Goal: Transaction & Acquisition: Purchase product/service

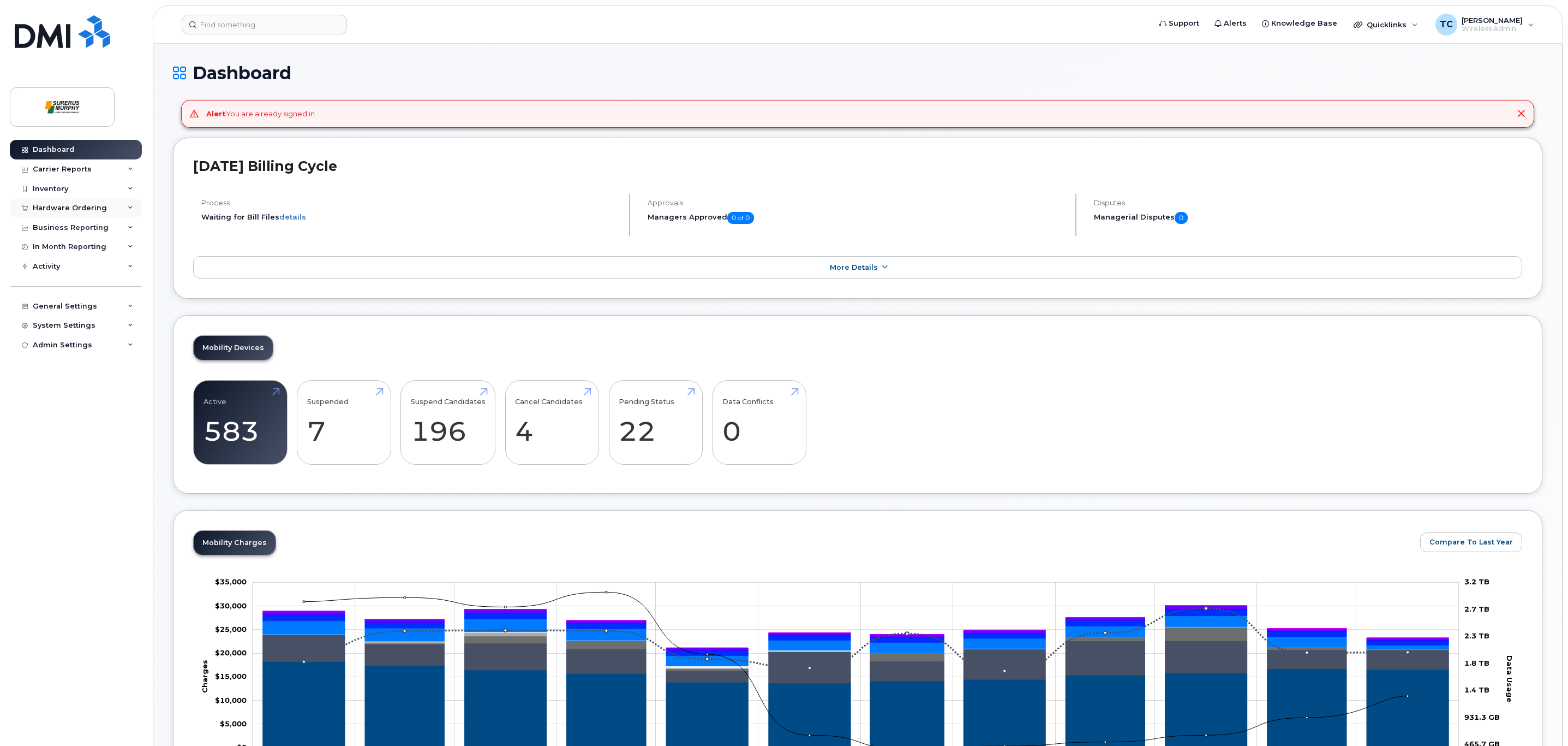
click at [75, 211] on div "Hardware Ordering" at bounding box center [70, 208] width 74 height 9
click at [63, 242] on link "Orders" at bounding box center [85, 249] width 113 height 21
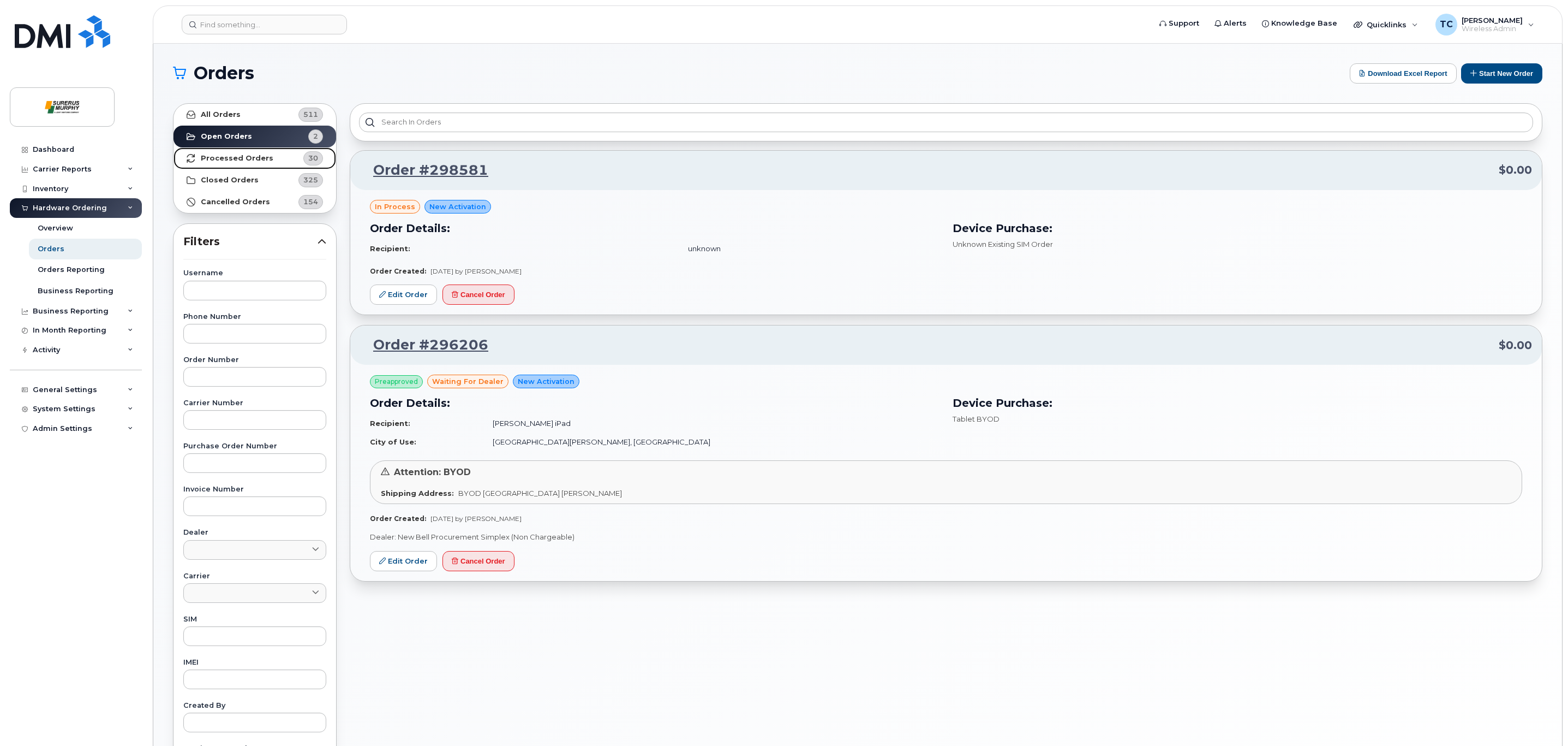
click at [247, 159] on strong "Processed Orders" at bounding box center [237, 158] width 73 height 9
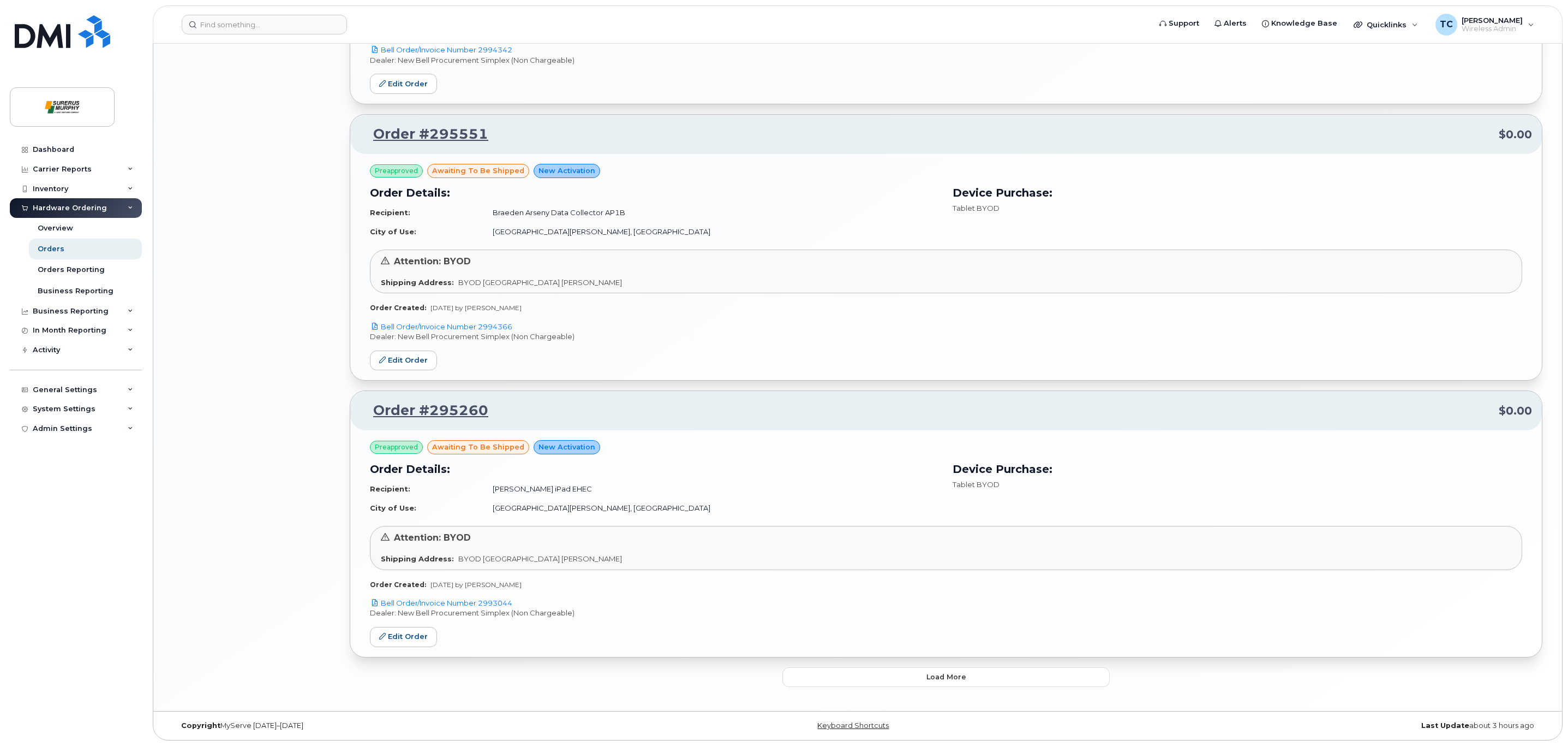
scroll to position [1790, 0]
click at [937, 680] on span "Load more" at bounding box center [946, 676] width 40 height 10
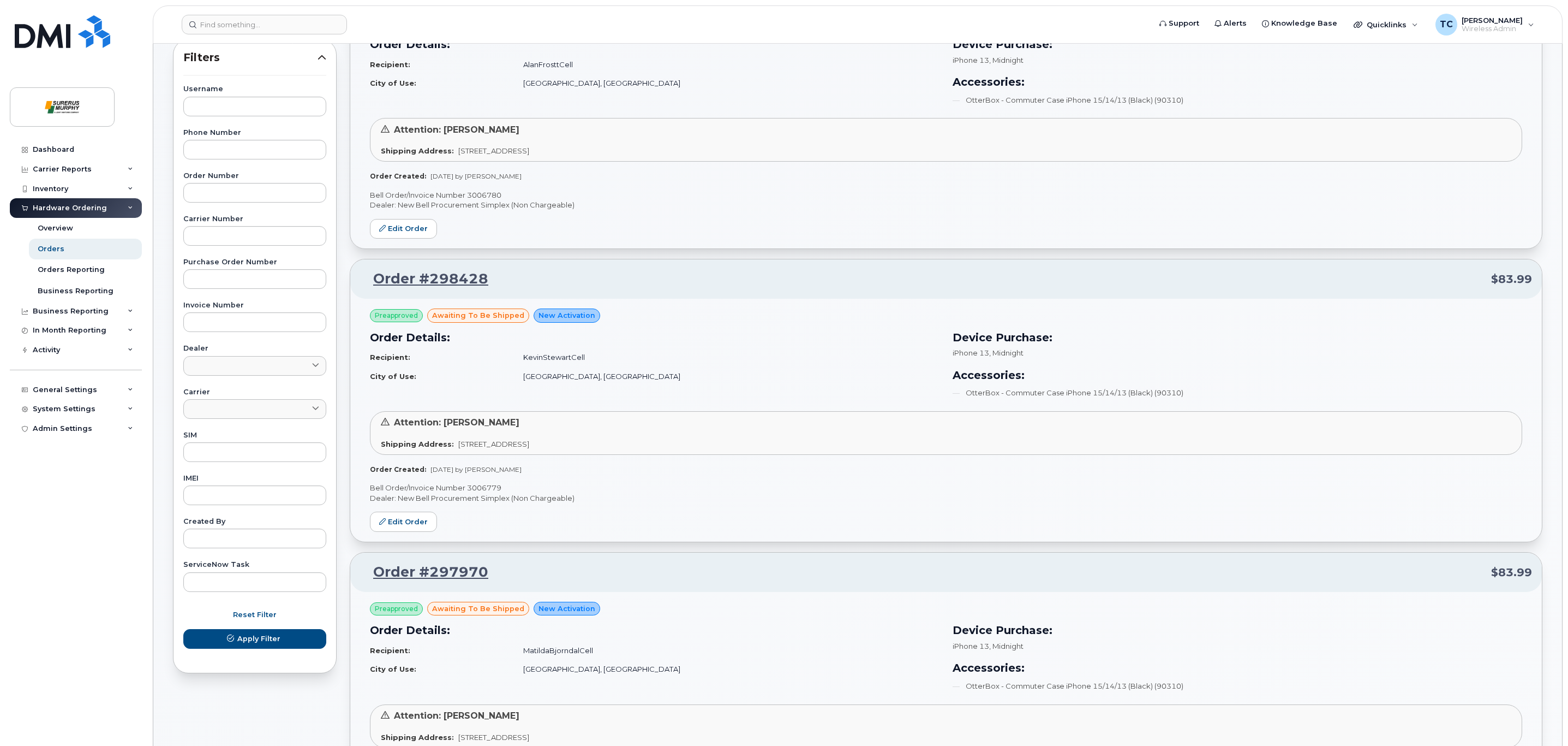
scroll to position [0, 0]
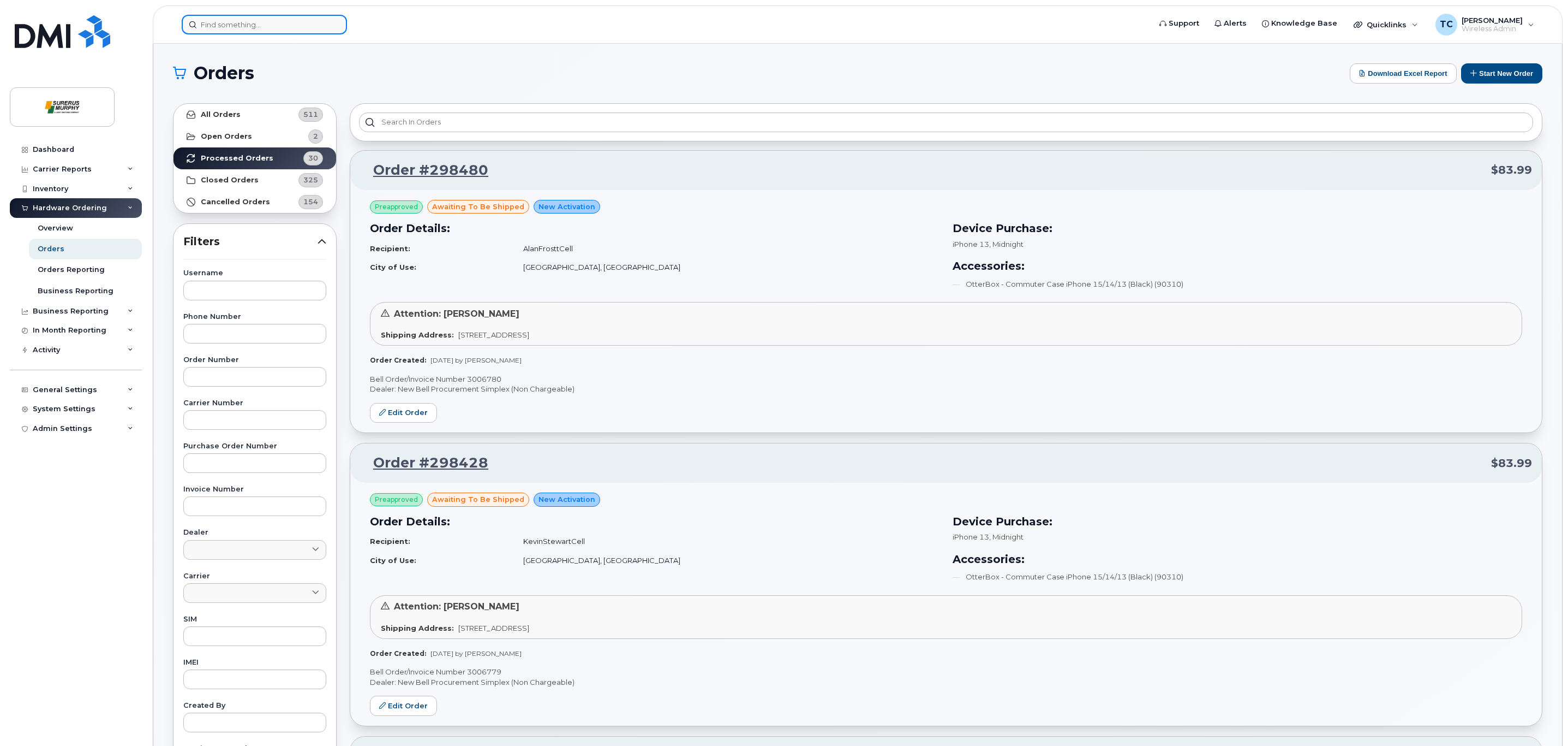
click at [237, 25] on input at bounding box center [264, 24] width 165 height 20
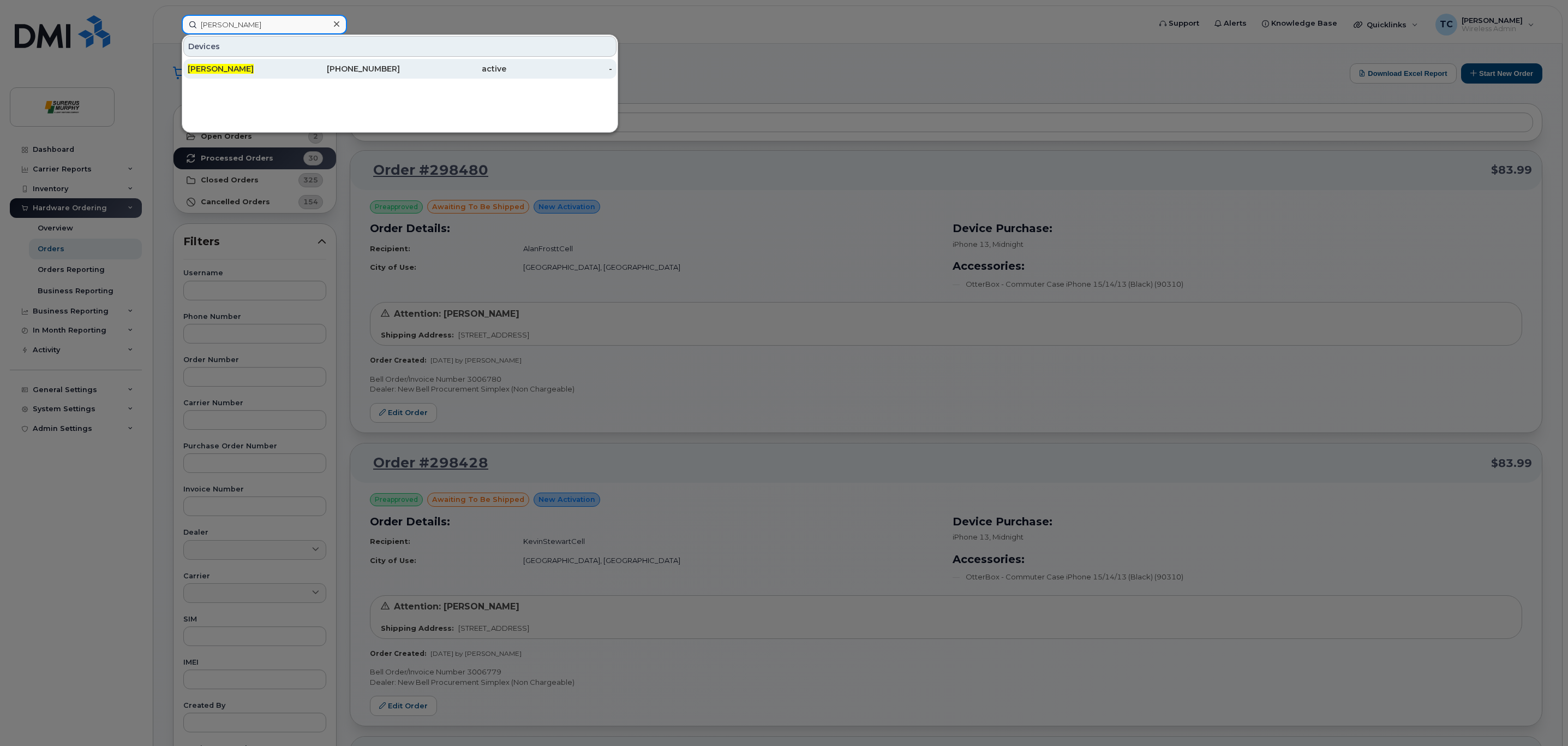
type input "[PERSON_NAME]"
click at [212, 68] on span "[PERSON_NAME]" at bounding box center [221, 69] width 66 height 10
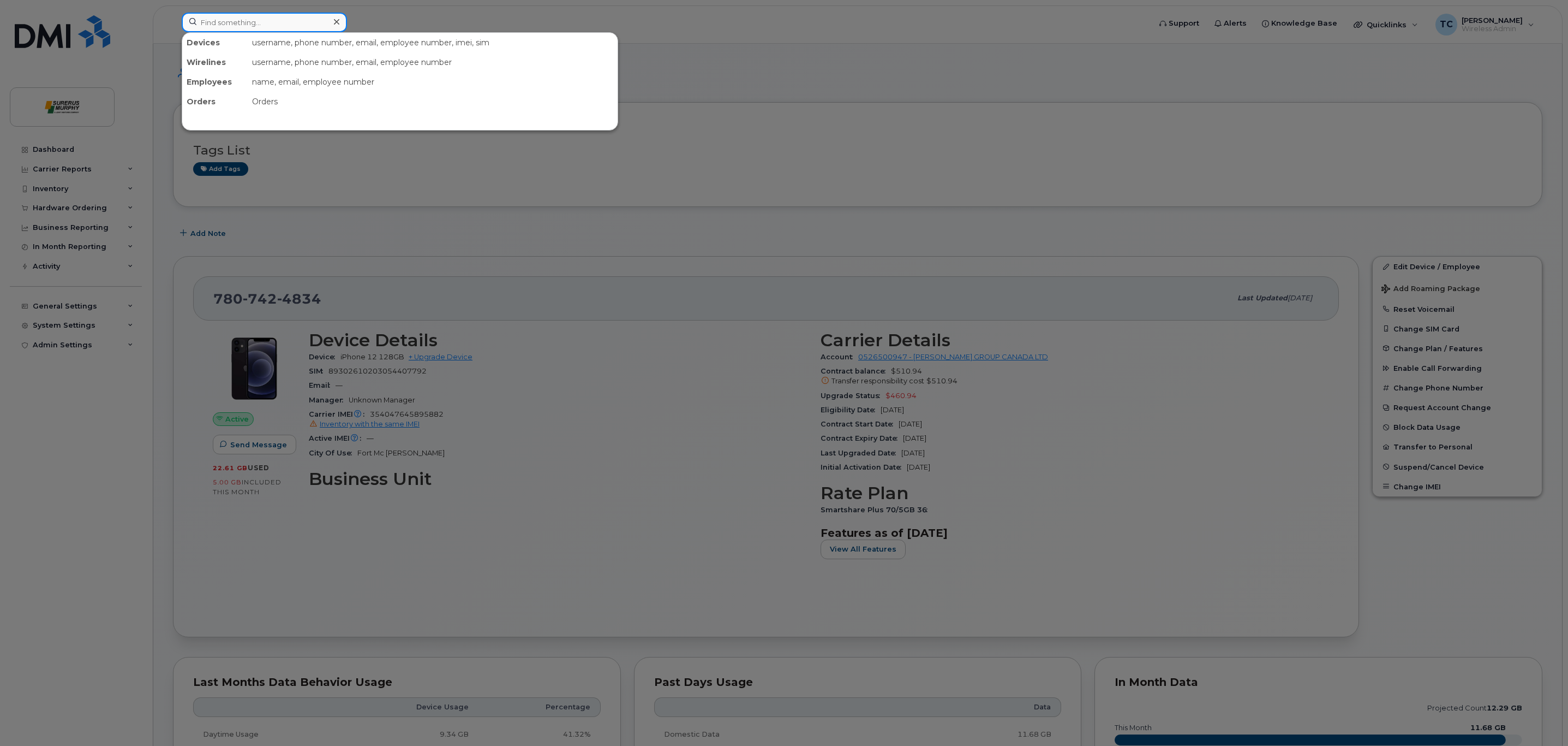
click at [259, 20] on input at bounding box center [264, 22] width 165 height 20
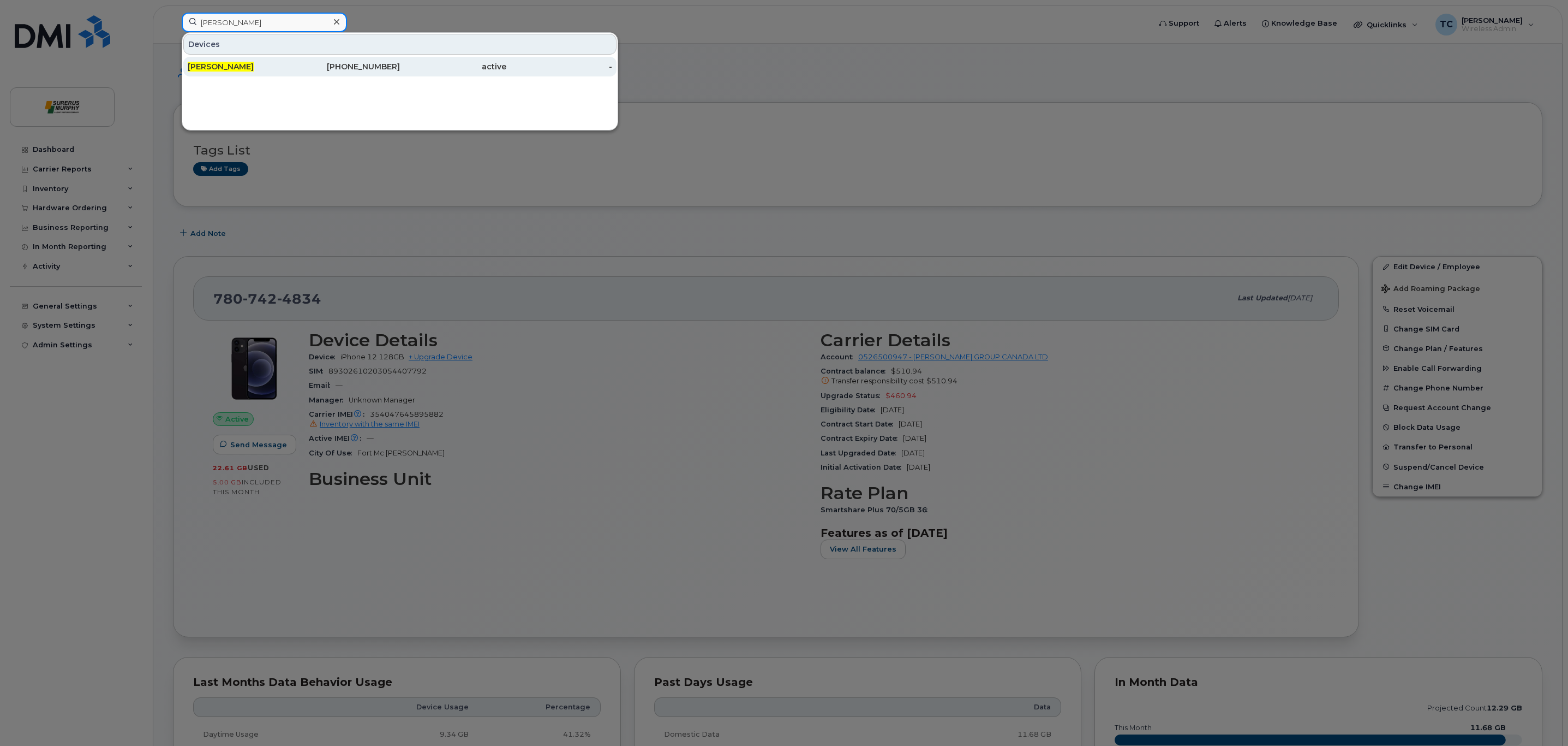
type input "[PERSON_NAME]"
click at [245, 70] on div "Rob Beckner" at bounding box center [241, 66] width 106 height 11
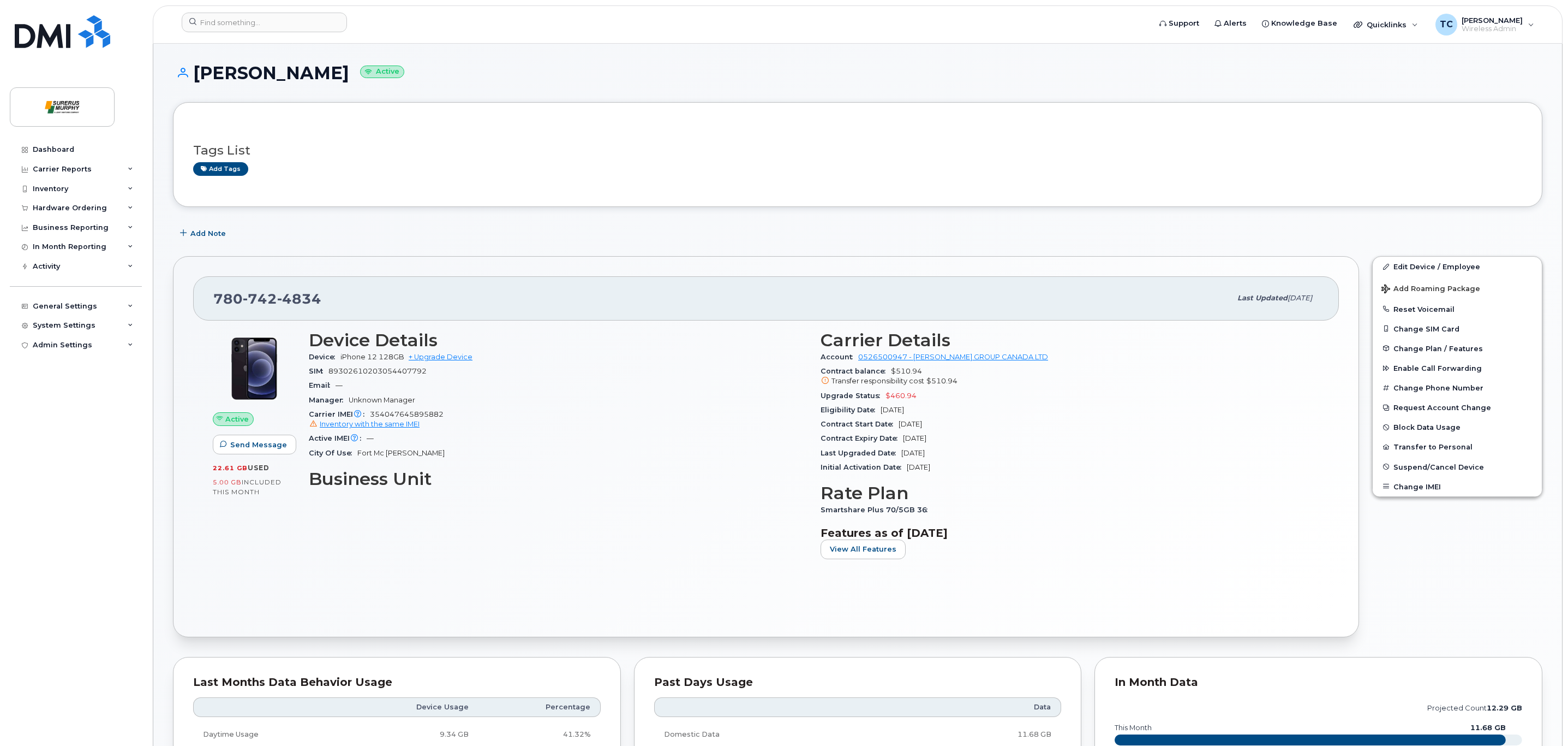
click at [645, 490] on div "Device Details Device iPhone 12 128GB + Upgrade Device SIM 89302610203054407792…" at bounding box center [558, 449] width 511 height 250
click at [453, 361] on link "+ Upgrade Device" at bounding box center [440, 357] width 64 height 8
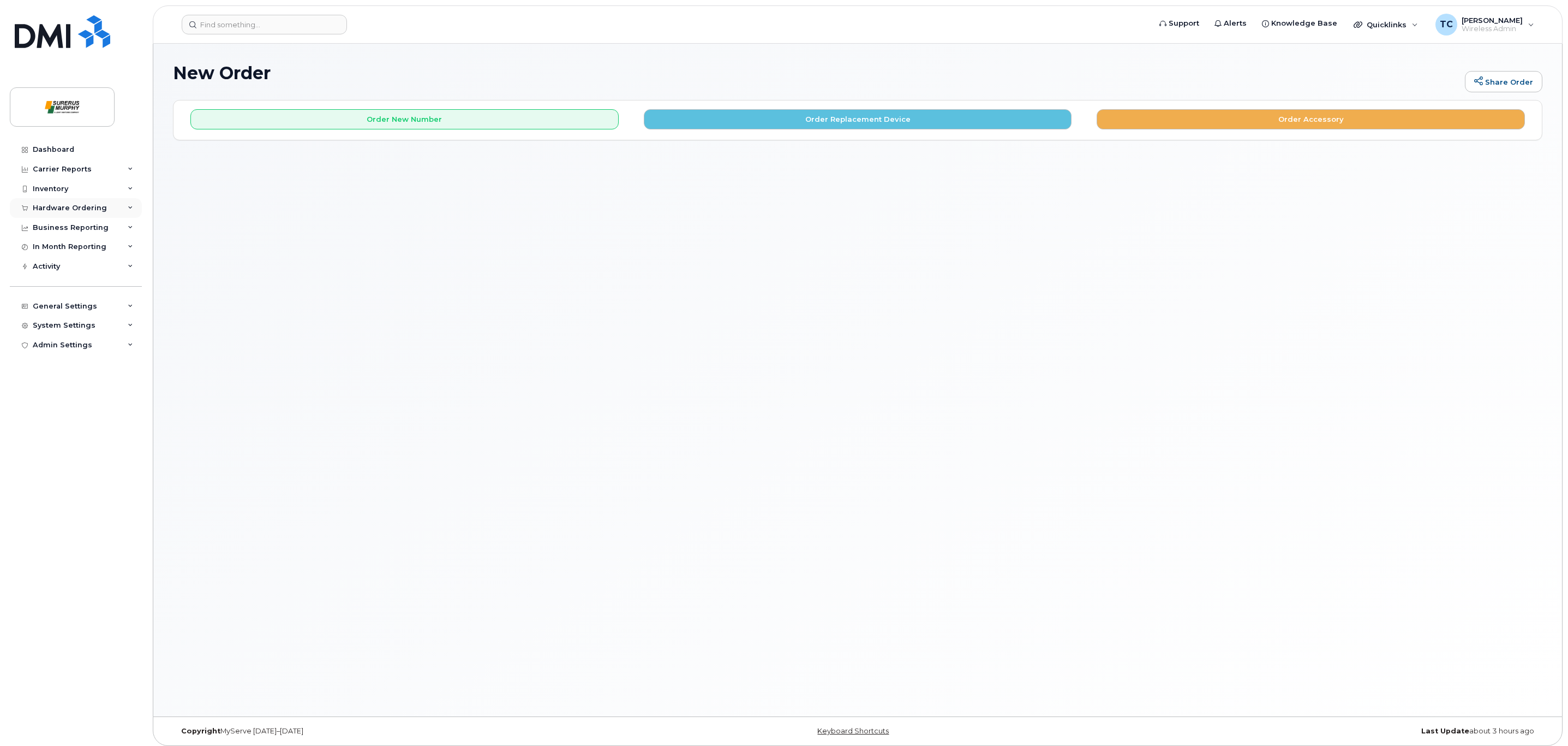
click at [71, 208] on div "Hardware Ordering" at bounding box center [70, 208] width 74 height 9
click at [59, 249] on div "Orders" at bounding box center [50, 249] width 26 height 10
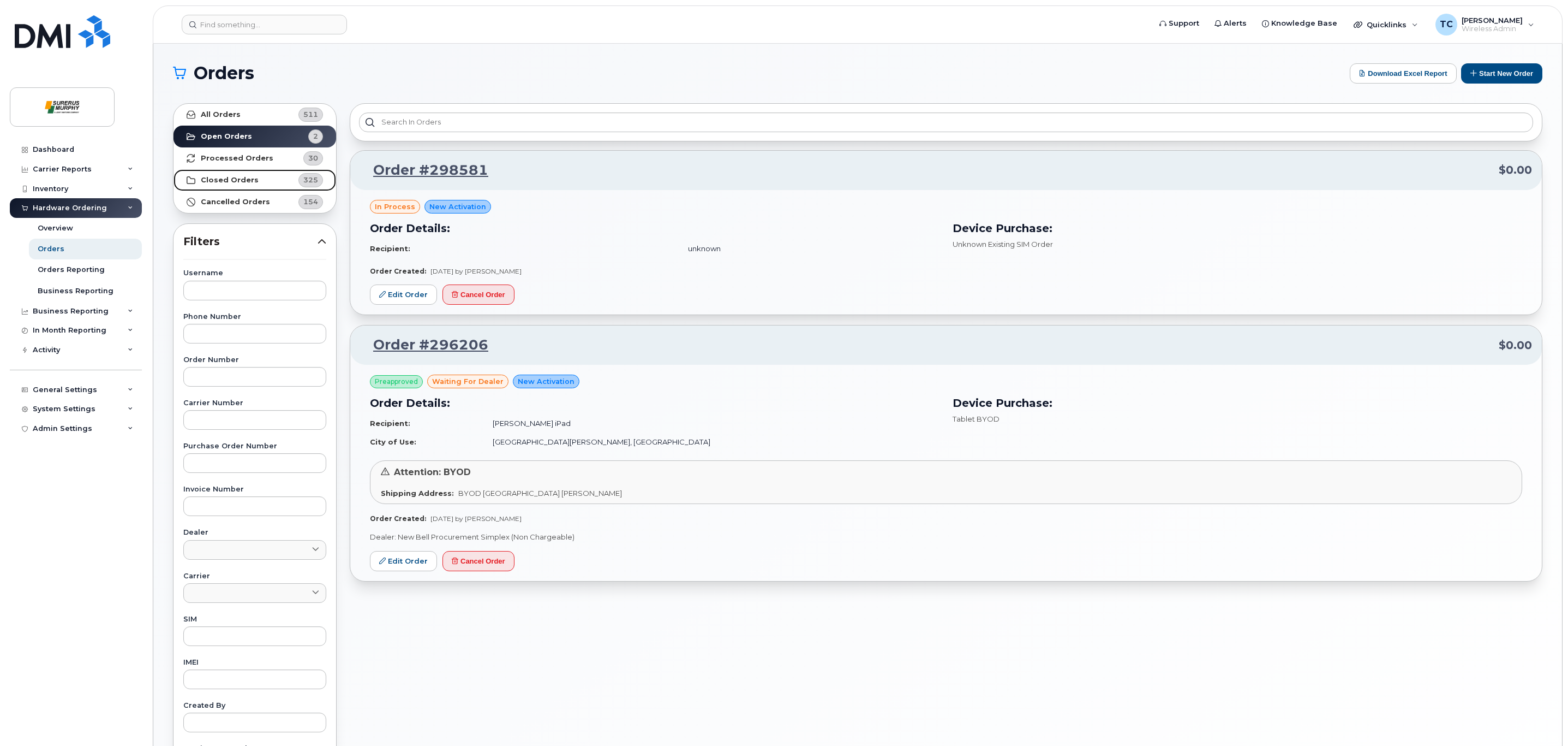
click at [252, 180] on strong "Closed Orders" at bounding box center [229, 180] width 58 height 9
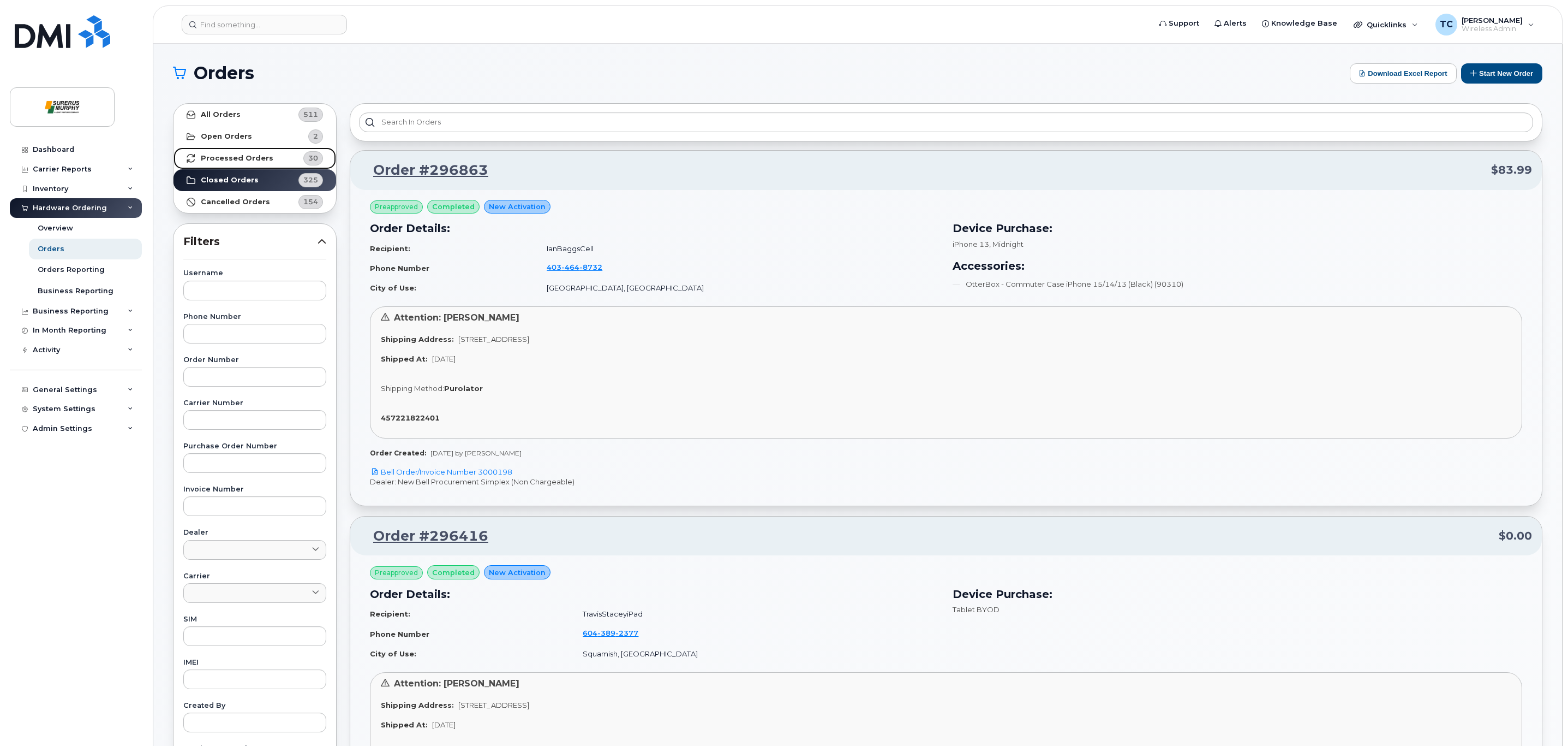
click at [233, 154] on strong "Processed Orders" at bounding box center [237, 158] width 73 height 9
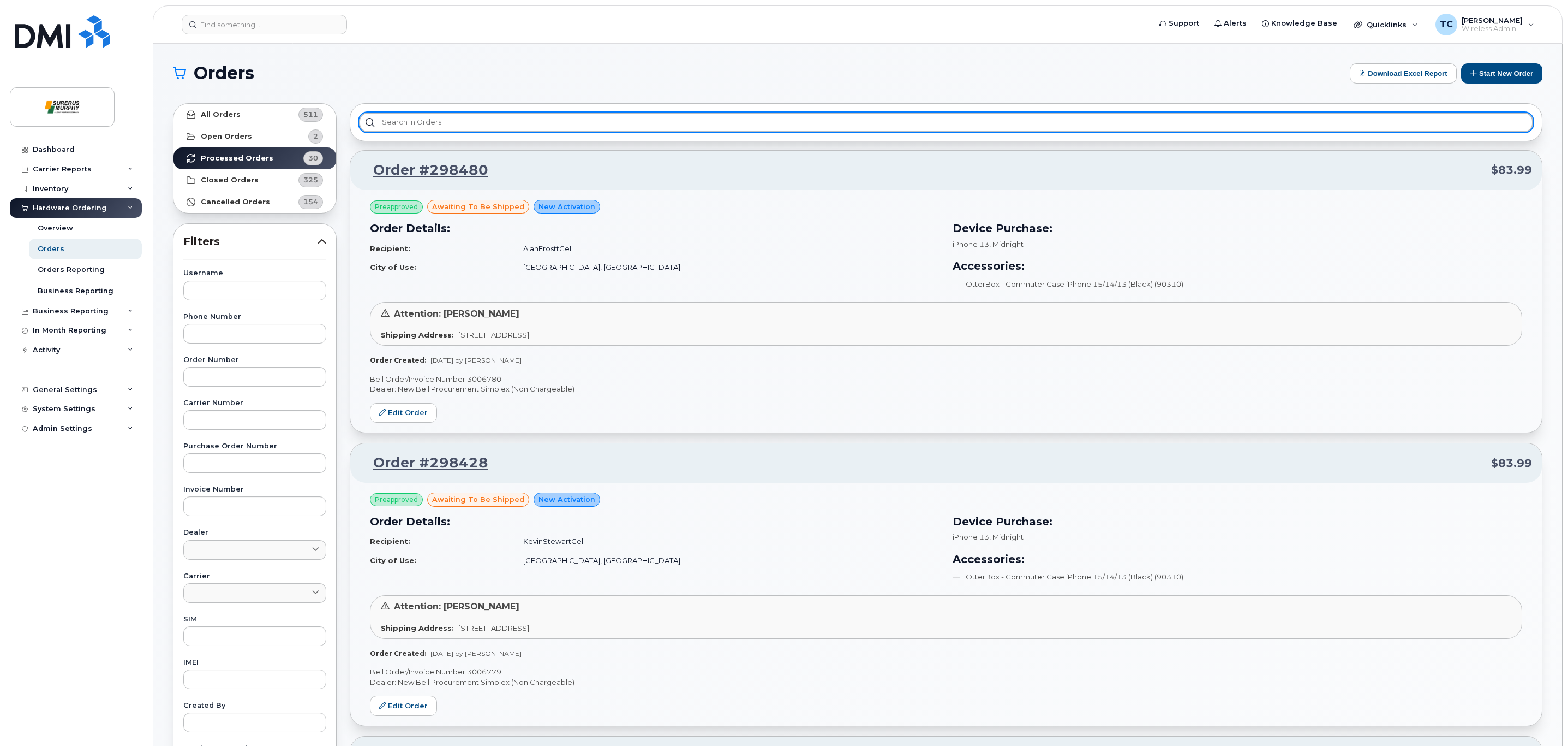
click at [667, 120] on input "text" at bounding box center [945, 122] width 1174 height 20
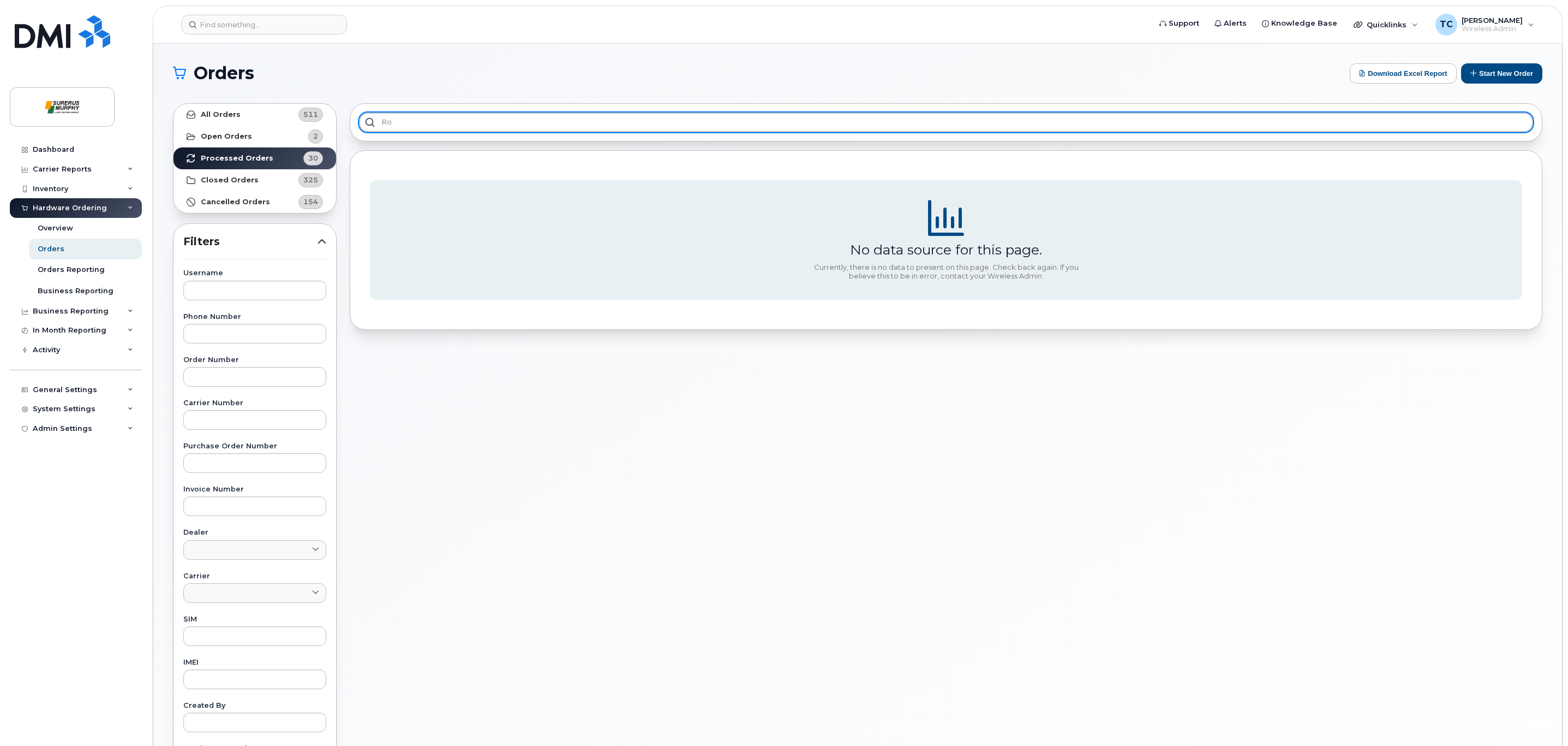
type input "R"
type input "B"
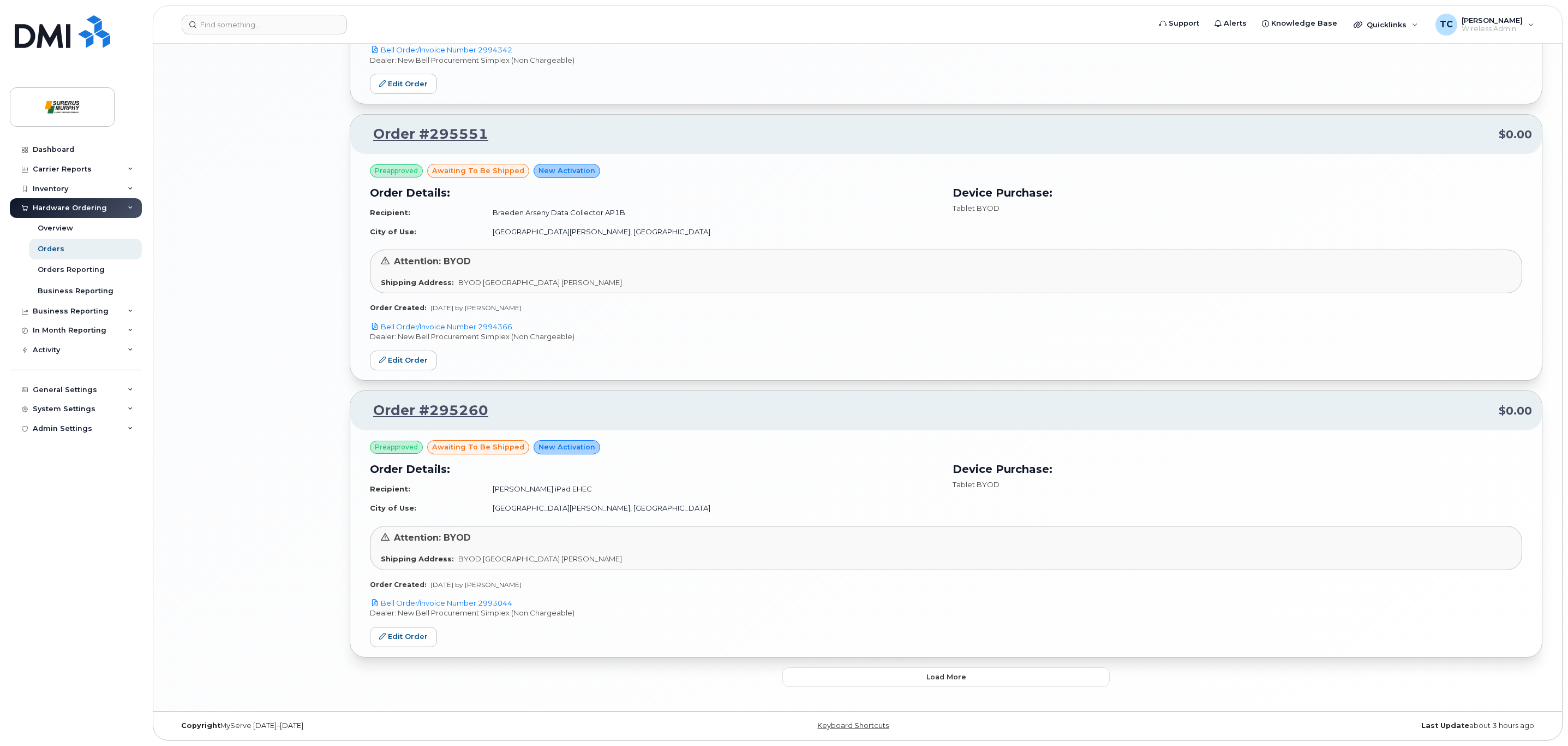
scroll to position [1790, 0]
click at [998, 684] on button "Load more" at bounding box center [946, 676] width 328 height 20
click at [945, 672] on span "Load more" at bounding box center [946, 676] width 40 height 10
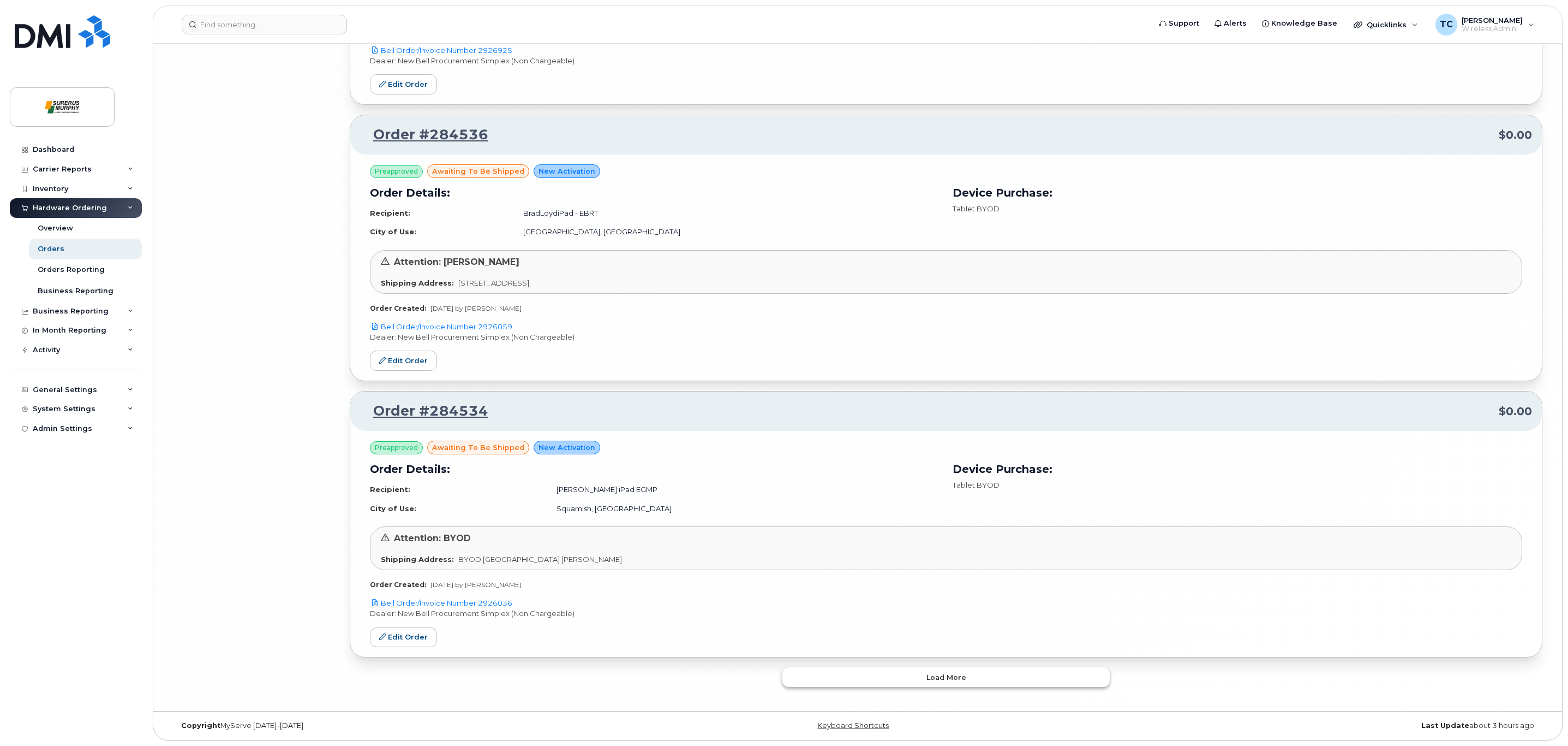
click at [889, 682] on button "Load more" at bounding box center [946, 676] width 328 height 20
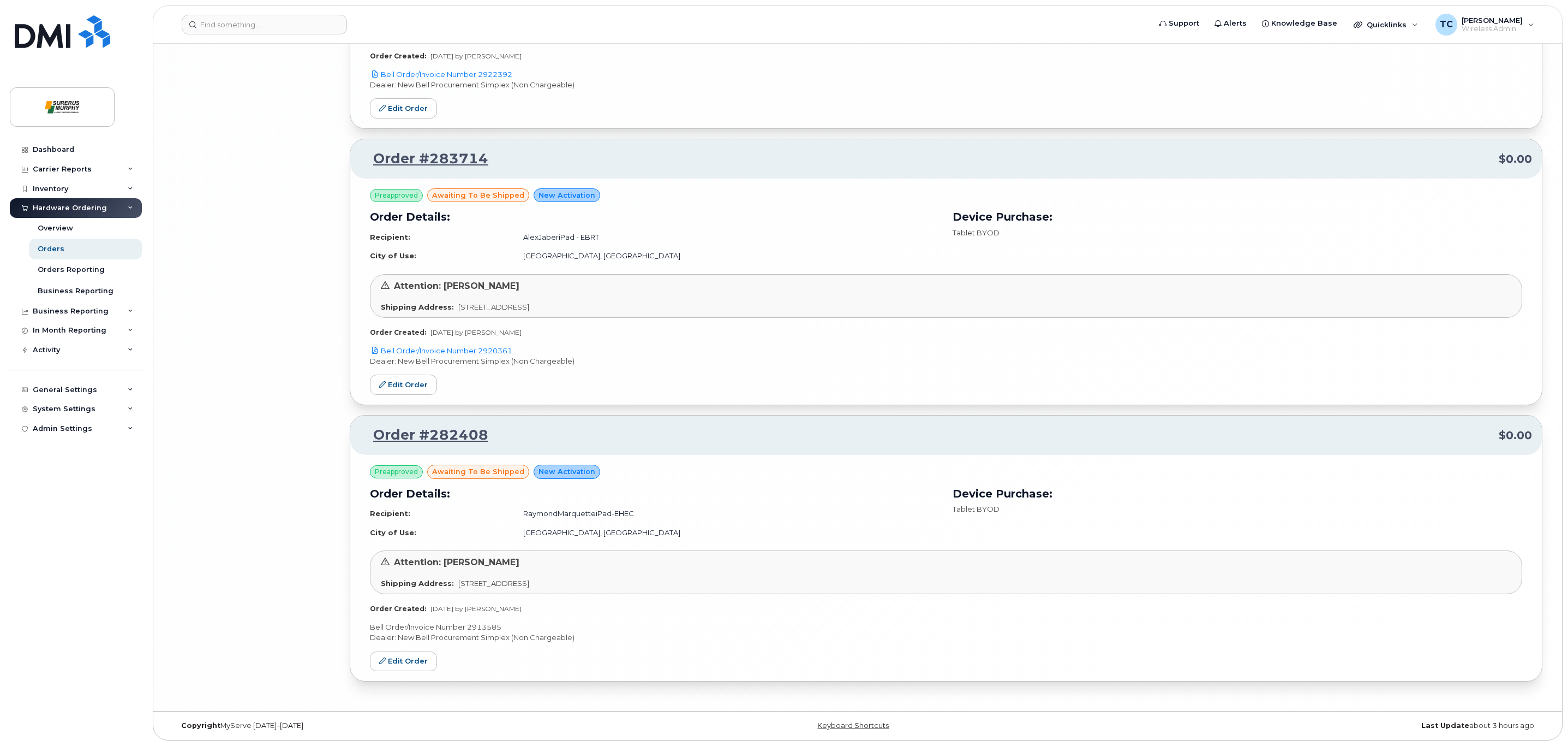
scroll to position [7879, 0]
click at [81, 235] on link "Overview" at bounding box center [85, 228] width 113 height 21
click at [80, 245] on link "Orders" at bounding box center [85, 249] width 113 height 21
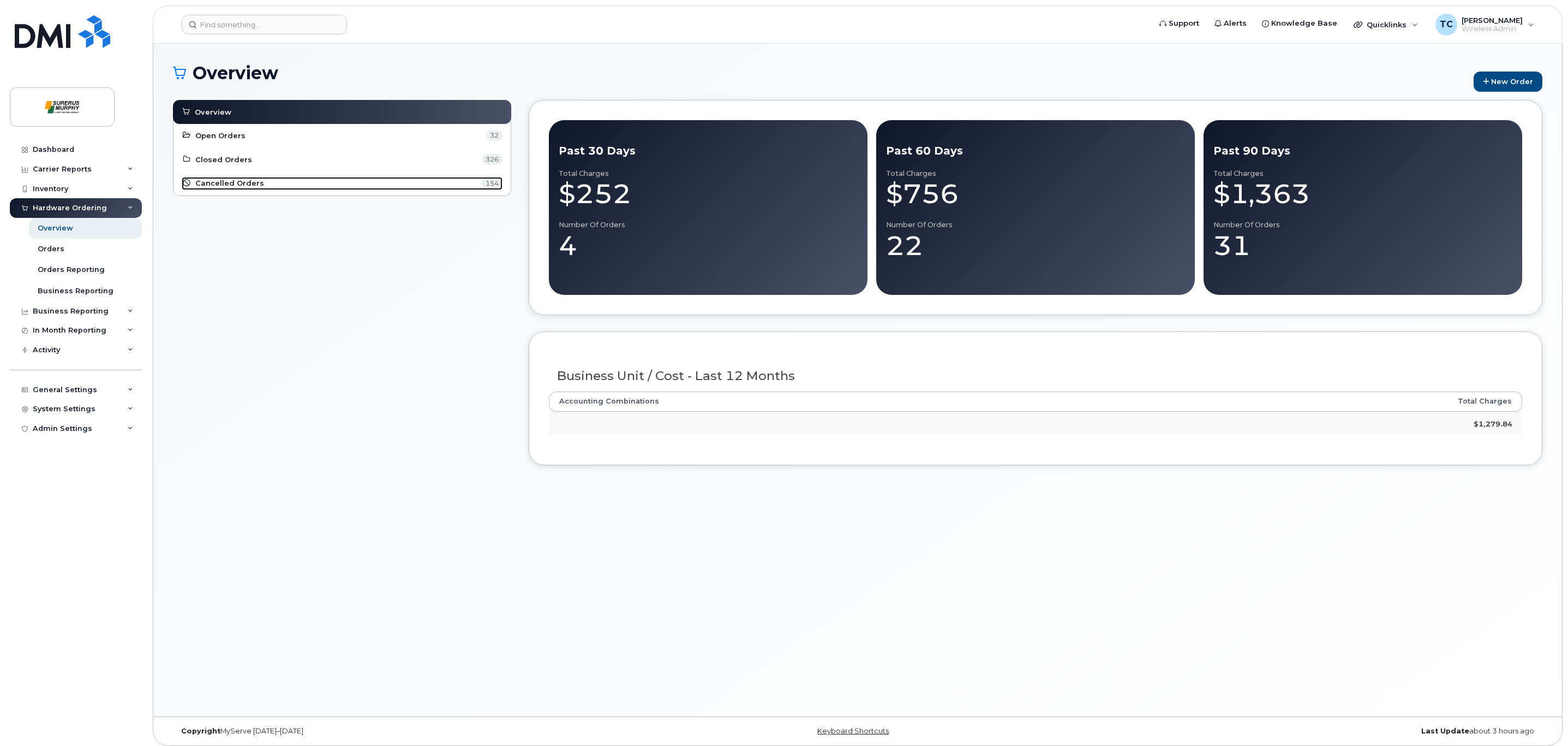
click at [239, 185] on span "Cancelled Orders" at bounding box center [229, 183] width 69 height 10
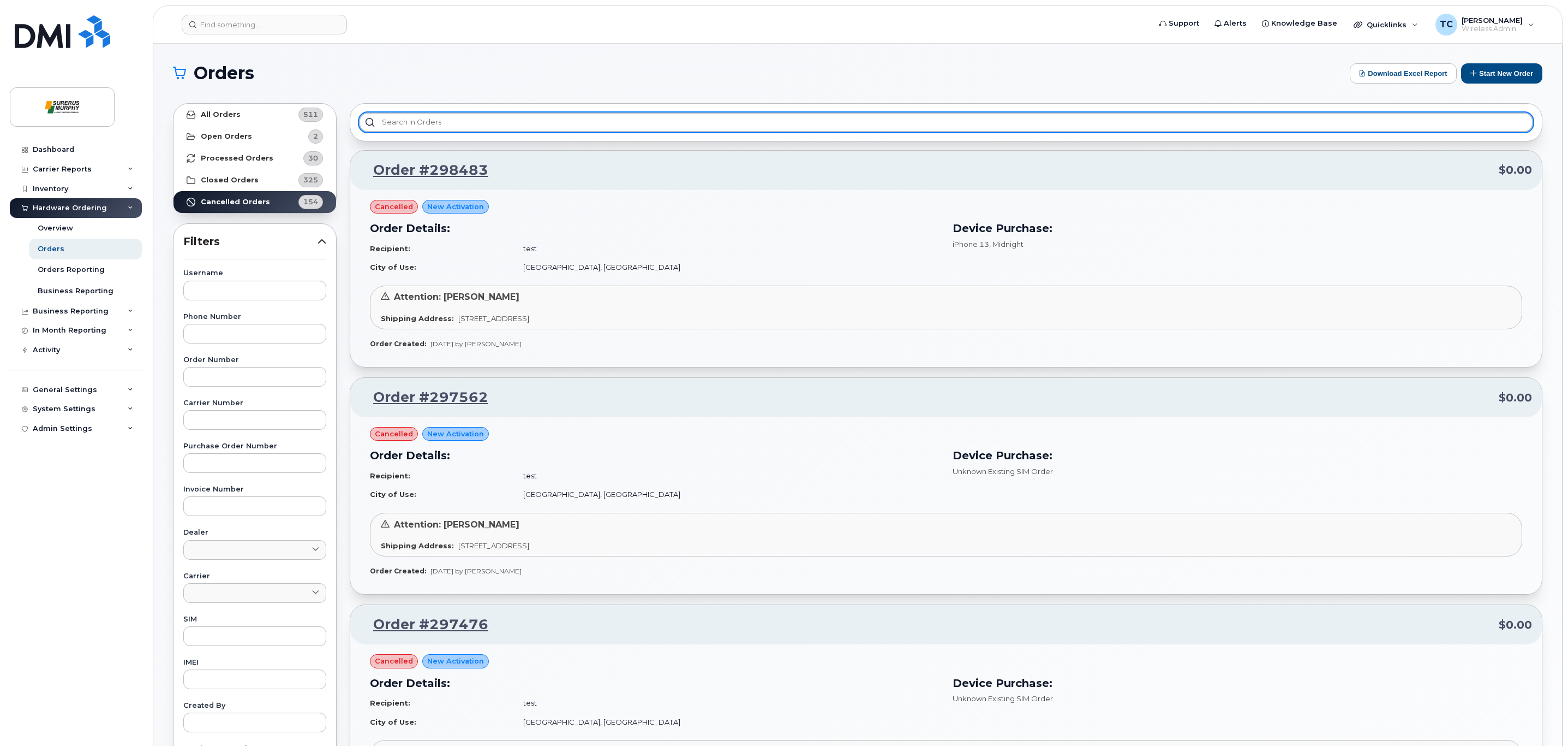
click at [584, 120] on input "text" at bounding box center [945, 122] width 1174 height 20
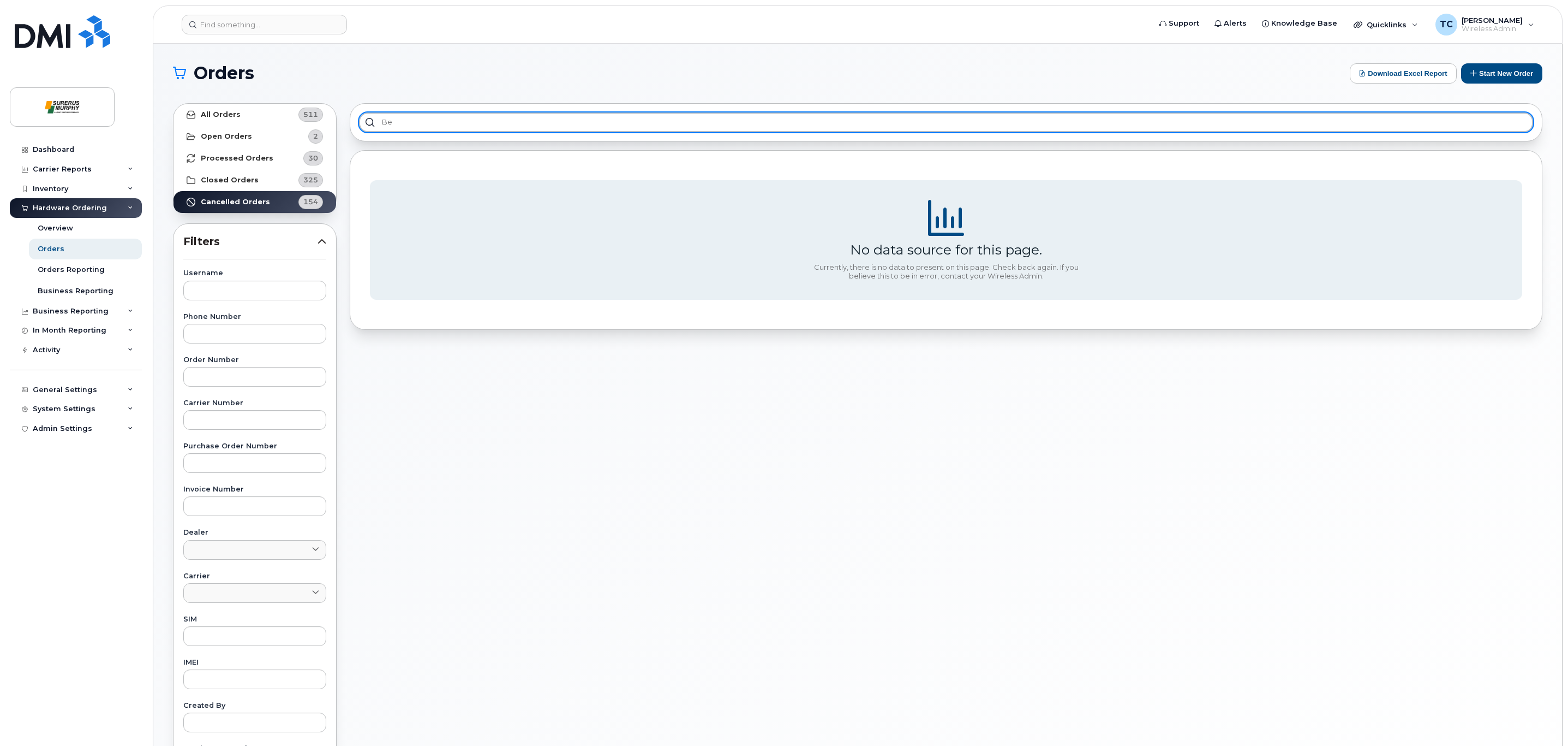
type input "B"
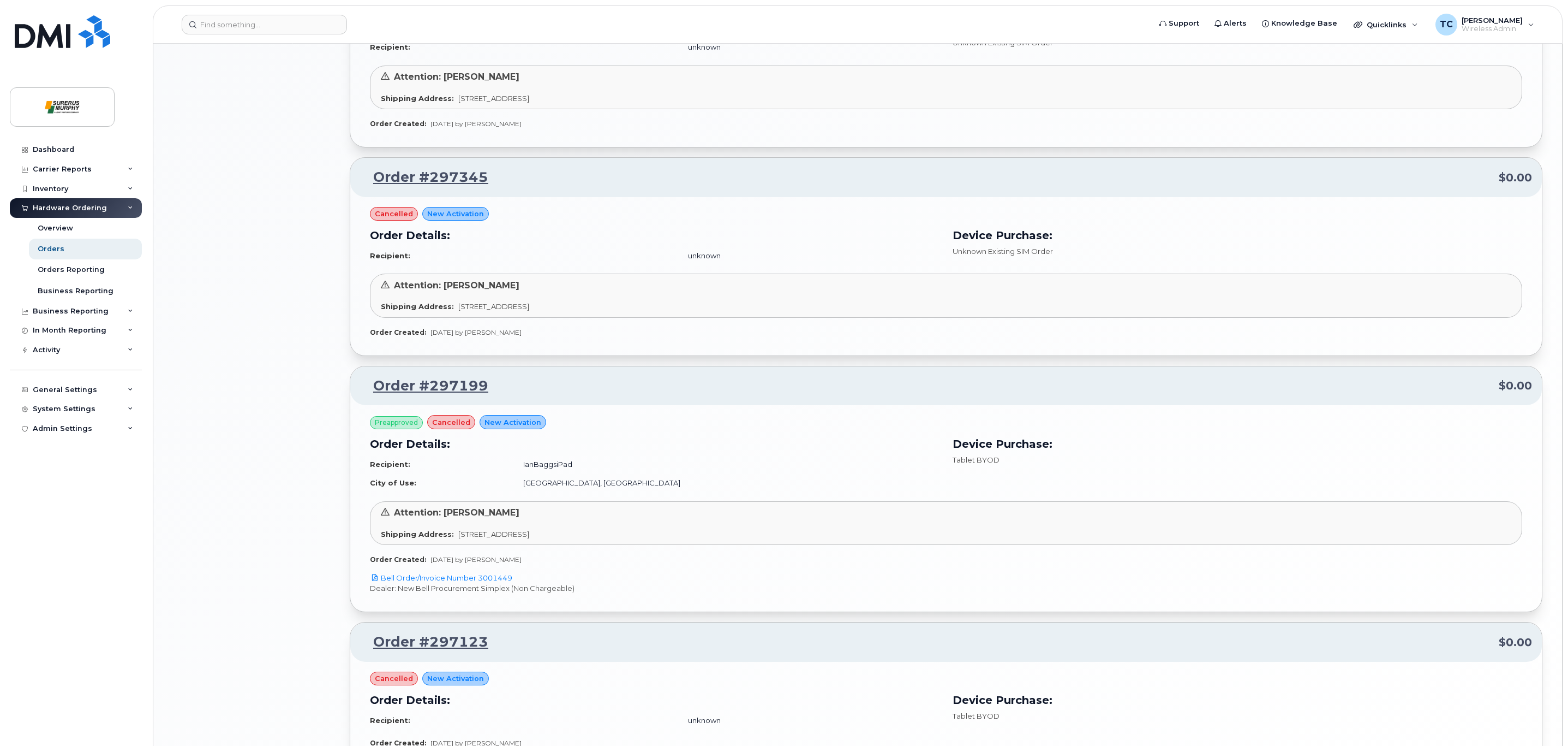
scroll to position [1209, 0]
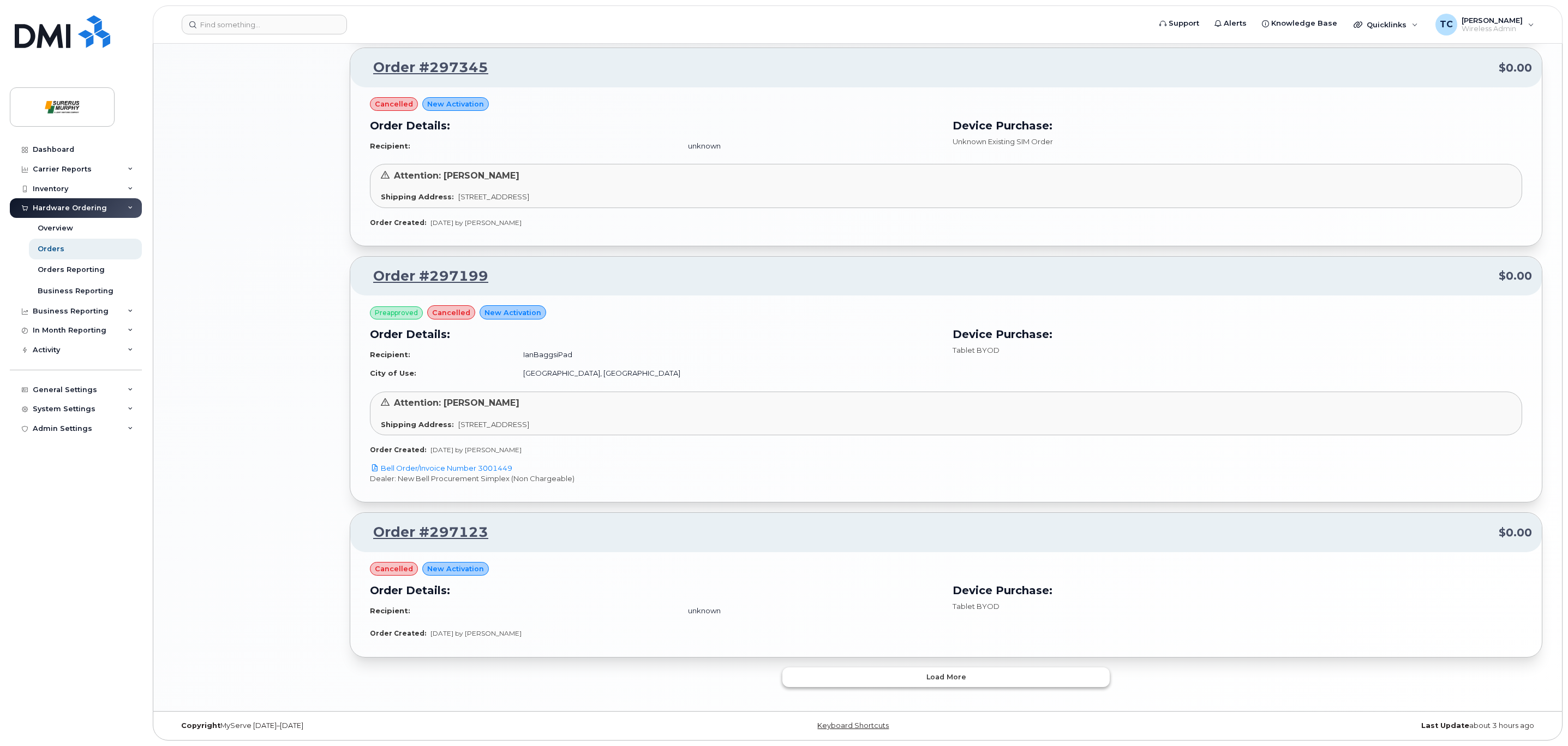
click at [977, 677] on button "Load more" at bounding box center [946, 676] width 328 height 20
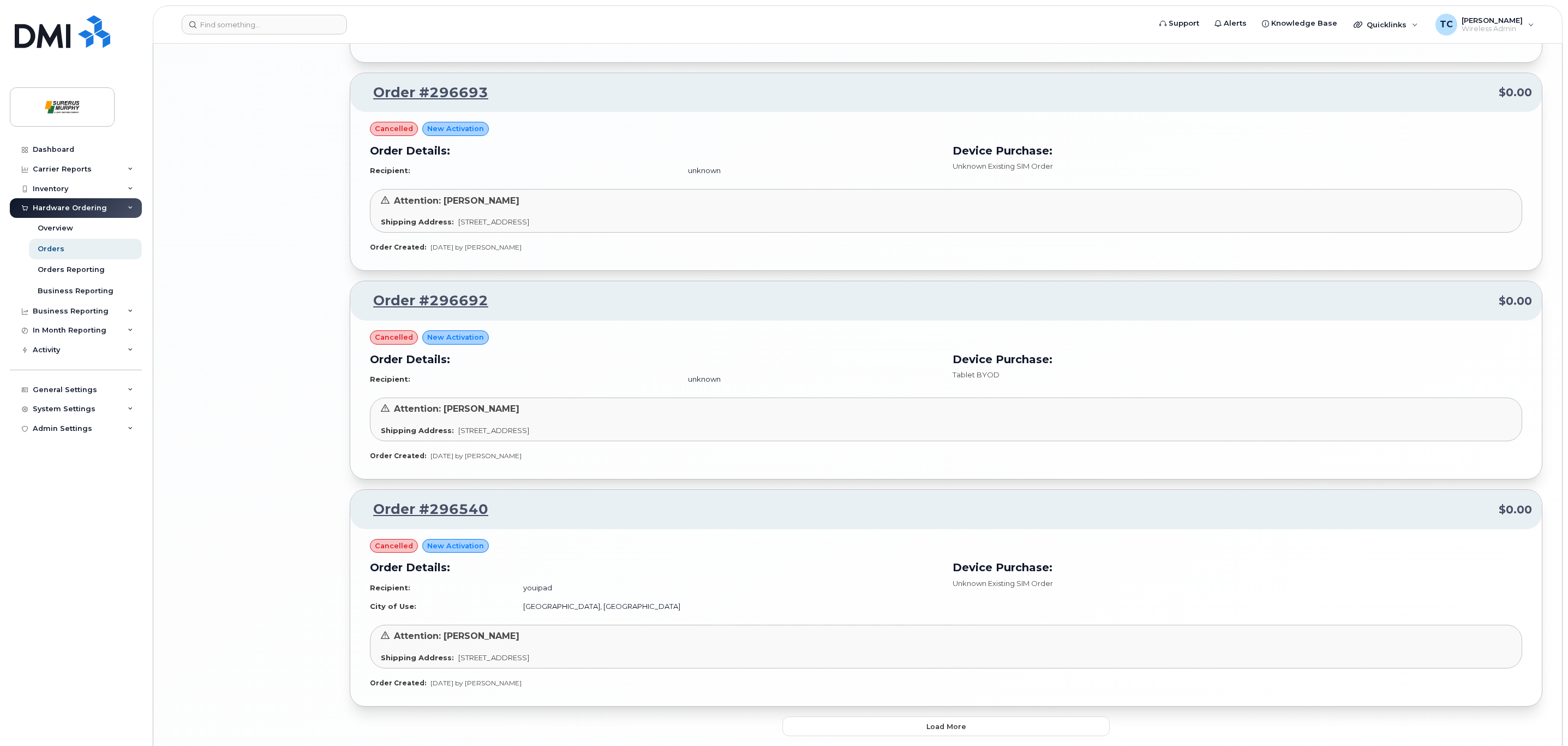
scroll to position [3012, 0]
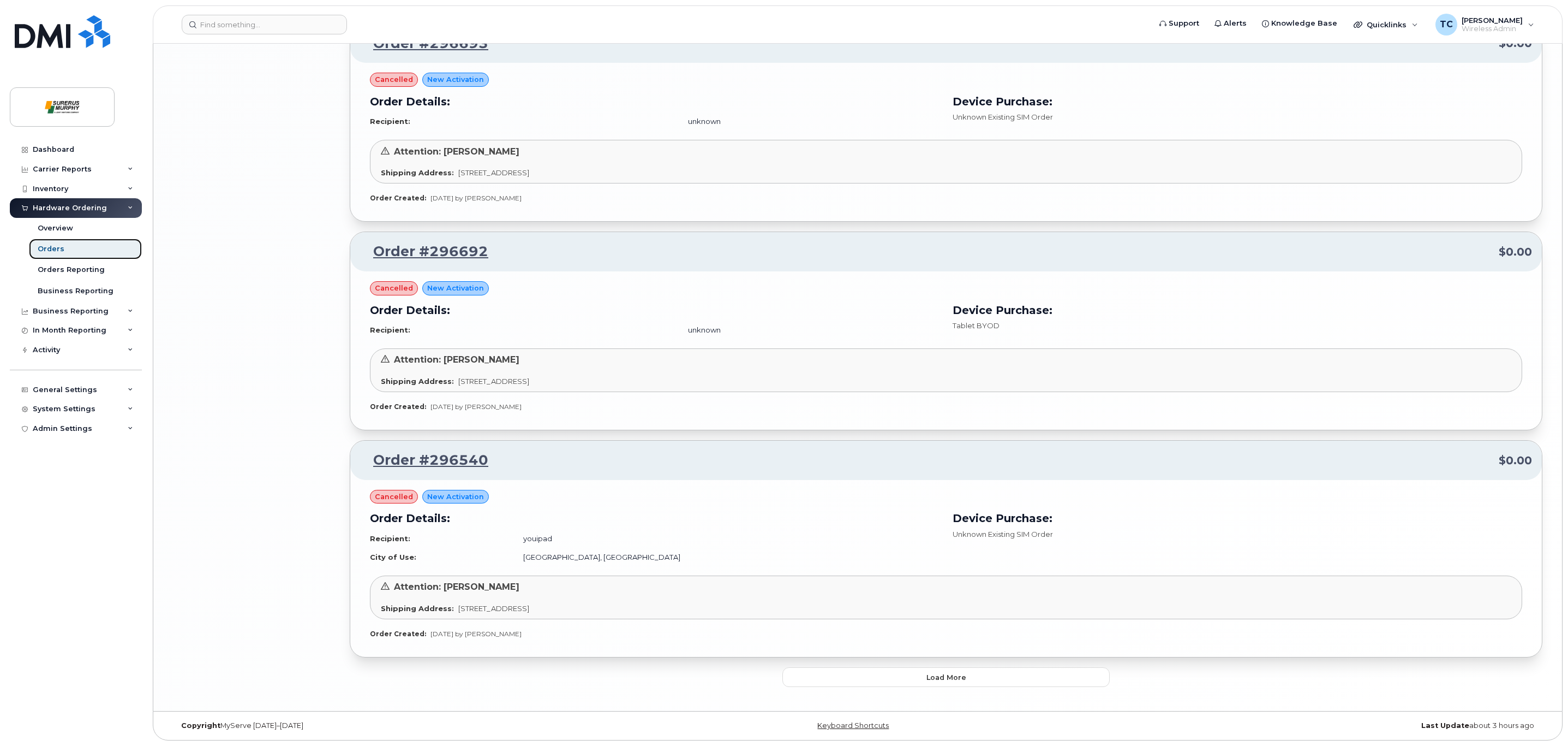
click at [56, 250] on div "Orders" at bounding box center [50, 249] width 26 height 10
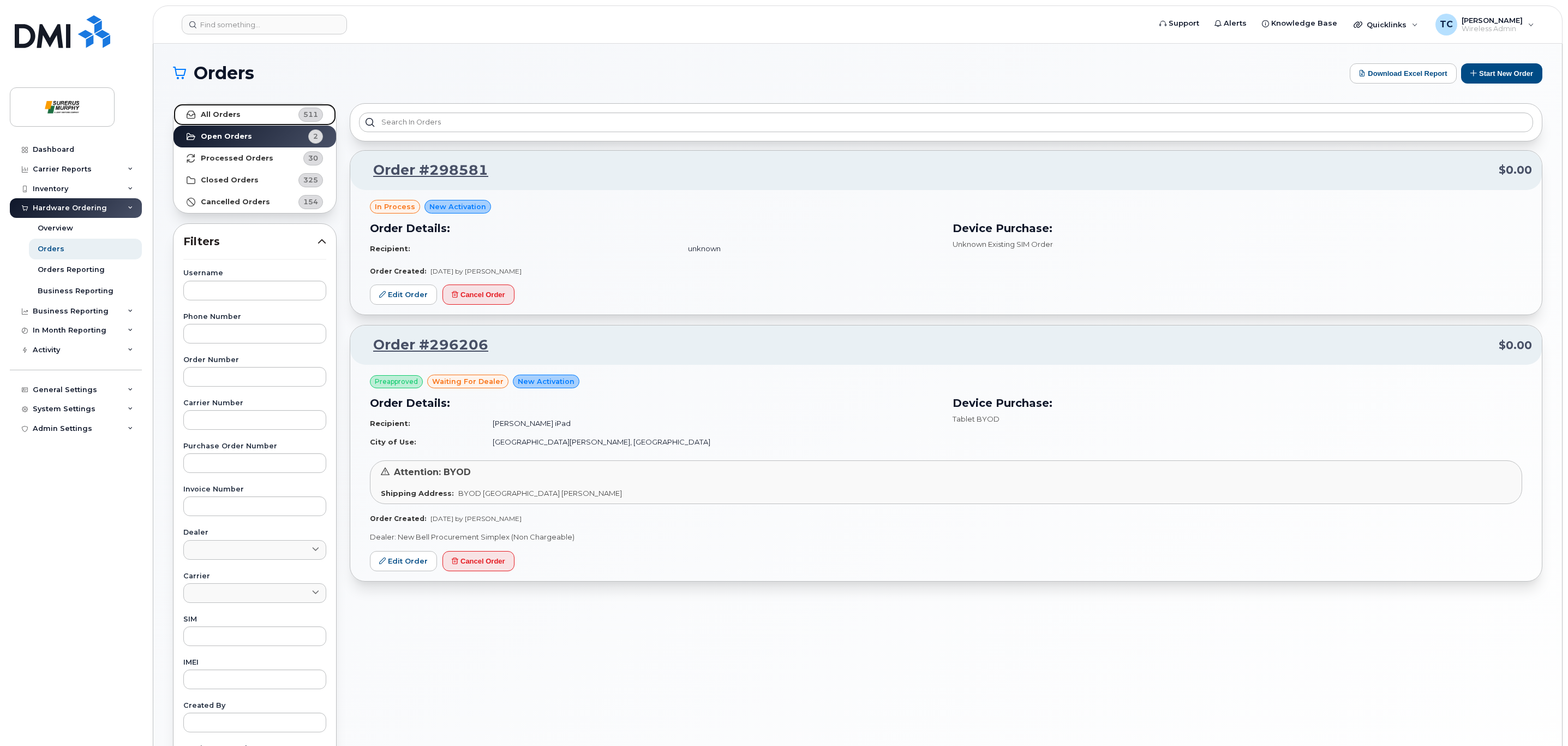
click at [265, 112] on link "All Orders 511" at bounding box center [254, 114] width 162 height 22
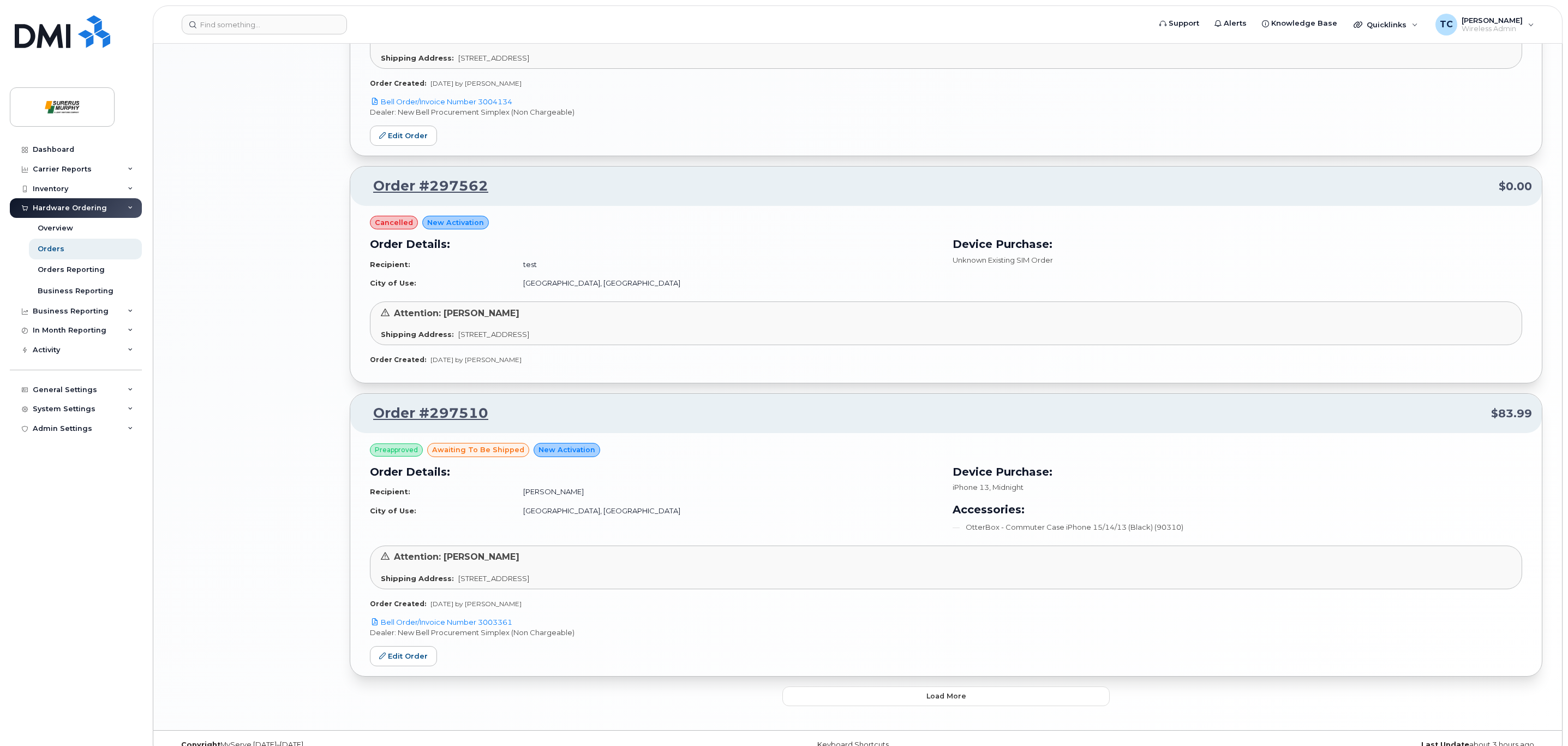
scroll to position [1589, 0]
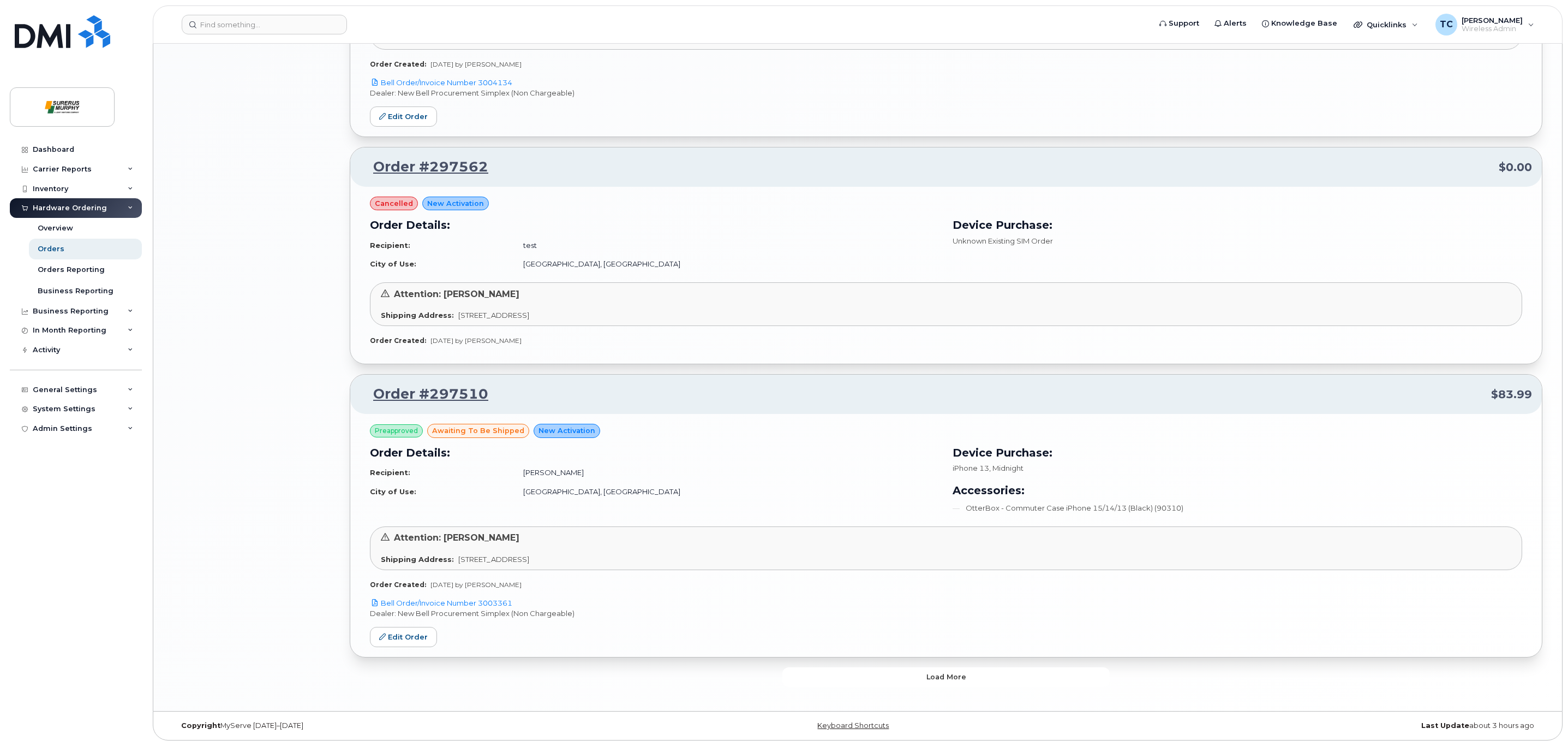
click at [919, 682] on button "Load more" at bounding box center [946, 676] width 328 height 20
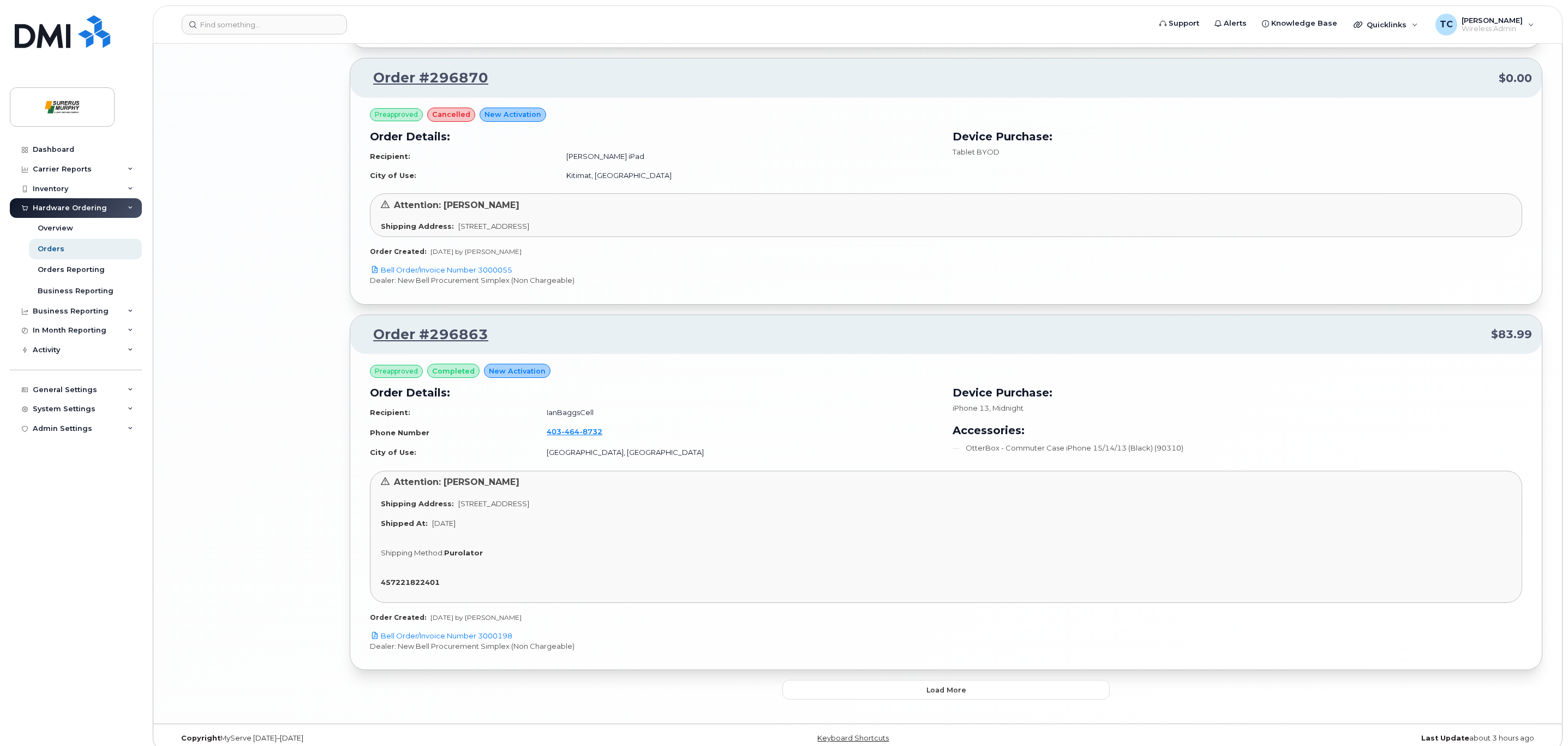
scroll to position [3481, 0]
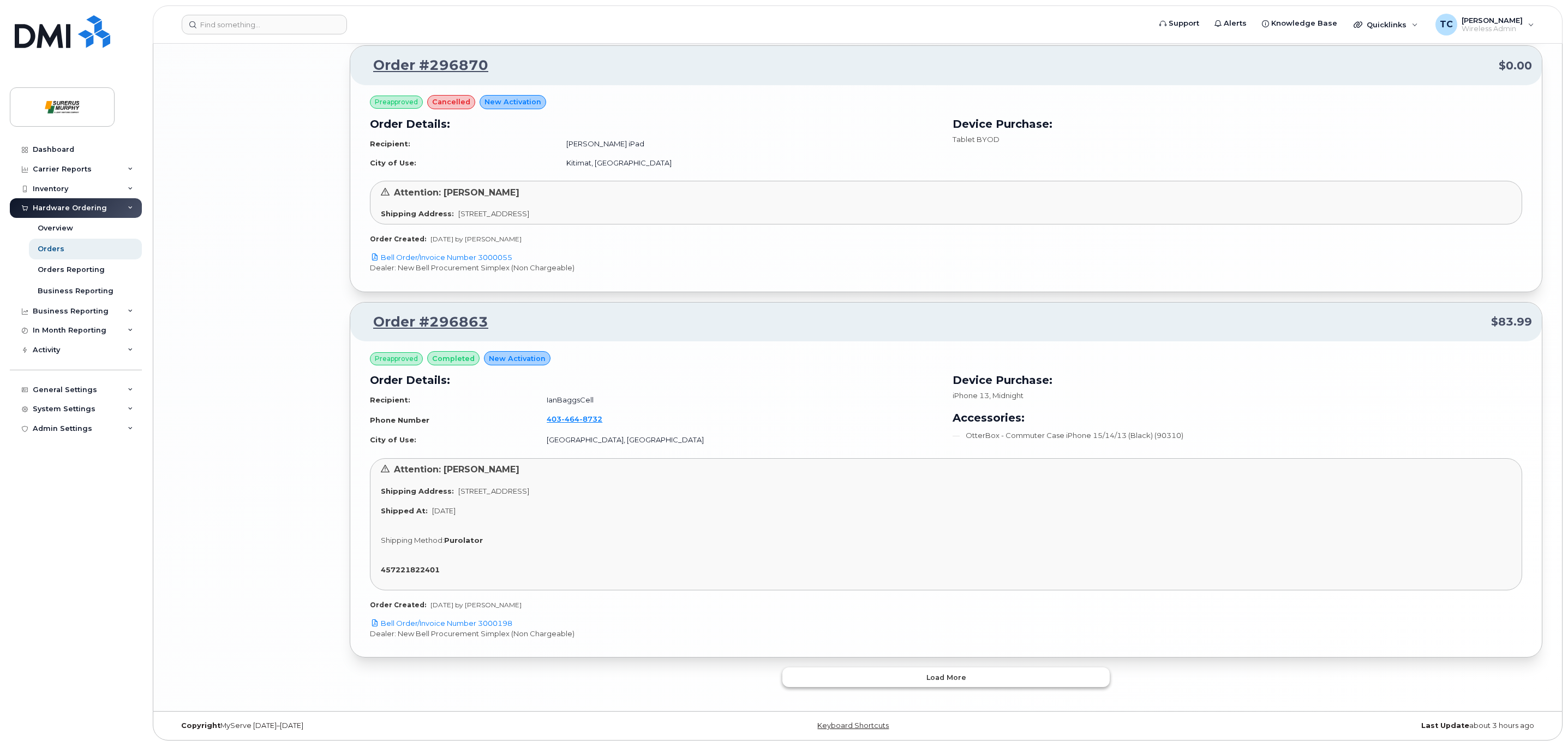
click at [923, 680] on button "Load more" at bounding box center [946, 676] width 328 height 20
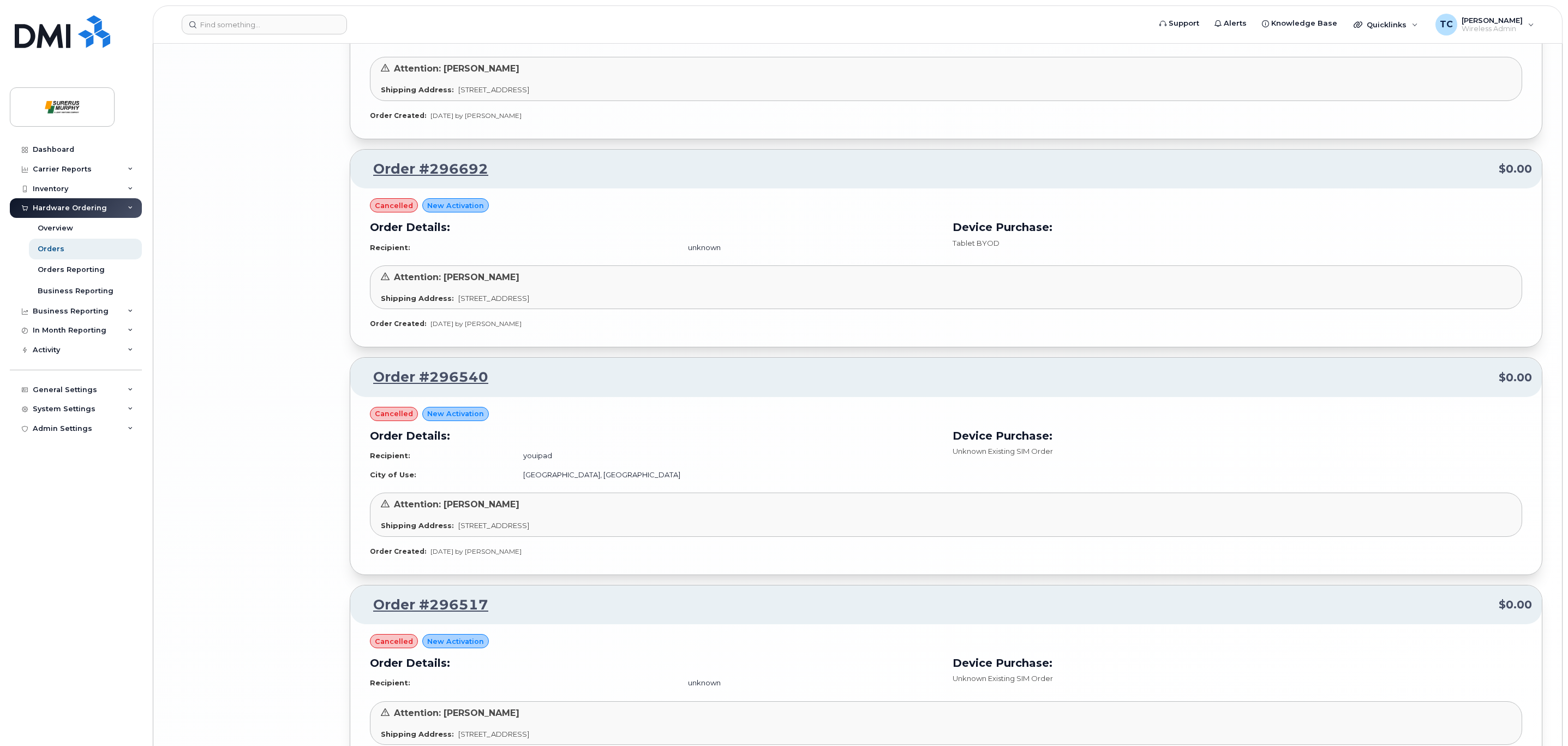
scroll to position [5236, 0]
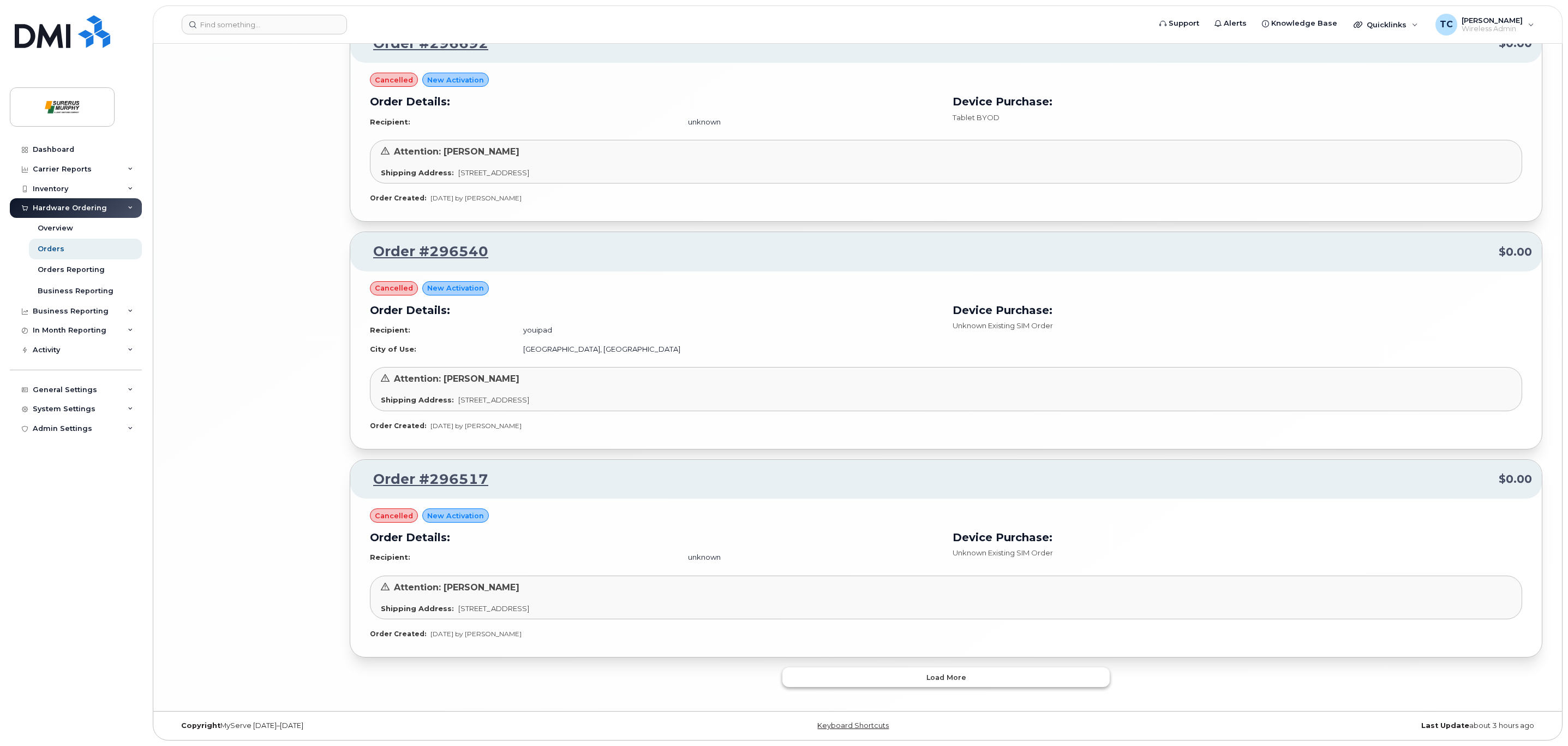
click at [938, 682] on button "Load more" at bounding box center [946, 676] width 328 height 20
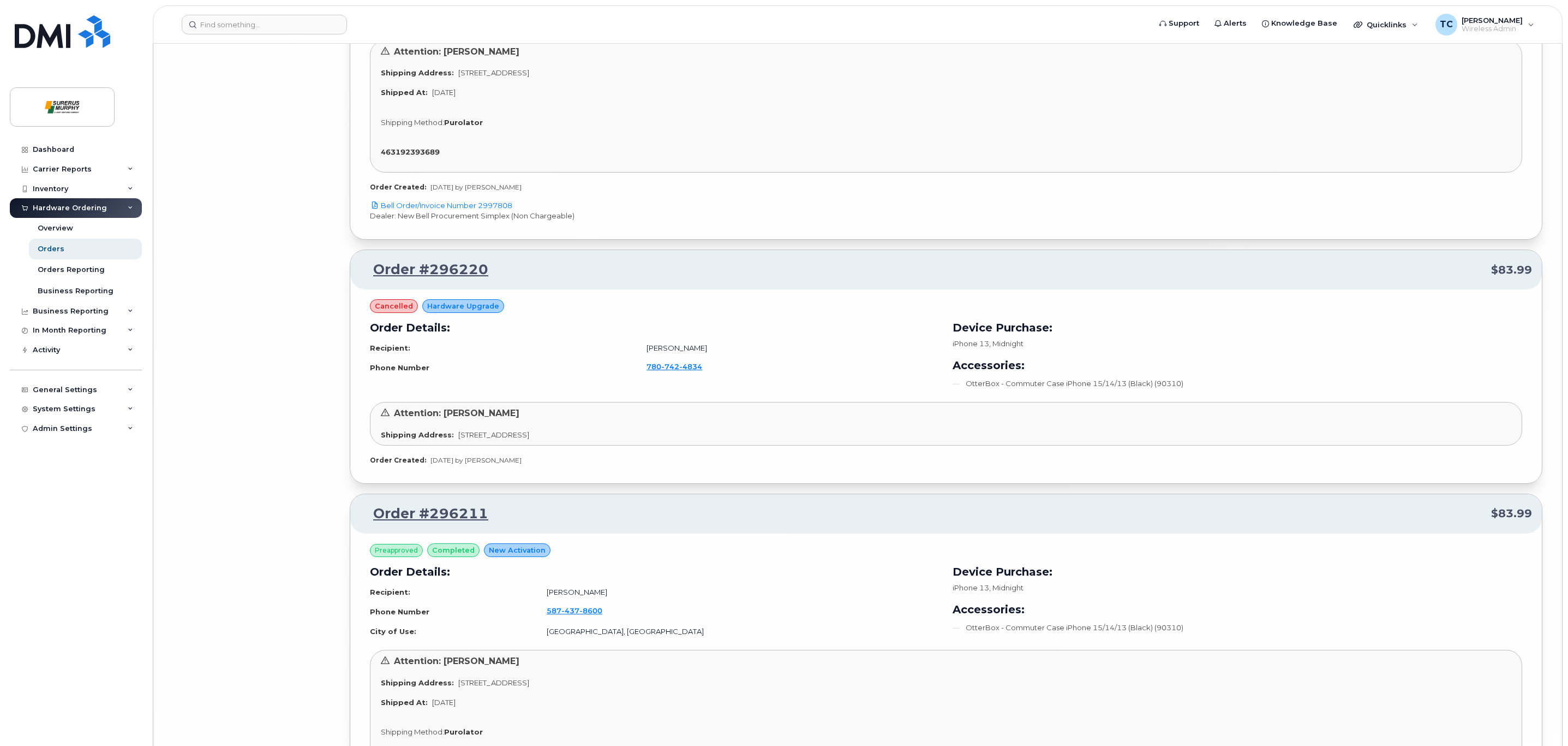
scroll to position [7419, 0]
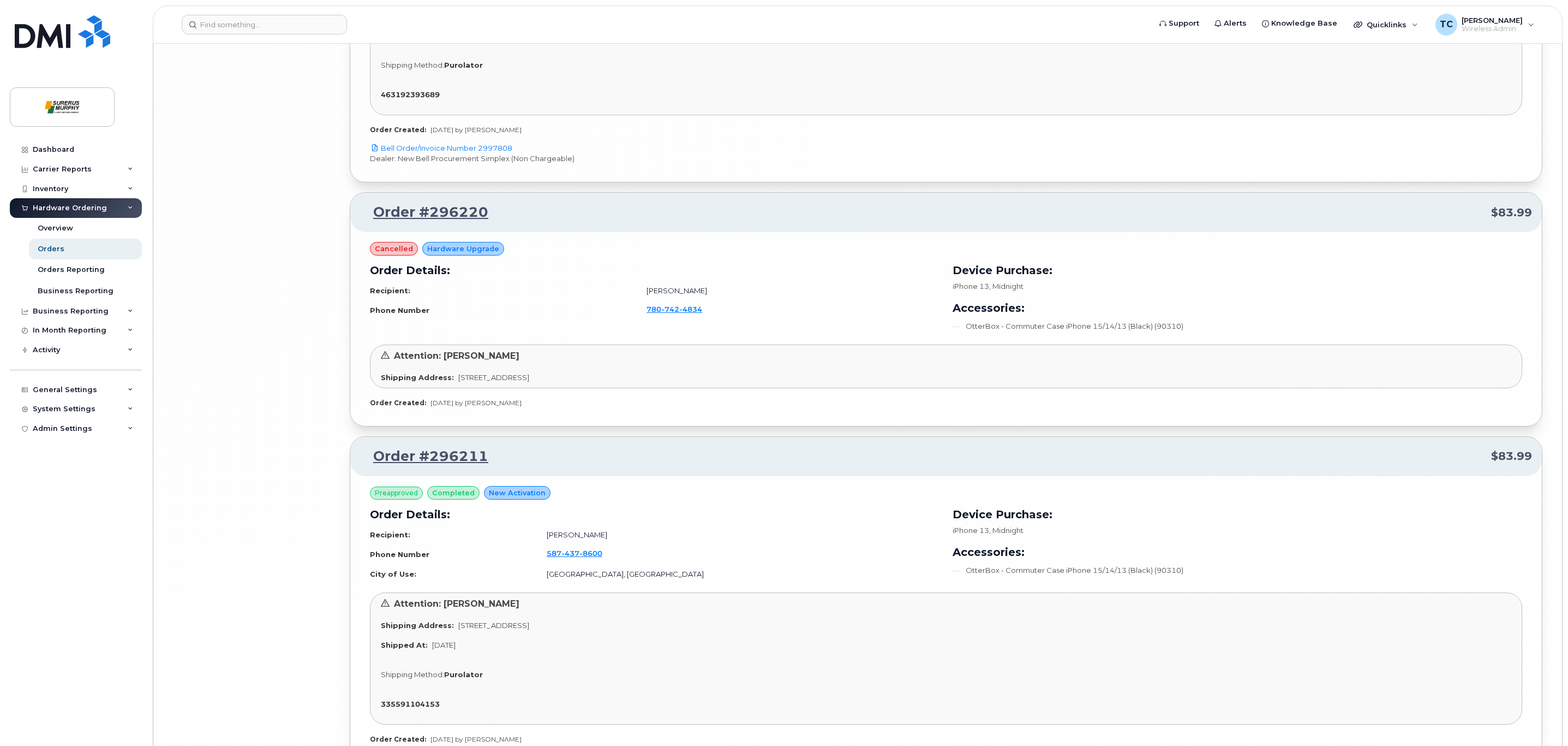
click at [608, 321] on td "Phone Number" at bounding box center [503, 310] width 267 height 21
click at [69, 253] on link "Orders" at bounding box center [85, 249] width 113 height 21
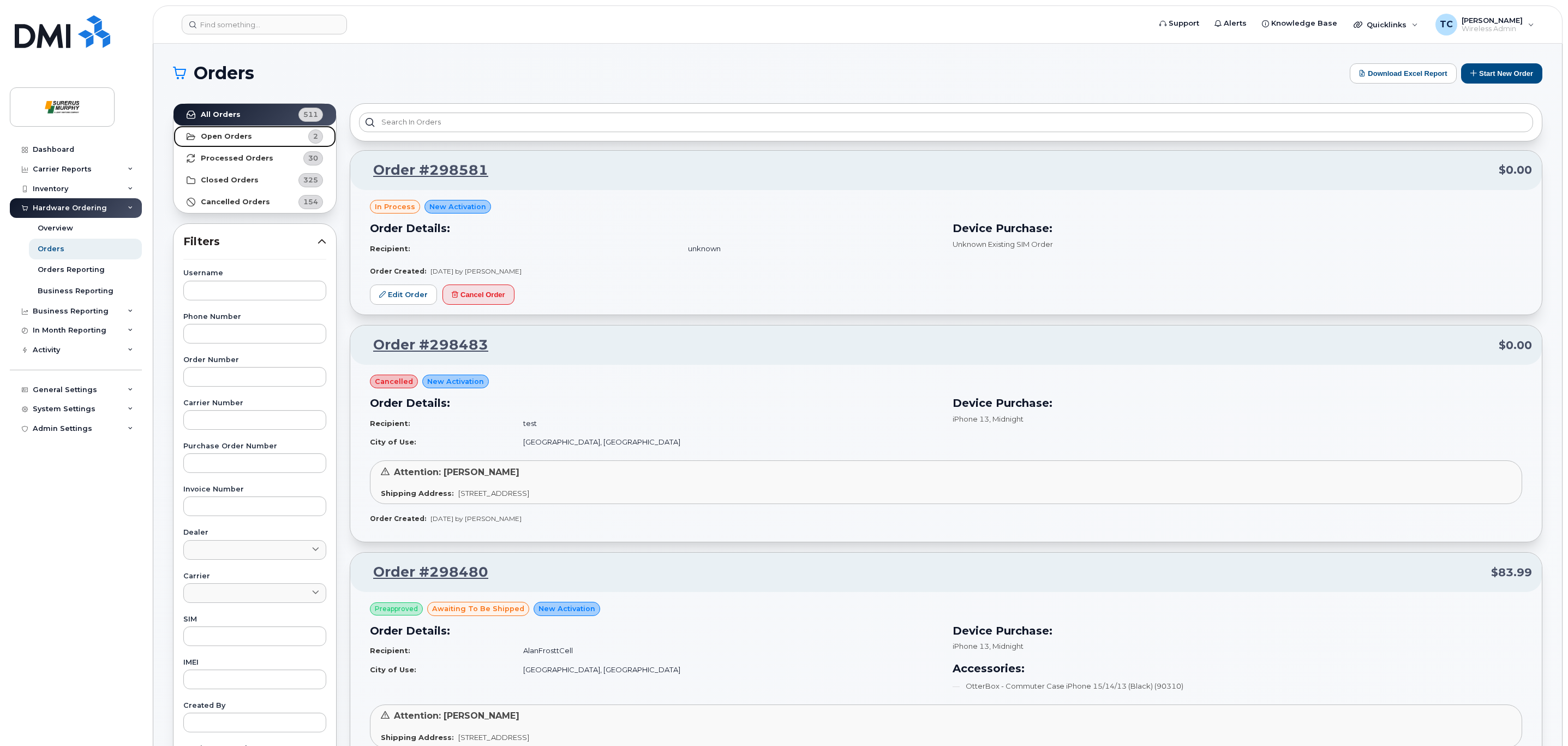
click at [229, 135] on strong "Open Orders" at bounding box center [226, 136] width 51 height 9
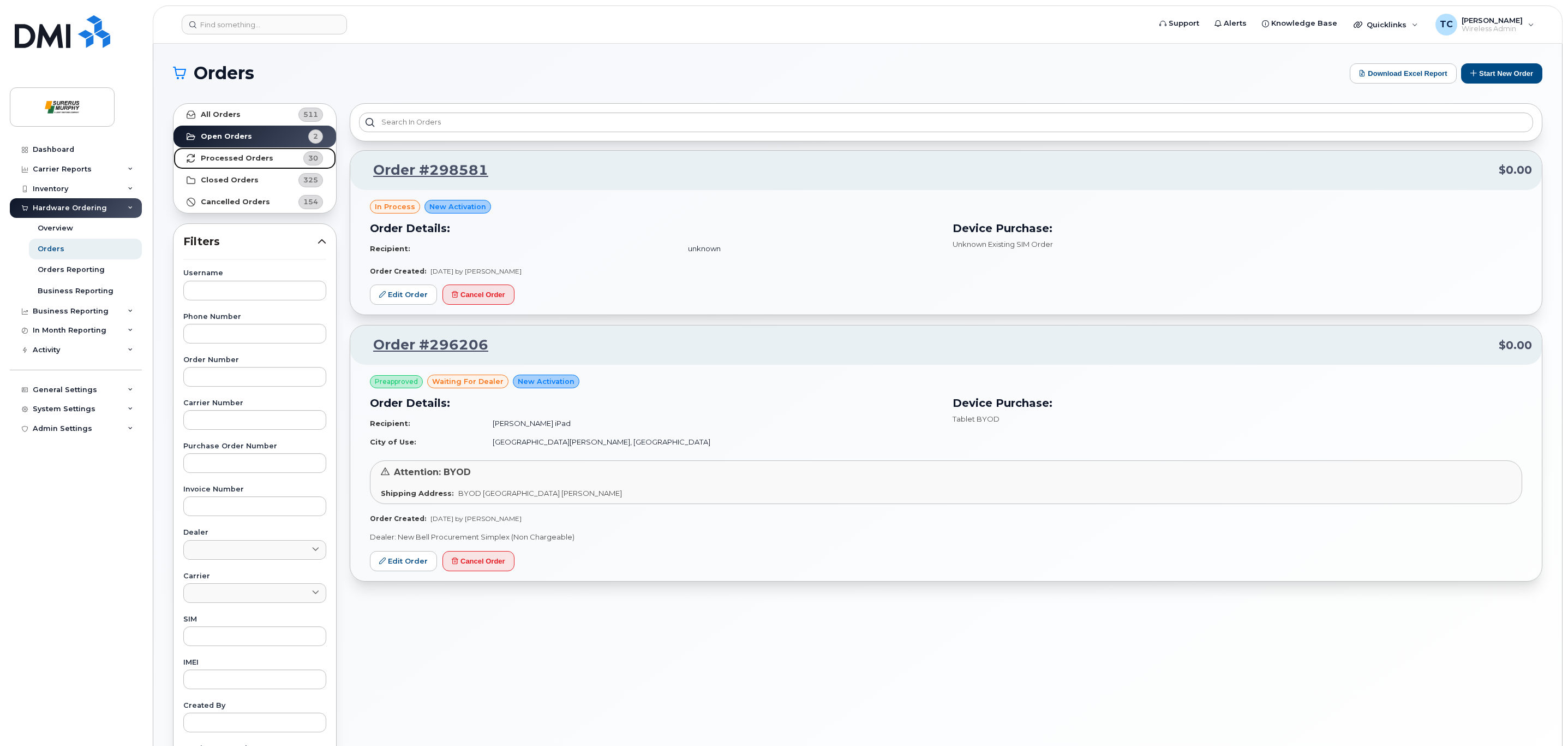
click at [229, 158] on strong "Processed Orders" at bounding box center [237, 158] width 73 height 9
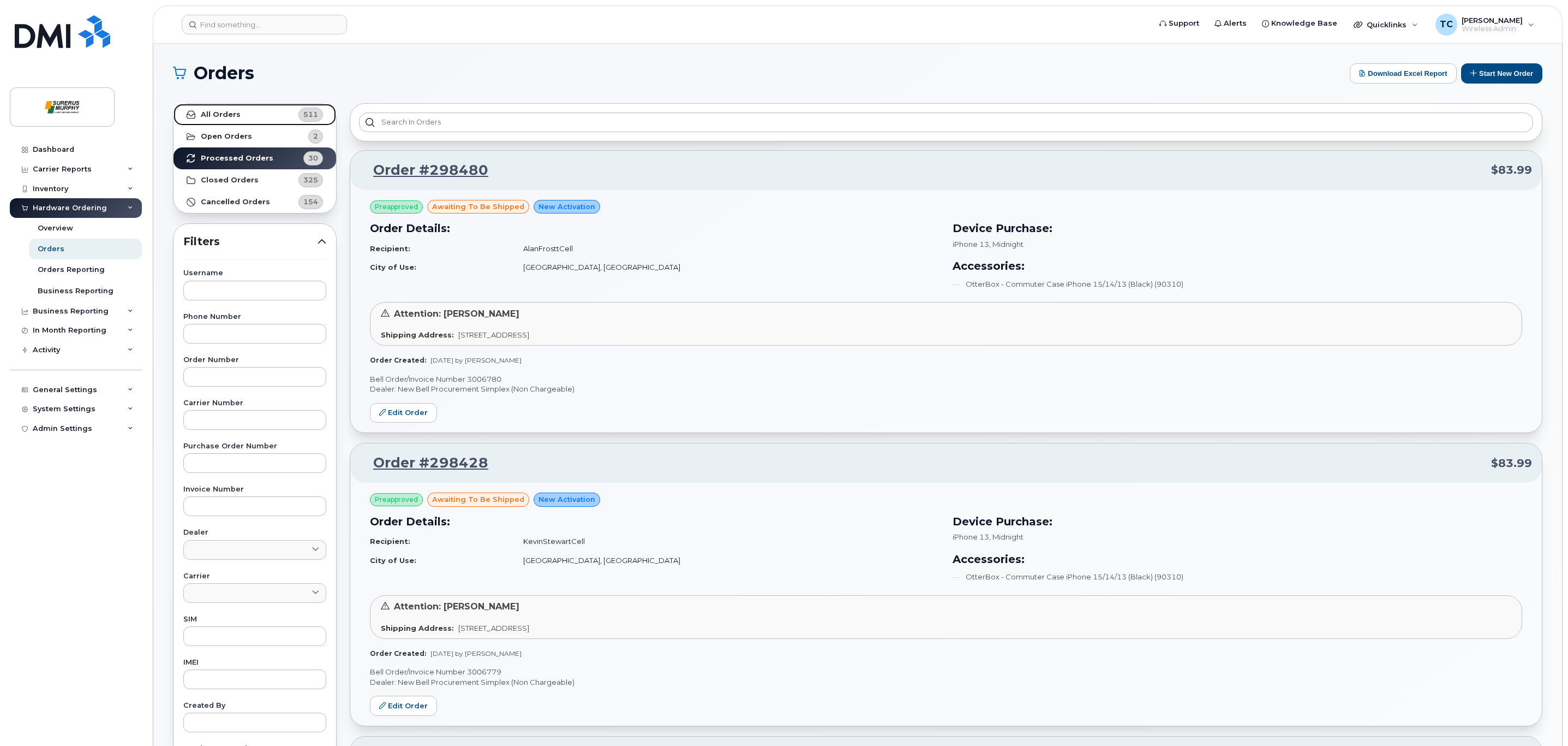
click at [228, 112] on strong "All Orders" at bounding box center [221, 114] width 40 height 9
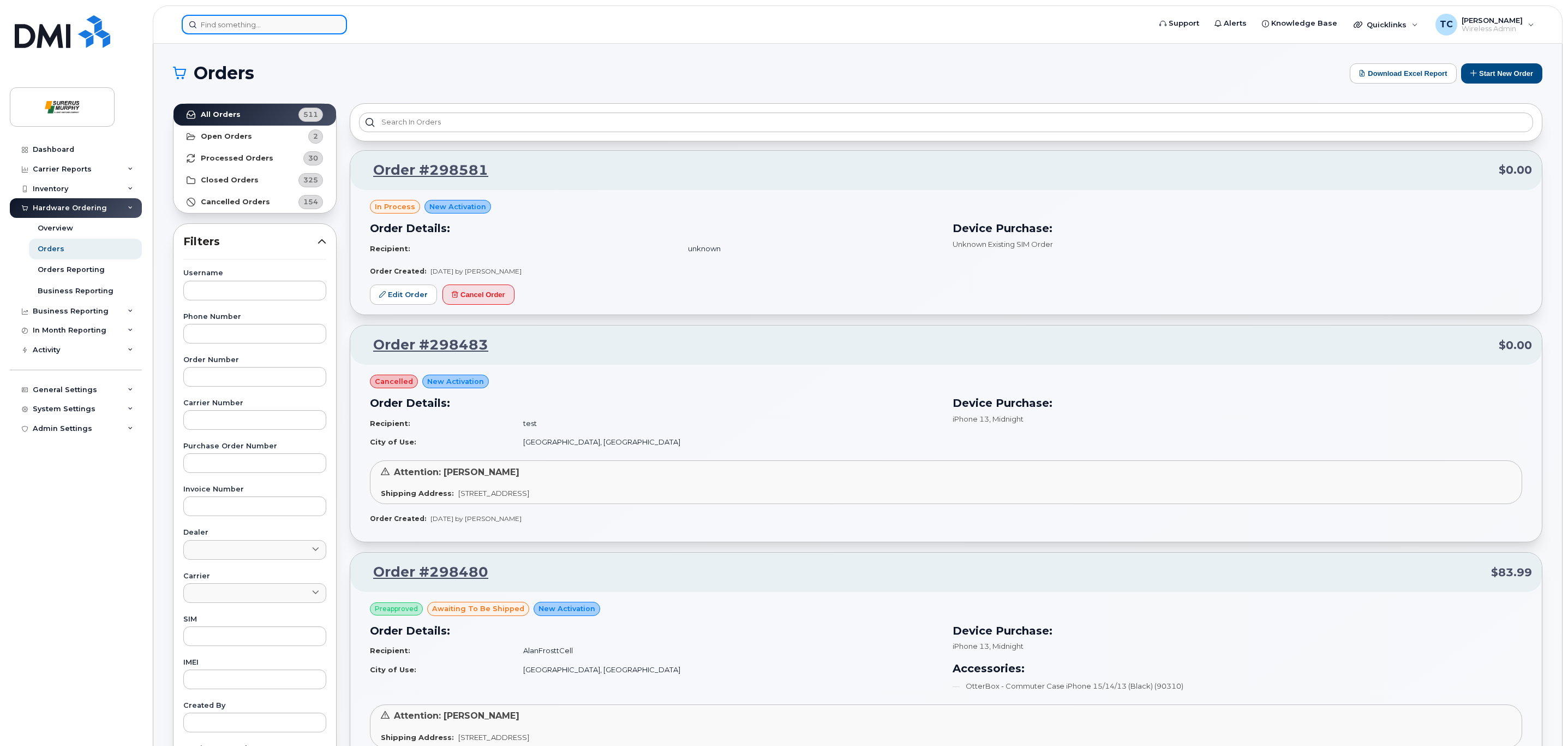
click at [233, 29] on input at bounding box center [264, 24] width 165 height 20
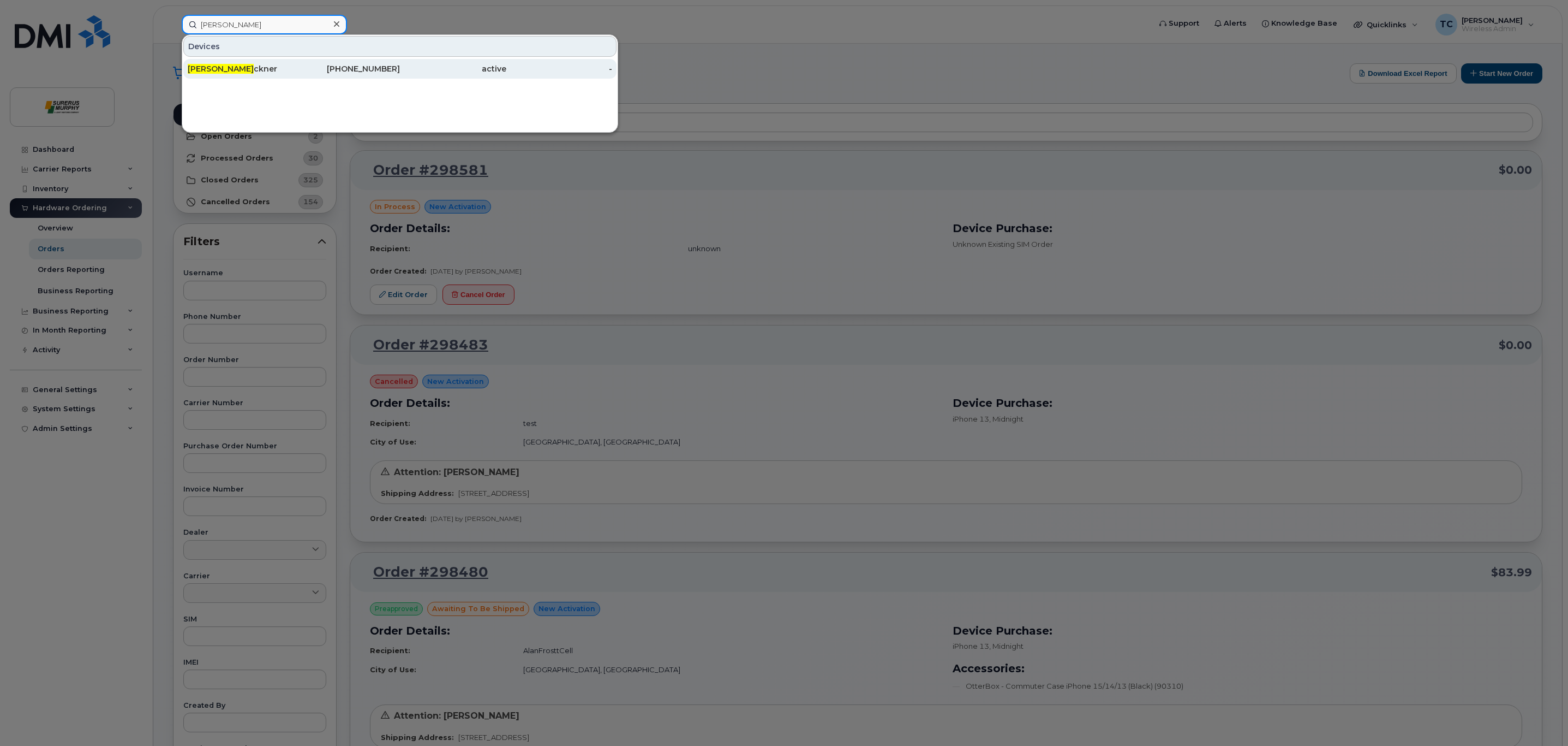
type input "Rob Be"
click at [294, 63] on div "Rob Be ckner" at bounding box center [347, 69] width 106 height 20
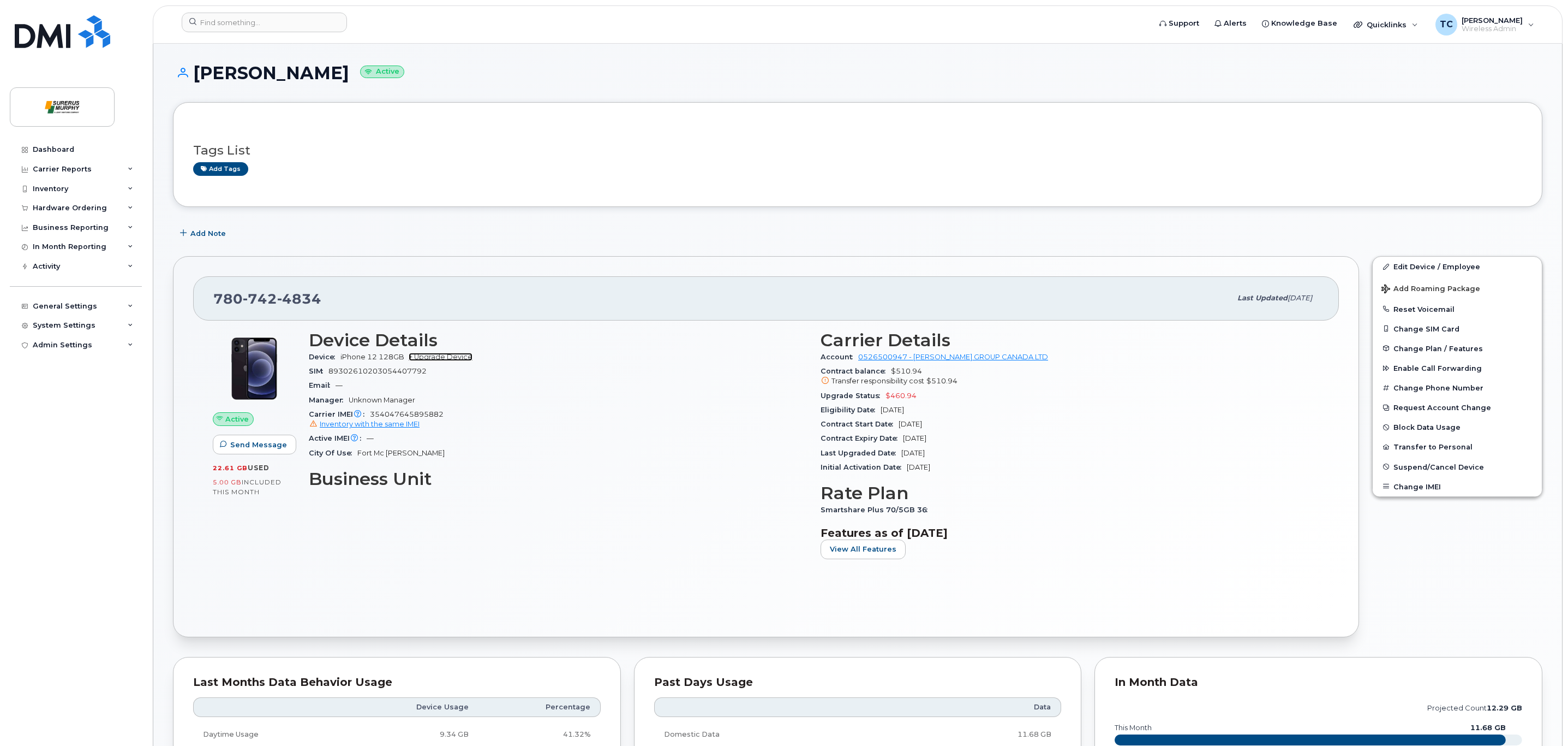
click at [436, 356] on link "+ Upgrade Device" at bounding box center [440, 357] width 64 height 8
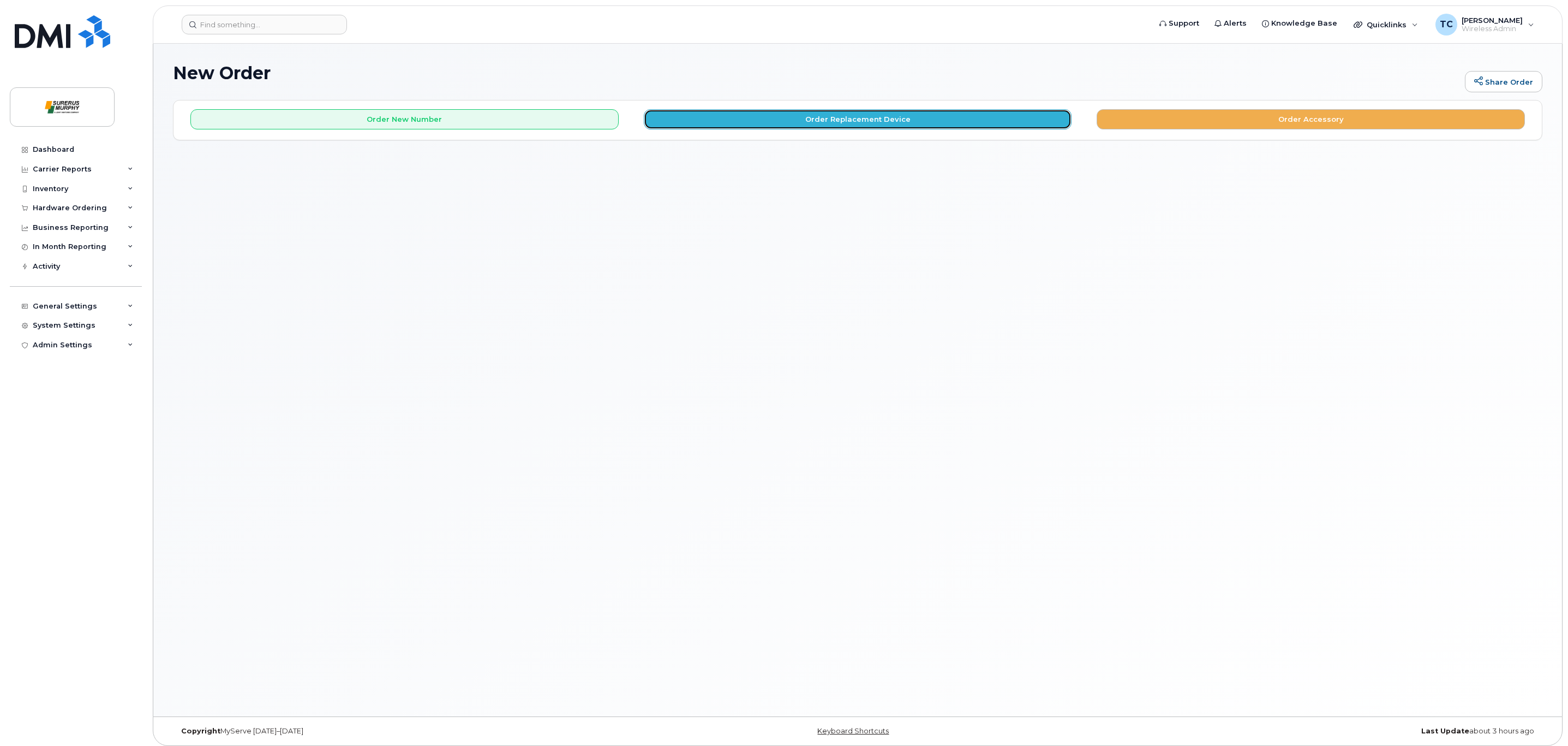
click at [850, 122] on button "Order Replacement Device" at bounding box center [858, 119] width 428 height 20
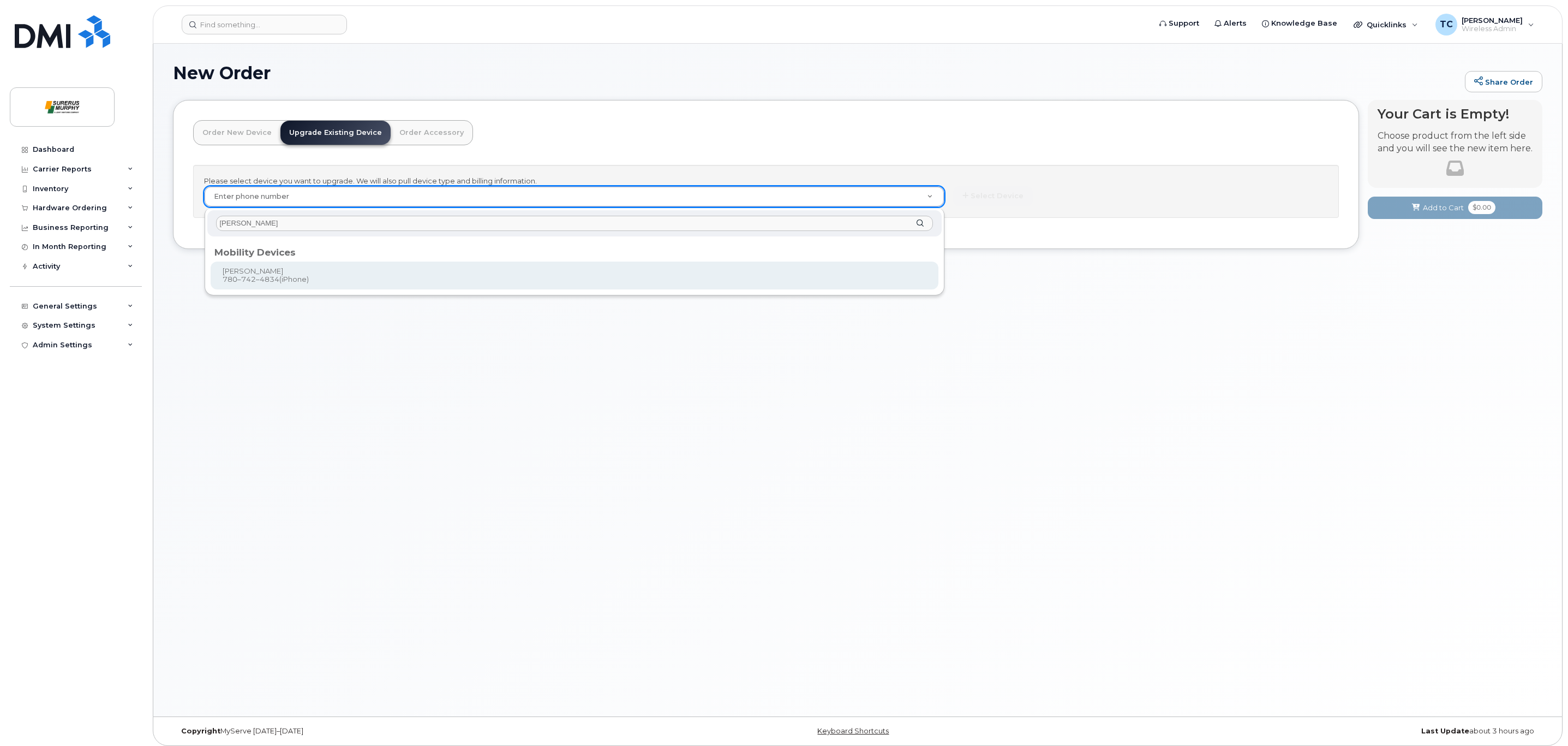
type input "[PERSON_NAME]"
type input "817001"
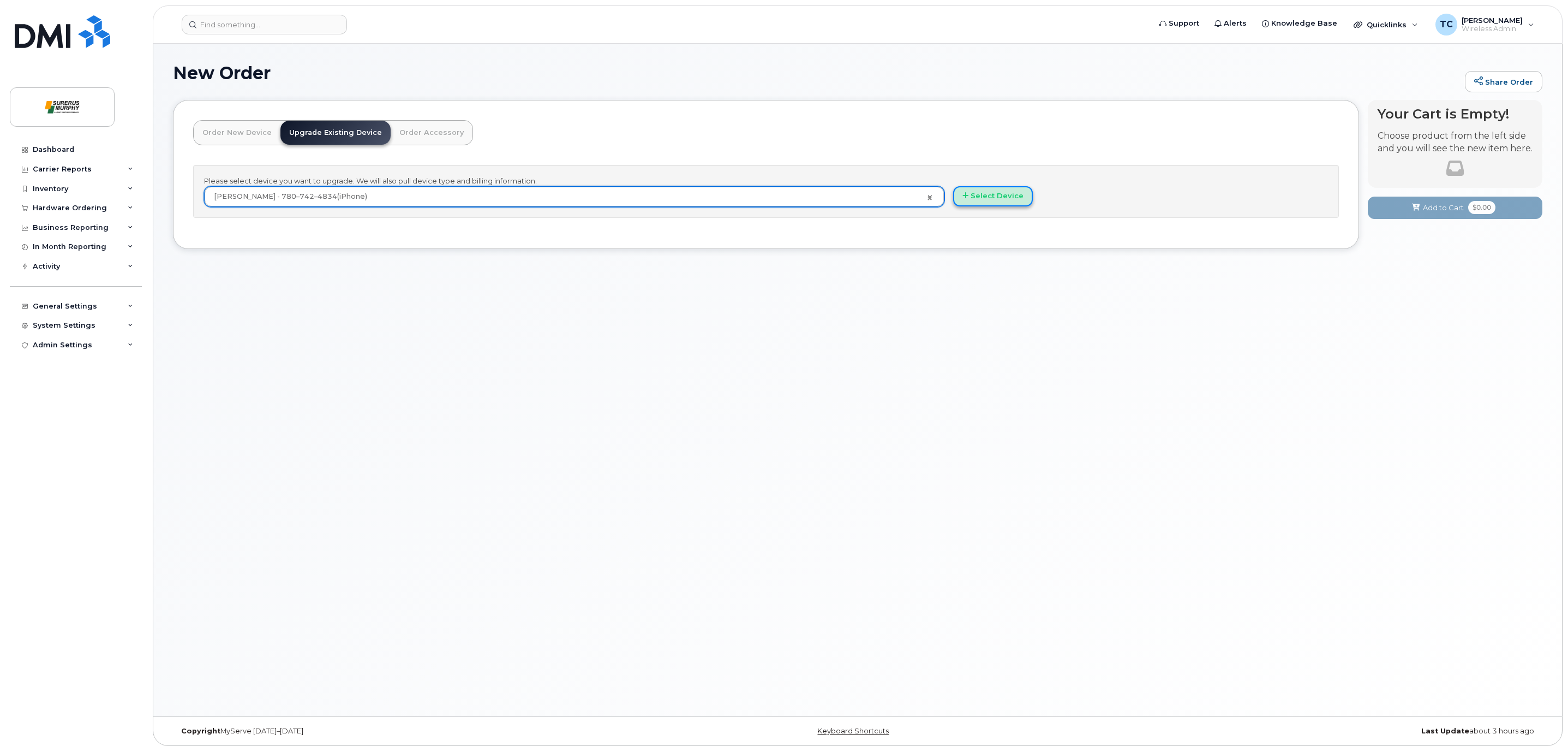
click at [977, 193] on button "Select Device" at bounding box center [993, 196] width 80 height 20
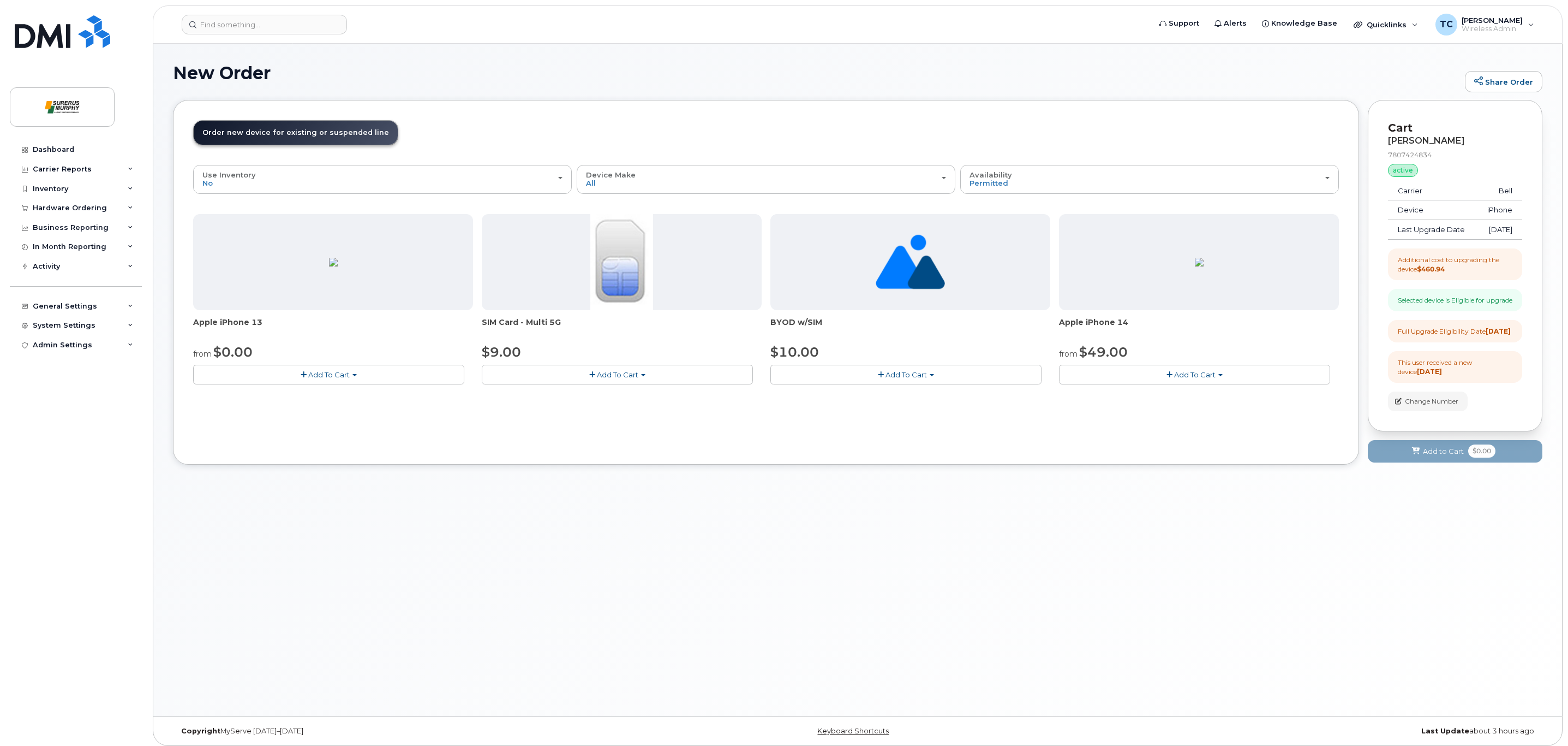
click at [367, 380] on button "Add To Cart" at bounding box center [328, 374] width 271 height 19
click at [273, 422] on link "$0.00 - 3-year upgrade (128GB model)" at bounding box center [286, 421] width 181 height 14
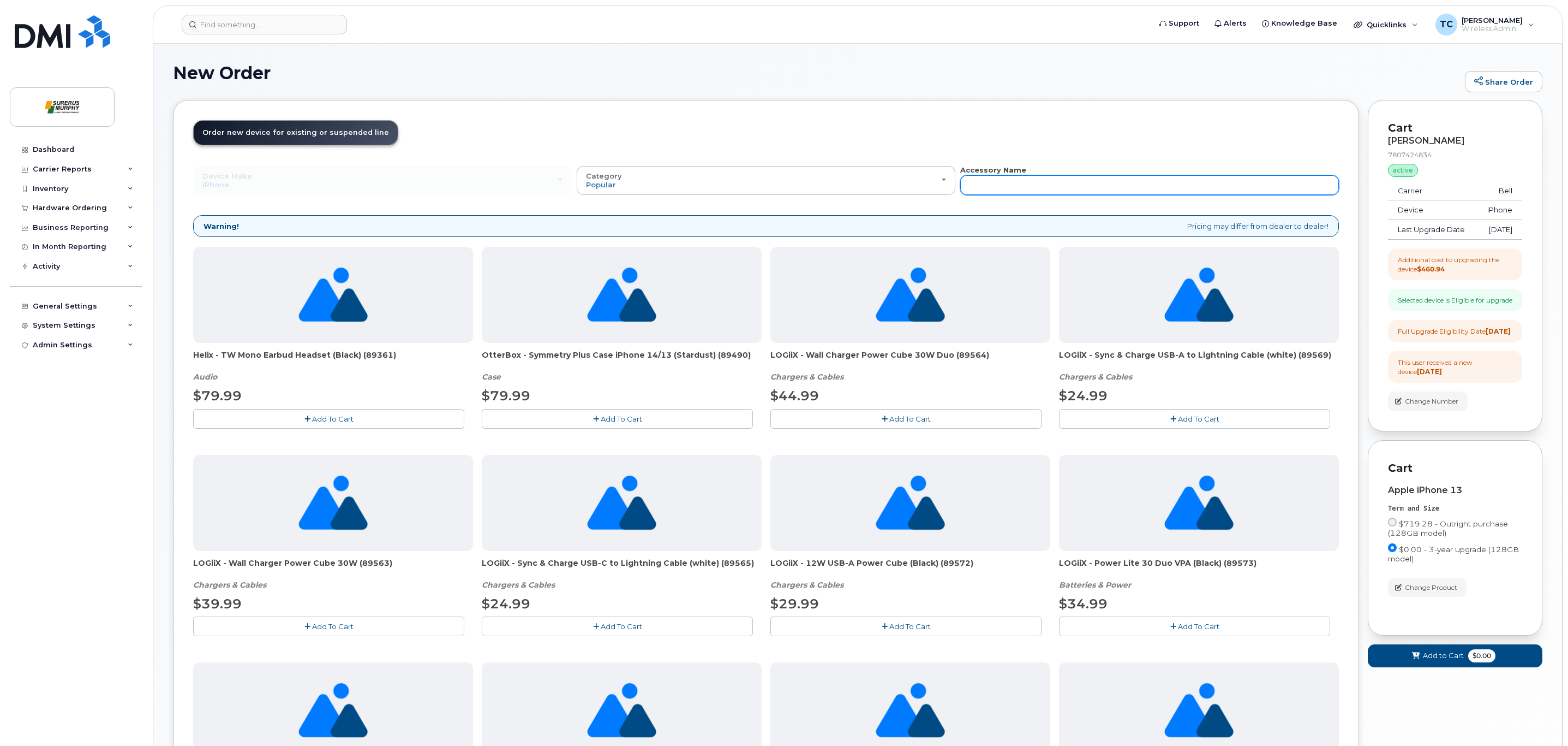
click at [1054, 184] on input "text" at bounding box center [1150, 185] width 379 height 20
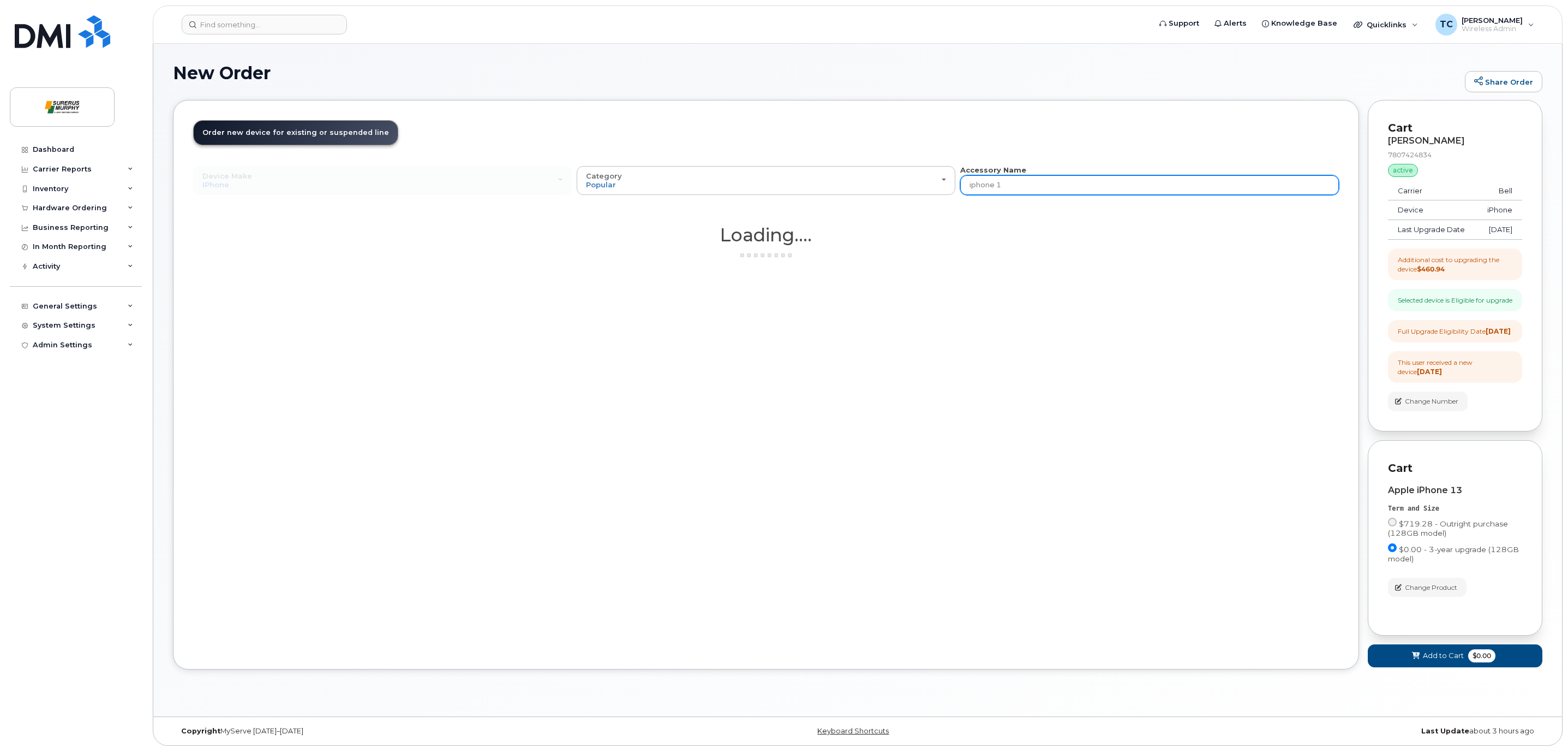
type input "iphone 13"
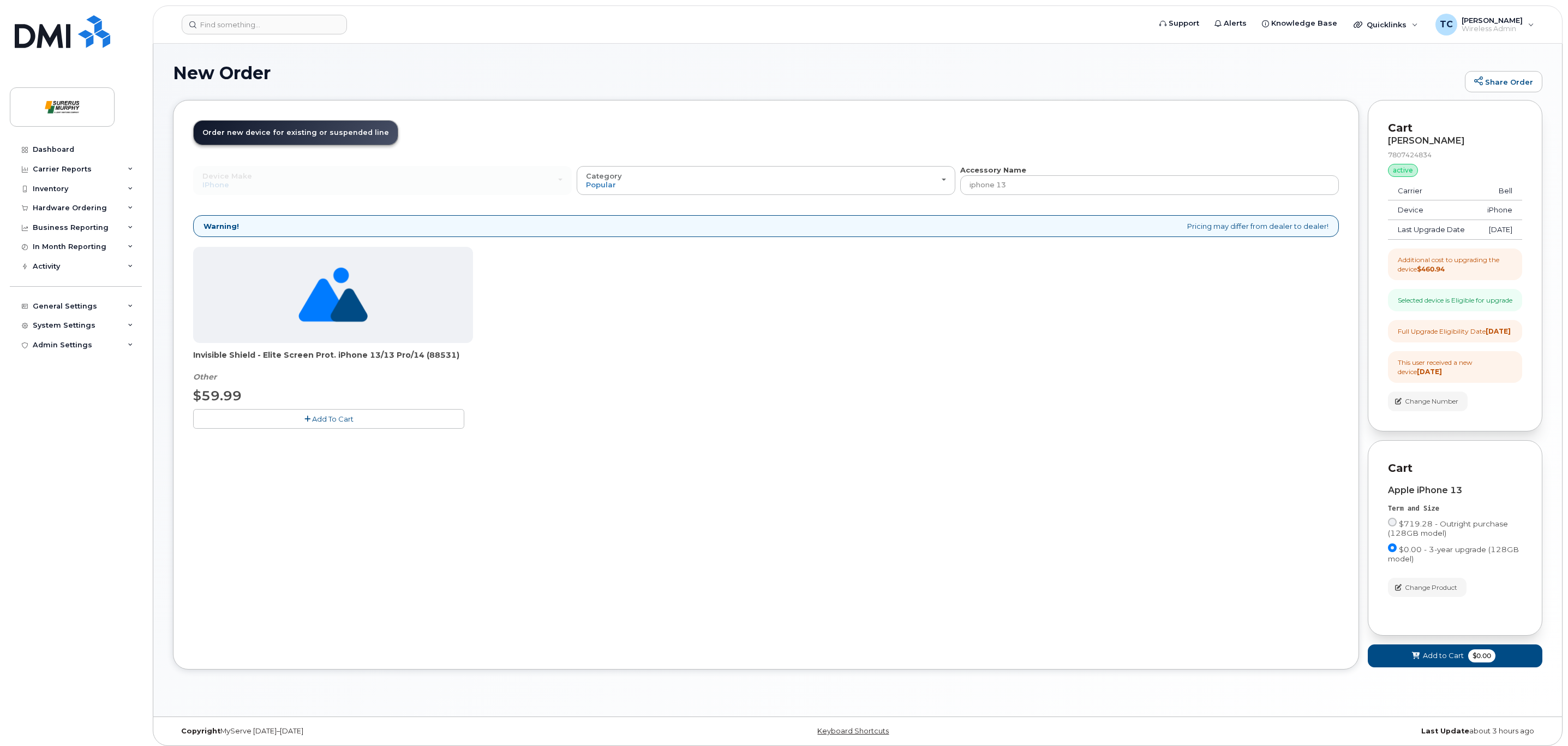
click at [920, 497] on div "Order New Device Upgrade Existing Device Order Accessory Order new device and n…" at bounding box center [766, 385] width 1186 height 569
click at [1063, 189] on input "iphone 13" at bounding box center [1150, 185] width 379 height 20
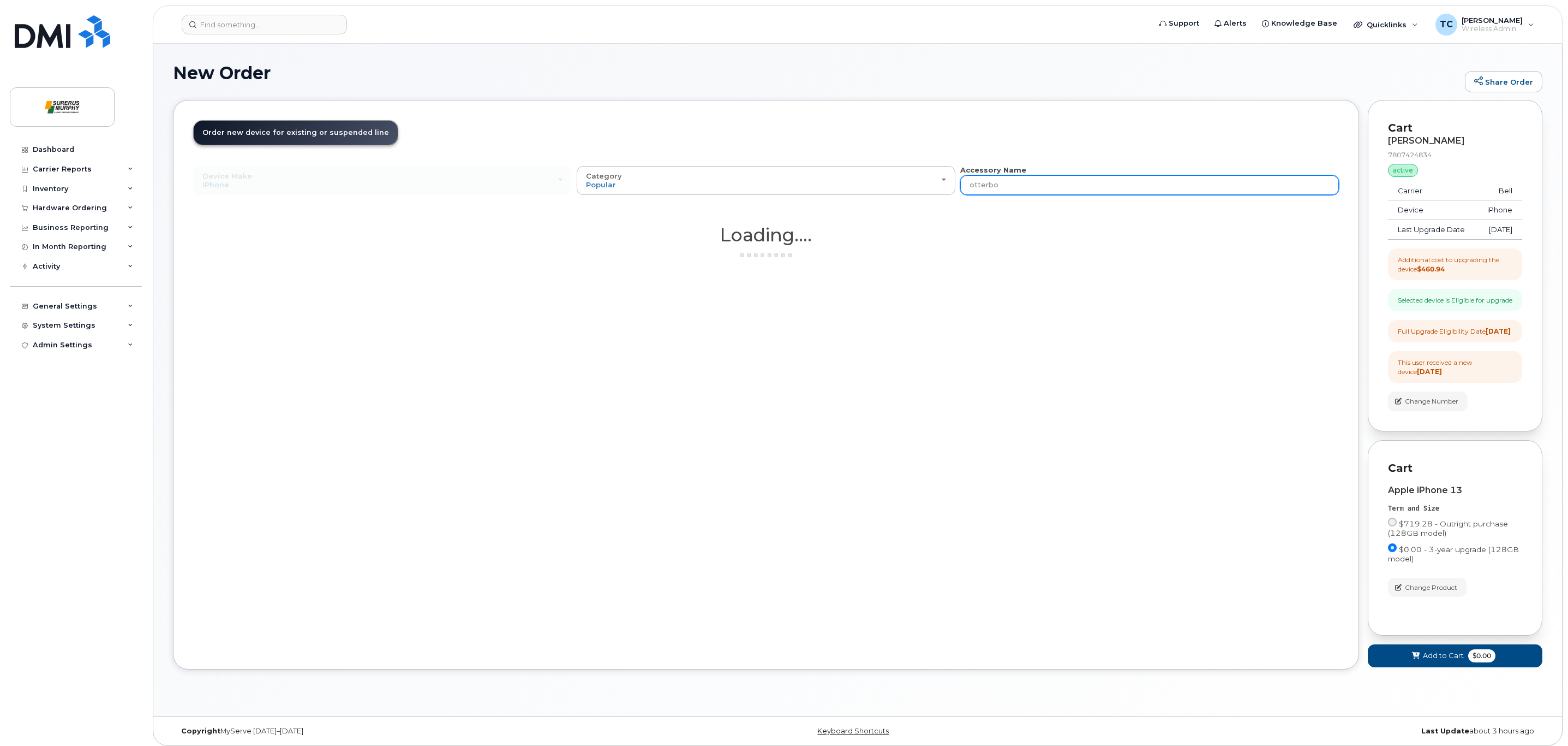
type input "otterbox"
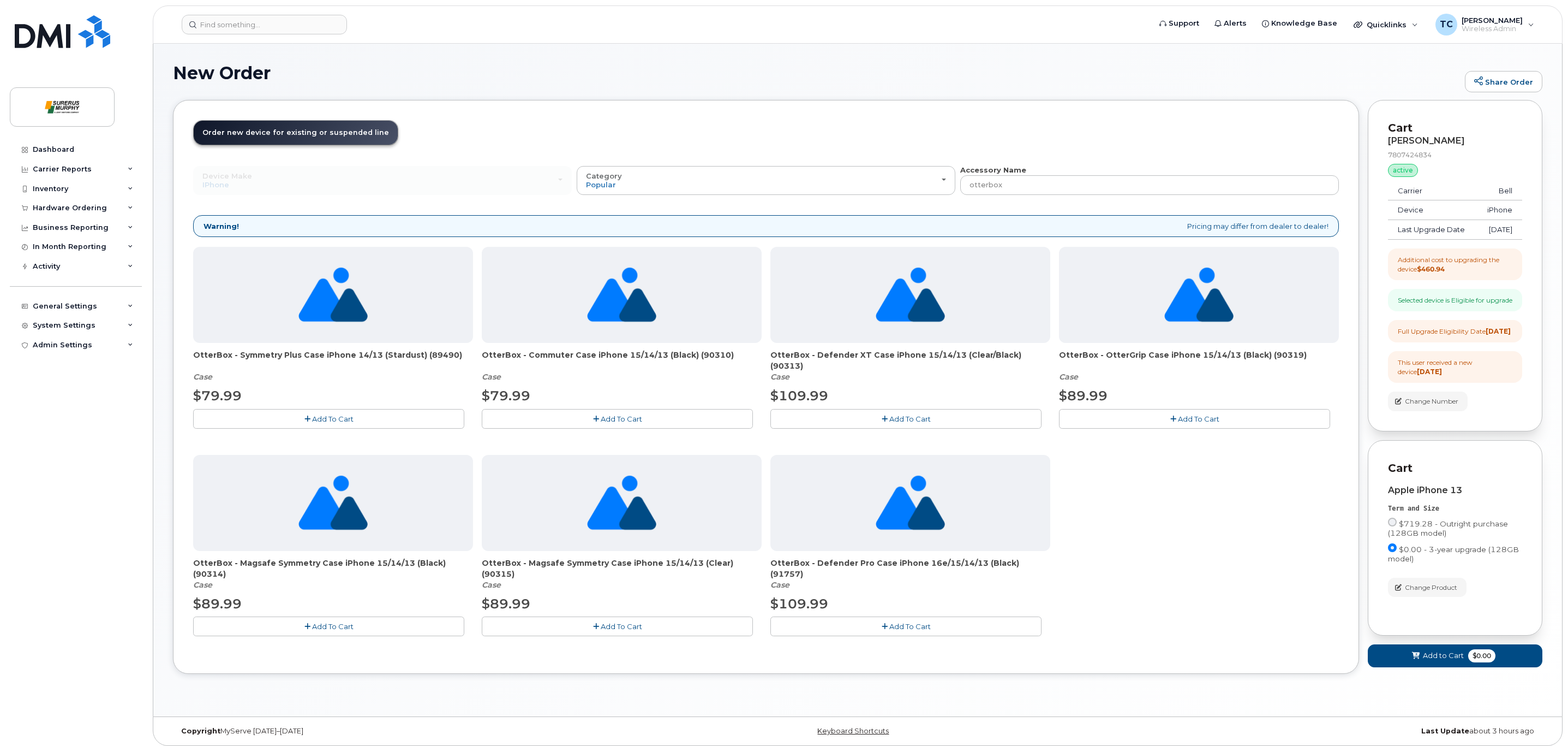
click at [619, 421] on span "Add To Cart" at bounding box center [622, 418] width 42 height 9
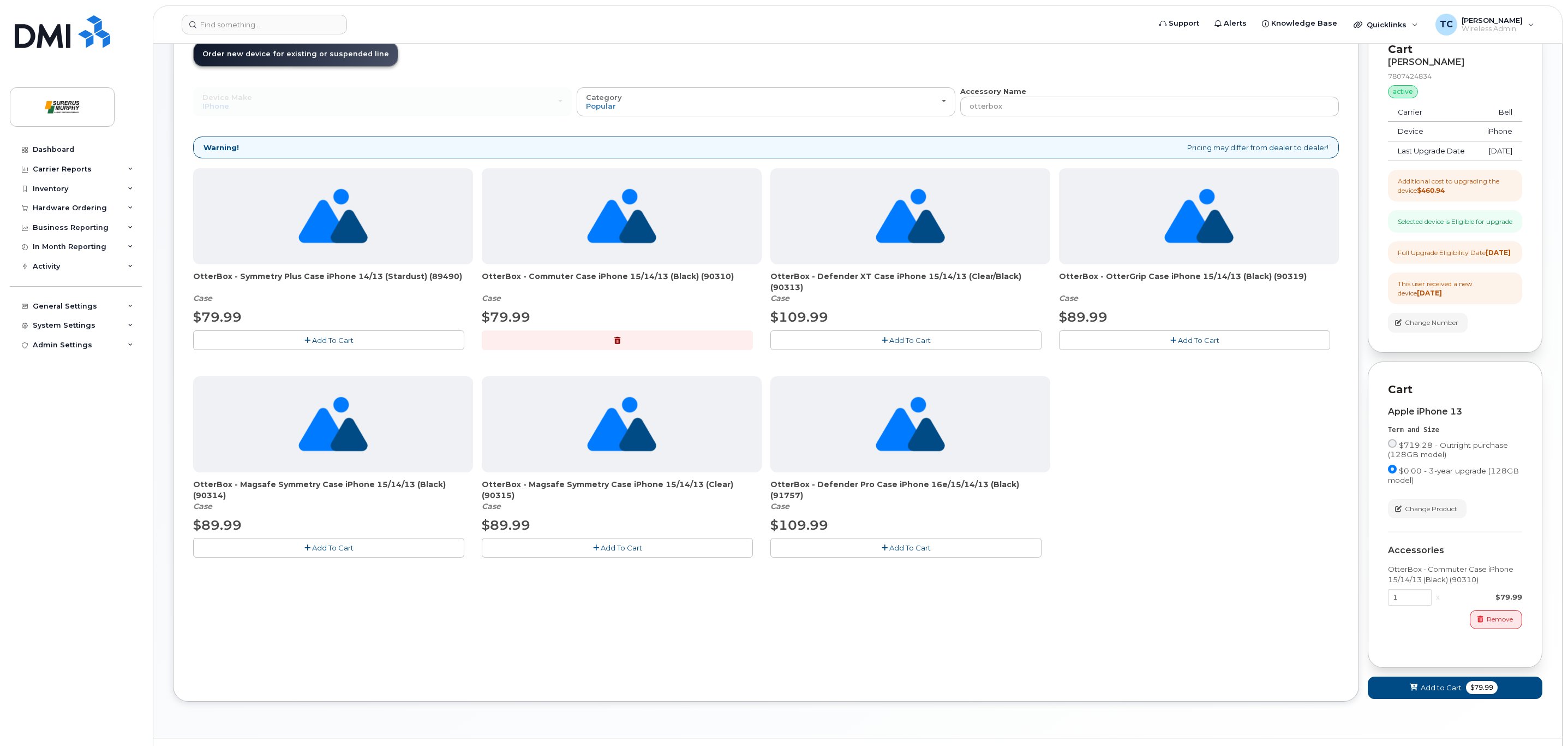
scroll to position [138, 0]
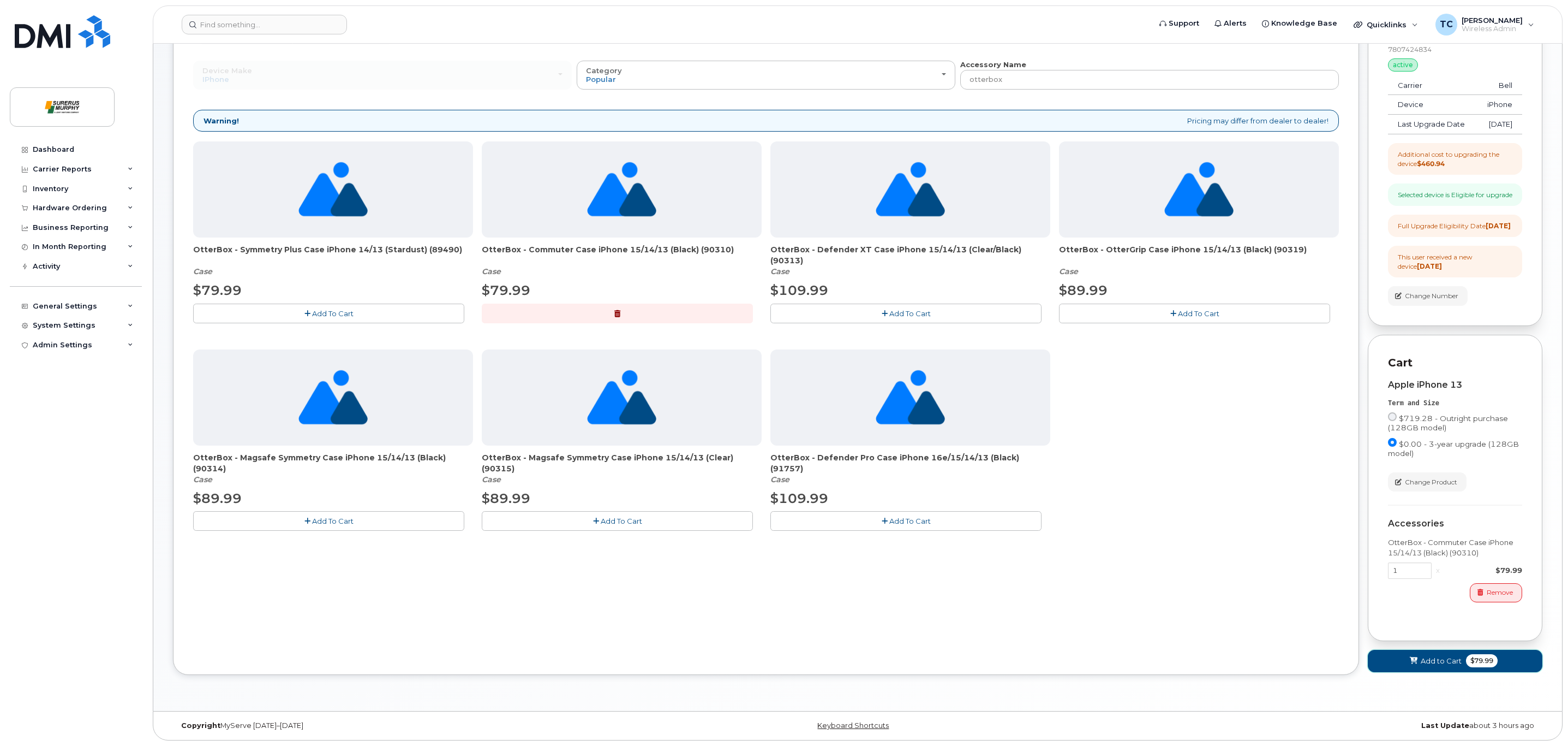
click at [1437, 658] on span "Add to Cart" at bounding box center [1441, 660] width 41 height 10
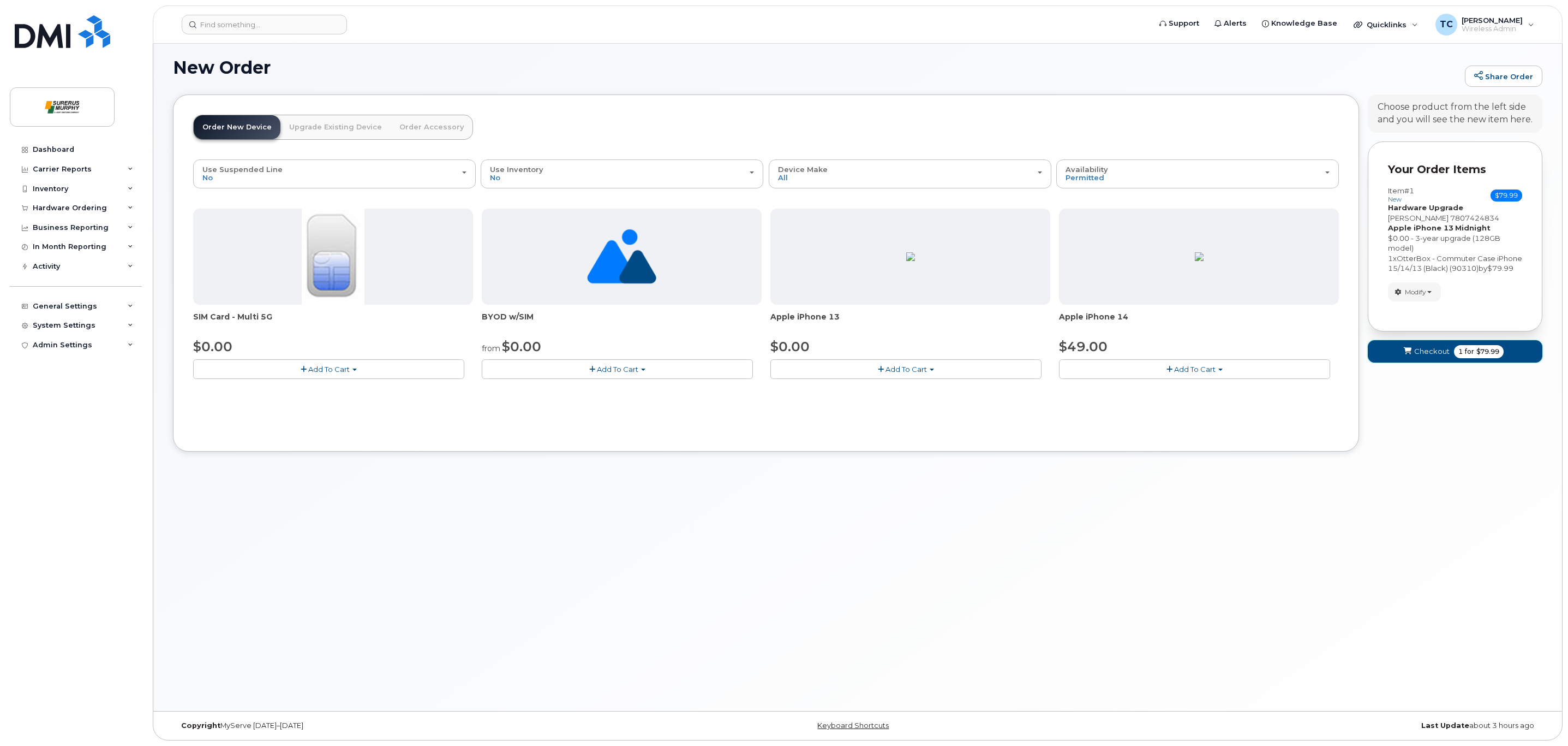
click at [1441, 362] on button "Checkout 1 for $79.99" at bounding box center [1455, 351] width 174 height 22
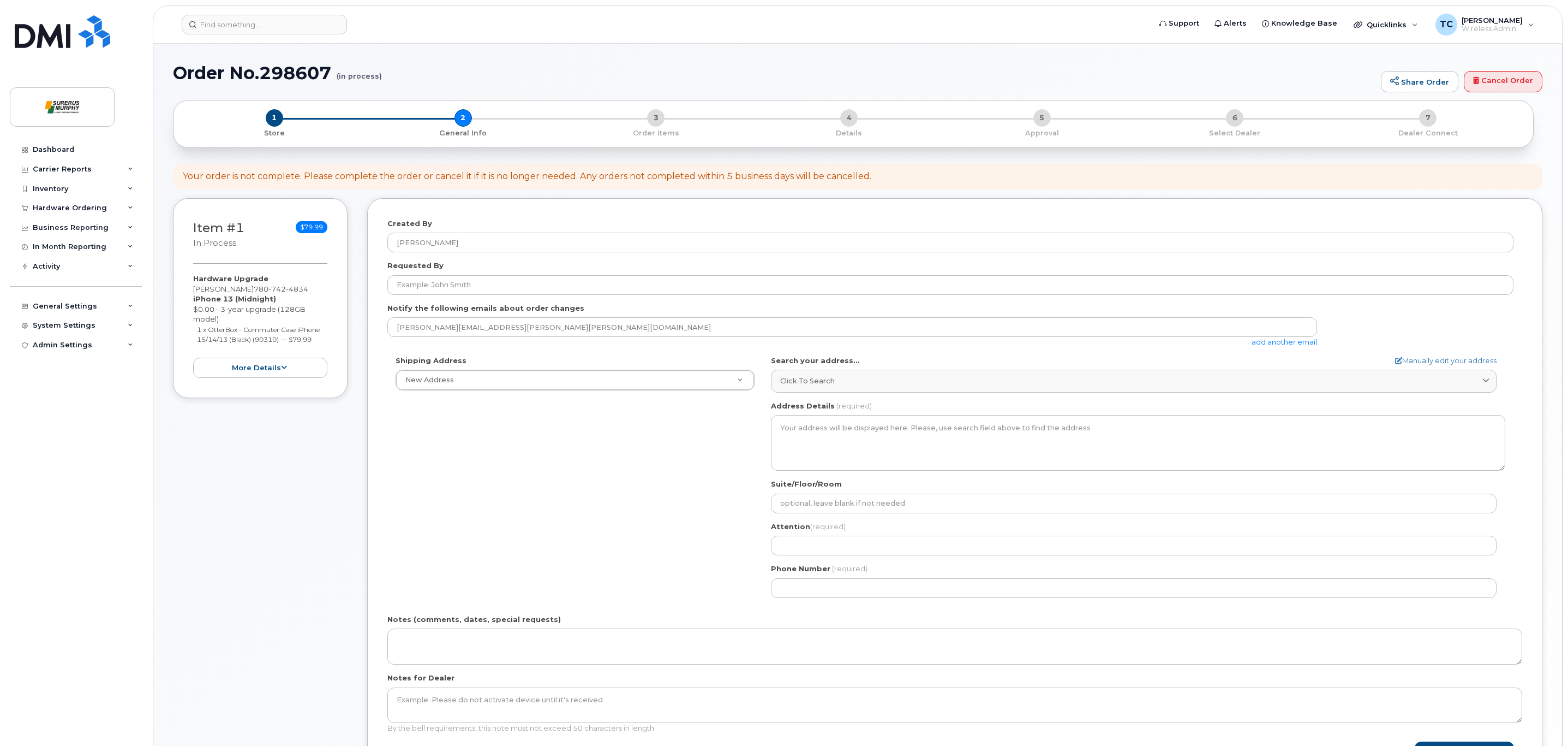
select select
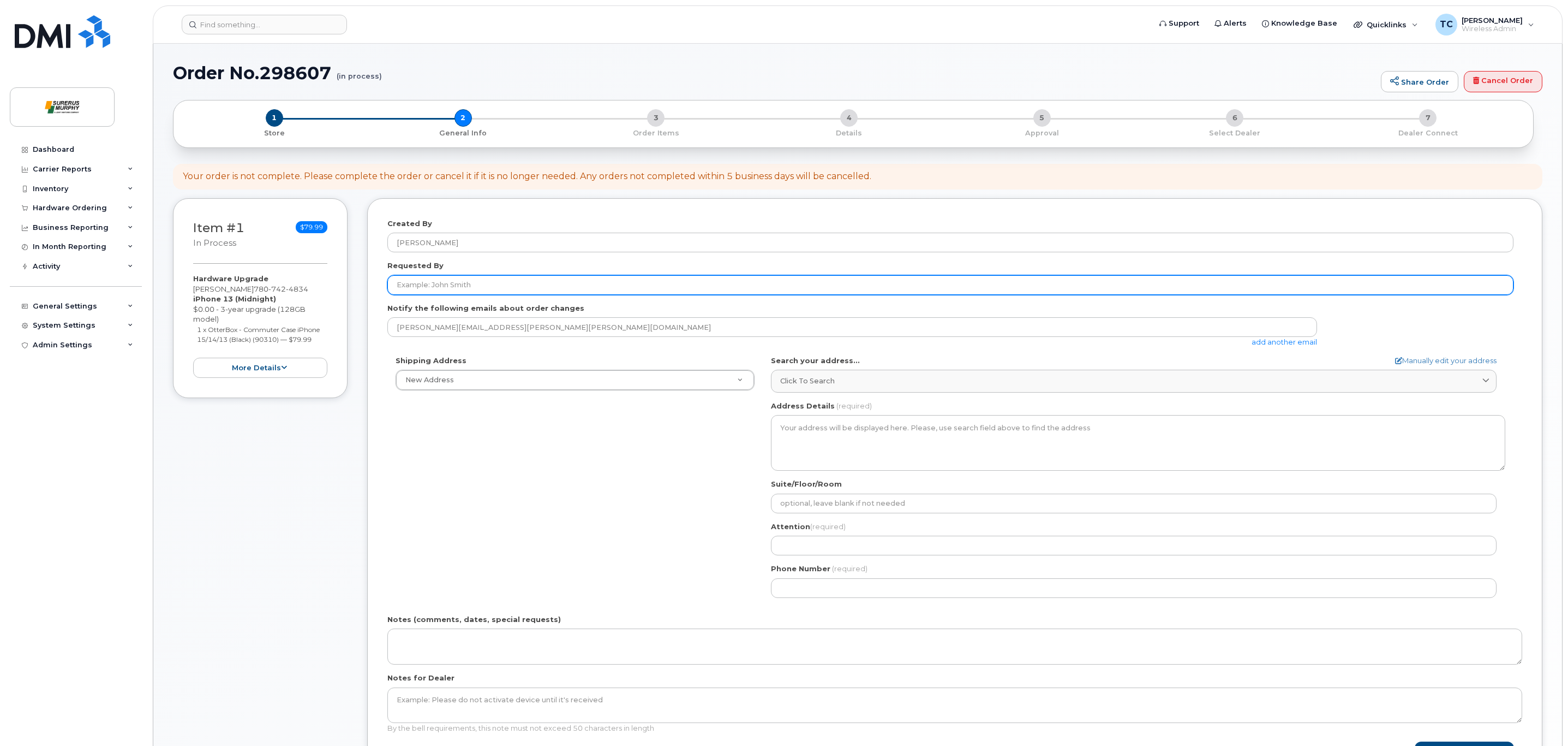
click at [519, 283] on input "Requested By" at bounding box center [950, 285] width 1126 height 20
type input "[PERSON_NAME]"
drag, startPoint x: 522, startPoint y: 288, endPoint x: 189, endPoint y: 292, distance: 333.0
click at [189, 292] on div "Item #1 in process $79.99 Hardware Upgrade [PERSON_NAME] [PHONE_NUMBER] iPhone …" at bounding box center [858, 498] width 1370 height 600
type input "[PERSON_NAME]"
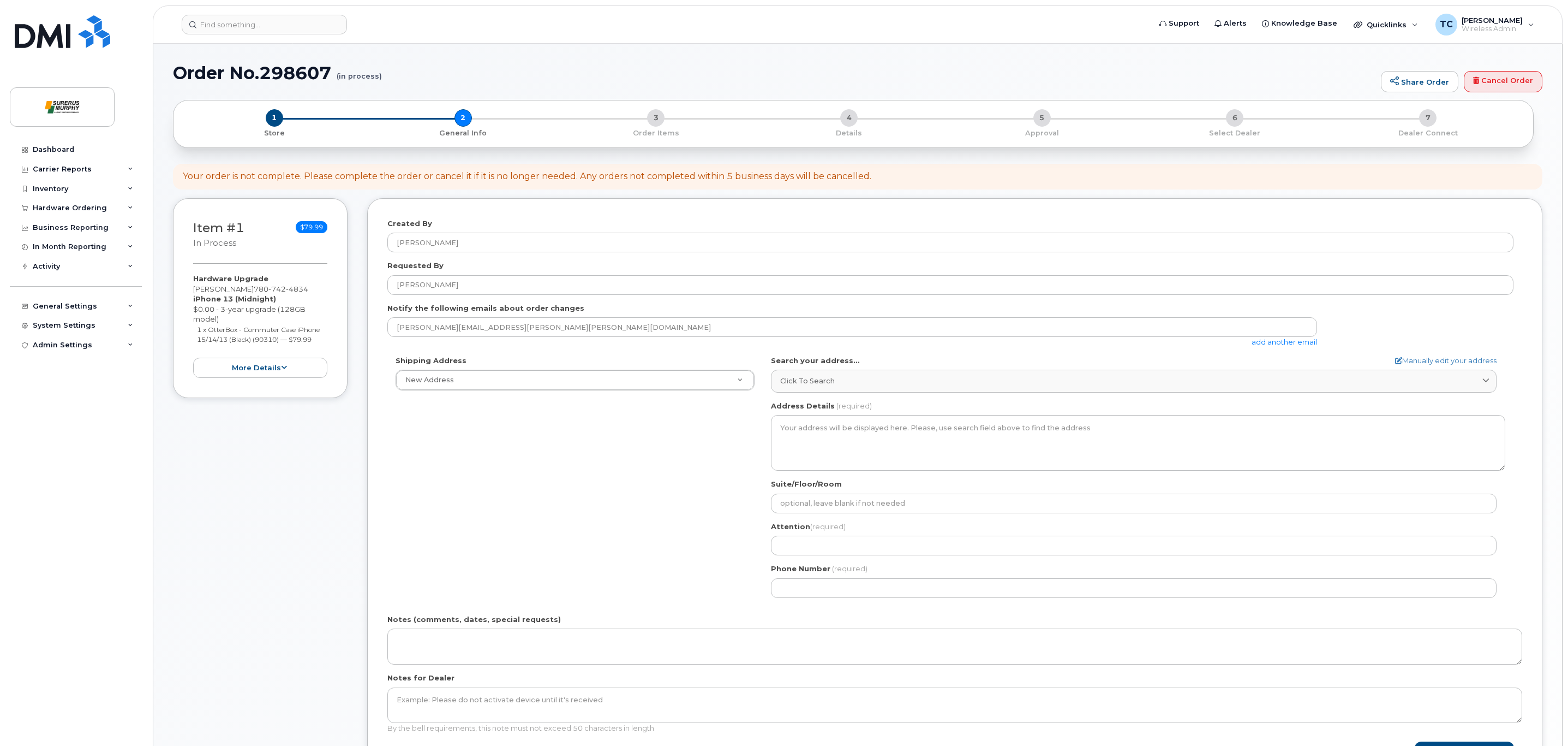
click at [679, 498] on div "Shipping Address New Address New Address [PERSON_NAME] [PERSON_NAME] Search you…" at bounding box center [950, 480] width 1126 height 250
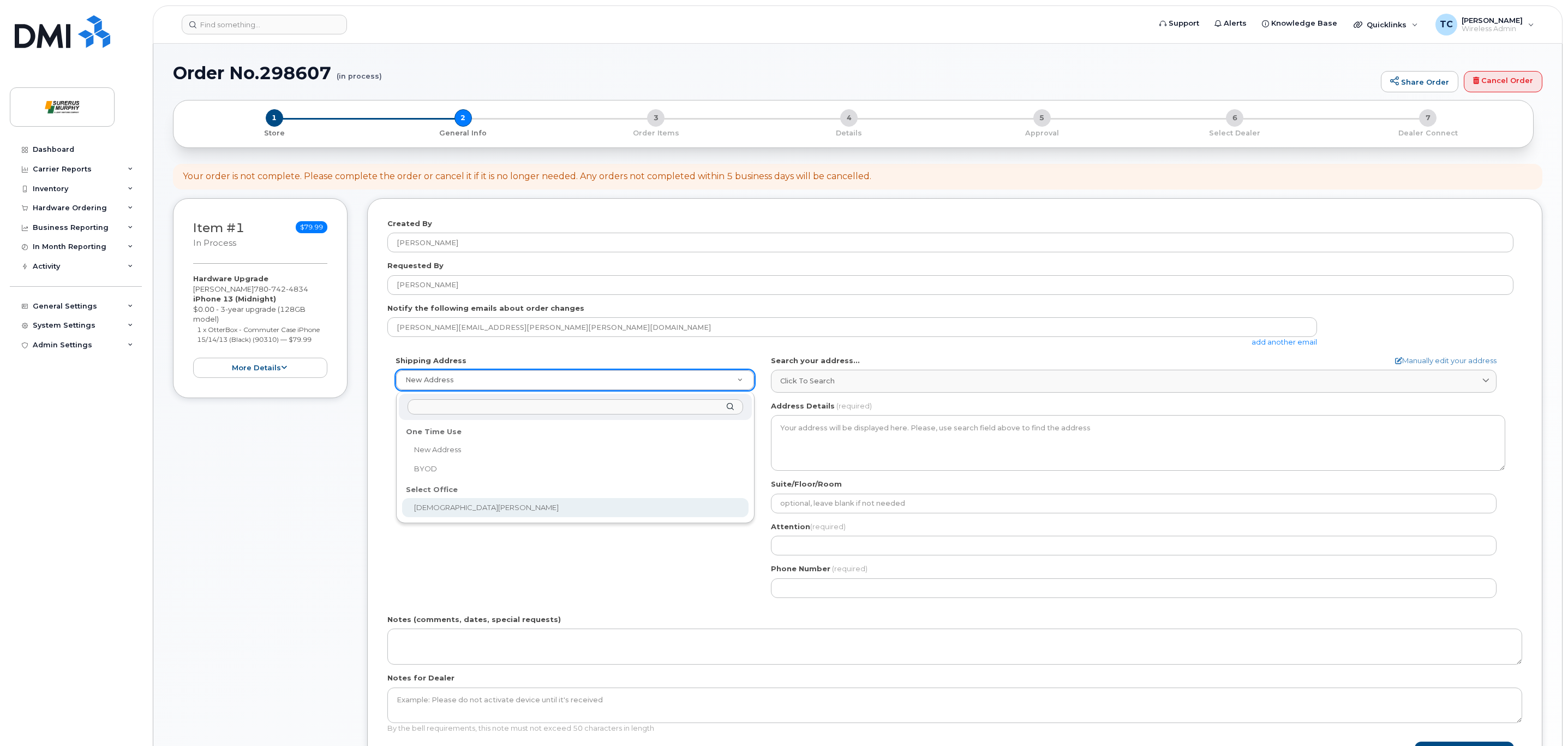
select select
type textarea "[STREET_ADDRESS]"
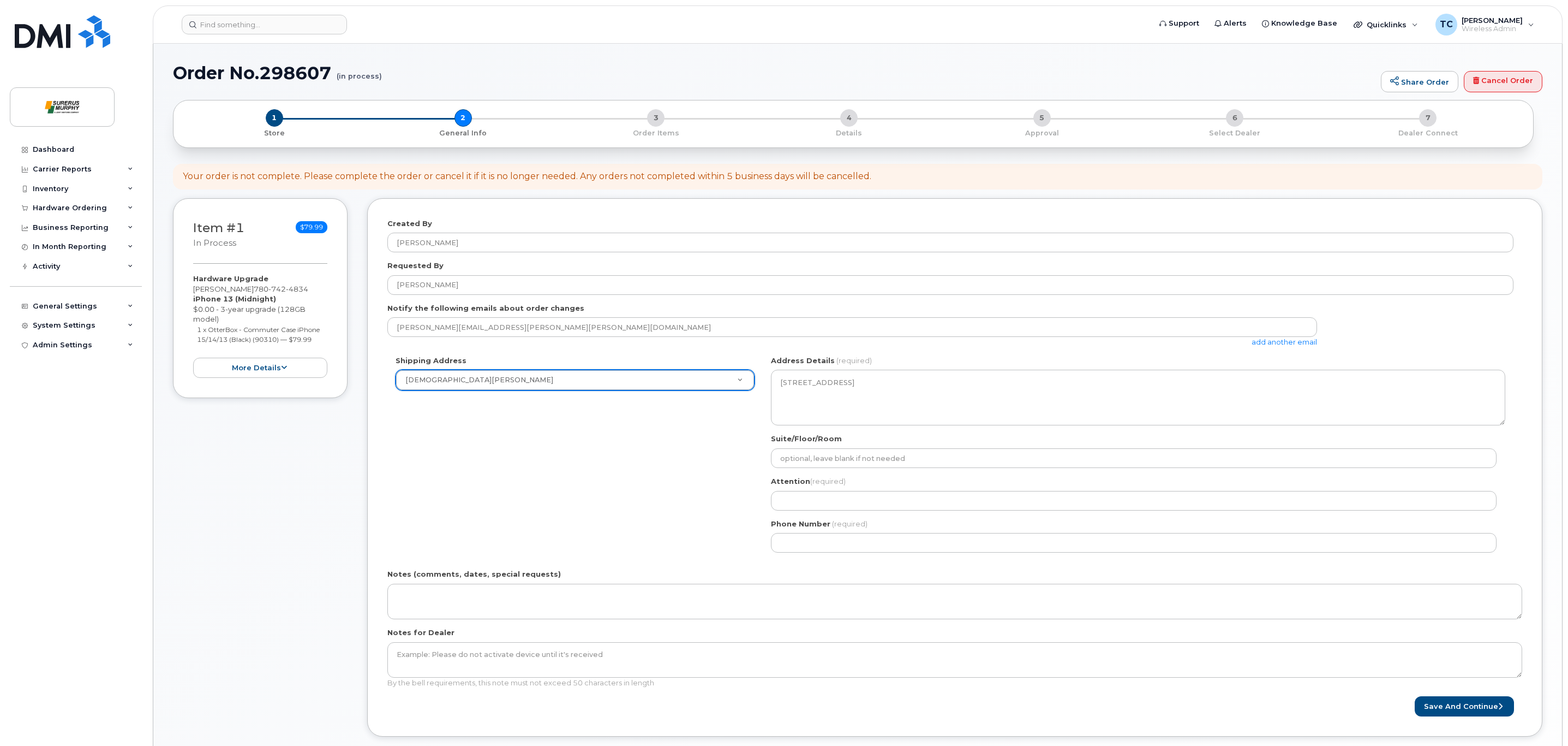
click at [670, 495] on div "Shipping Address [PERSON_NAME] New Address [PERSON_NAME] [PERSON_NAME] [GEOGRAP…" at bounding box center [950, 457] width 1126 height 205
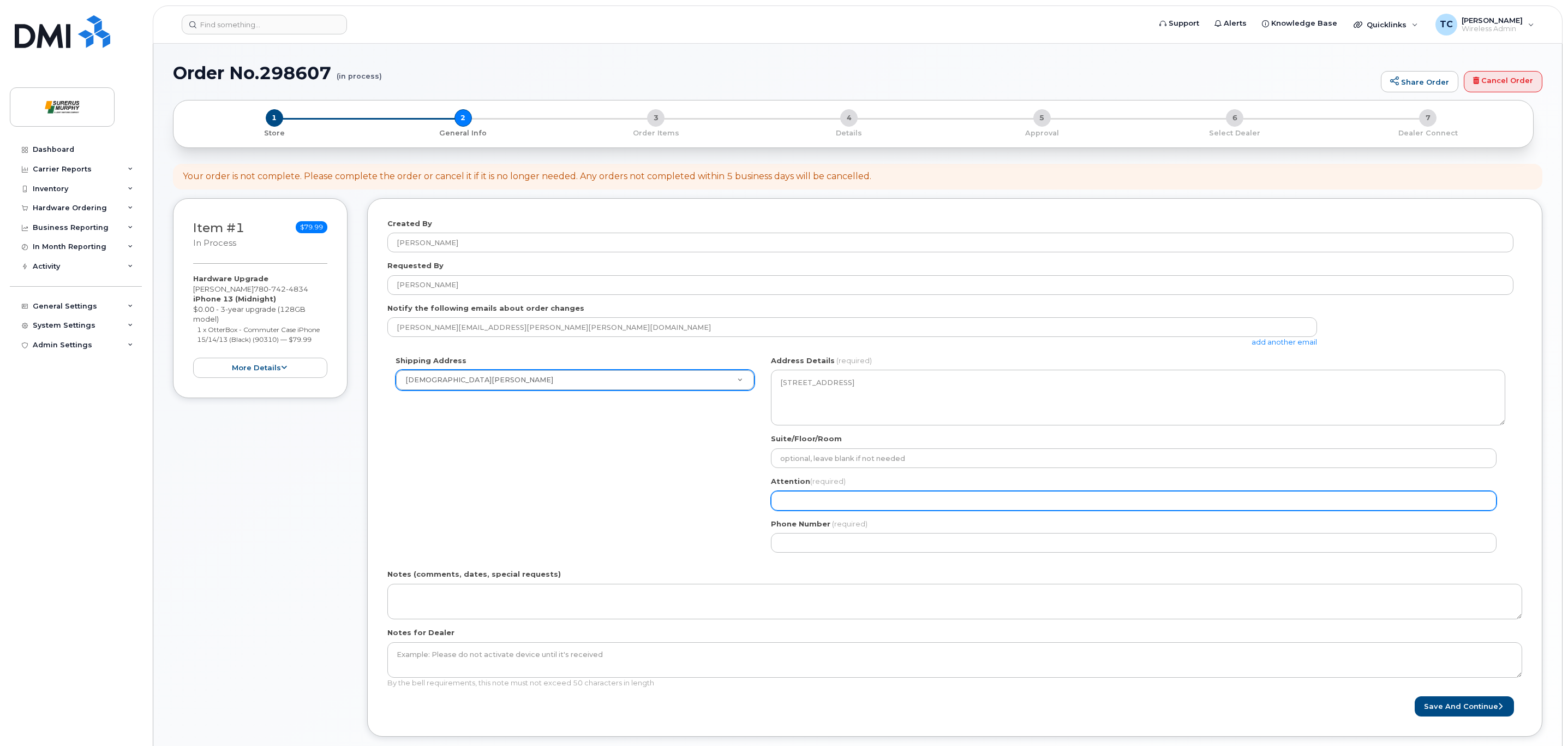
click at [794, 493] on input "Attention (required)" at bounding box center [1134, 501] width 726 height 20
type input "[PERSON_NAME]"
select select
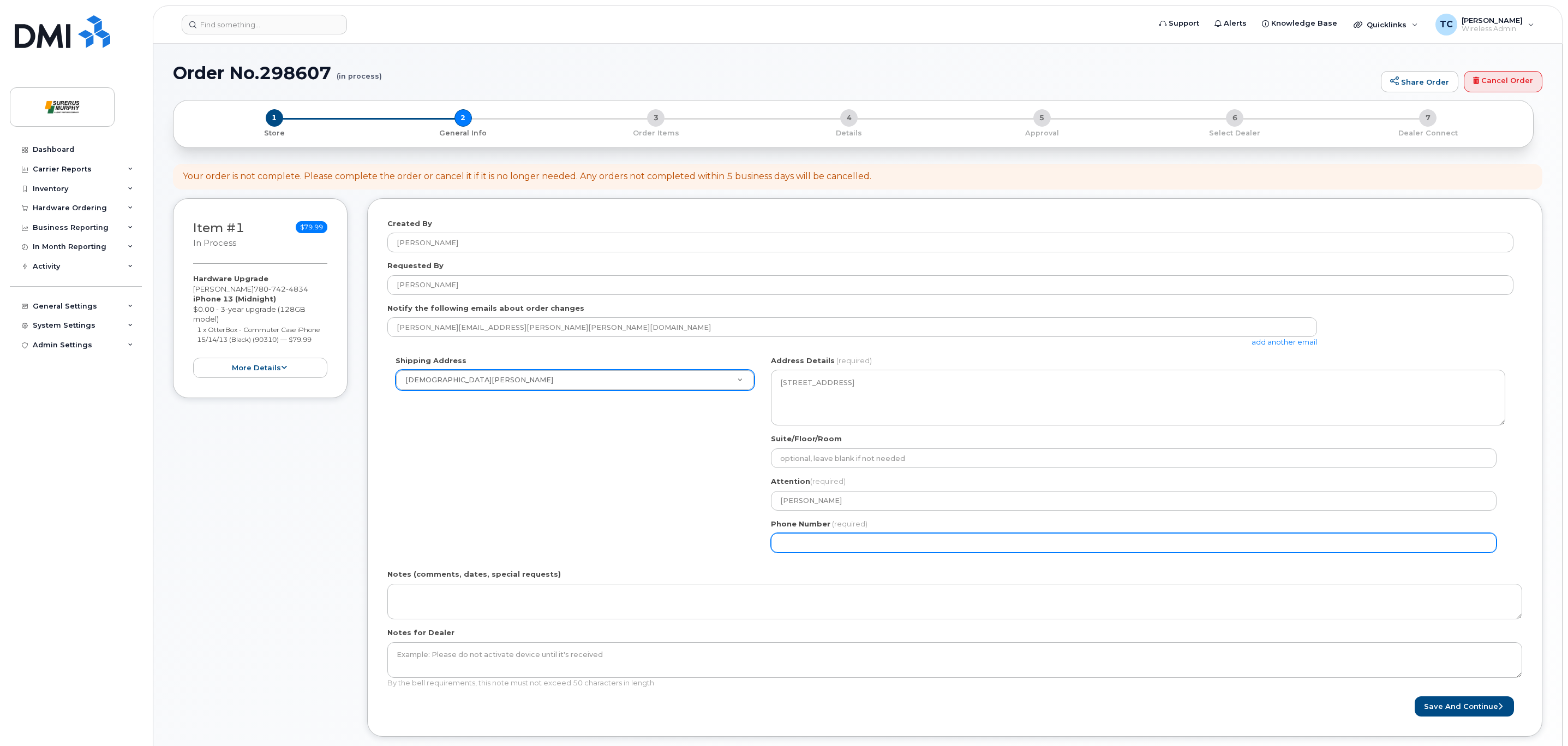
click at [843, 536] on input "Phone Number" at bounding box center [1134, 542] width 726 height 20
type input "8255093395"
select select
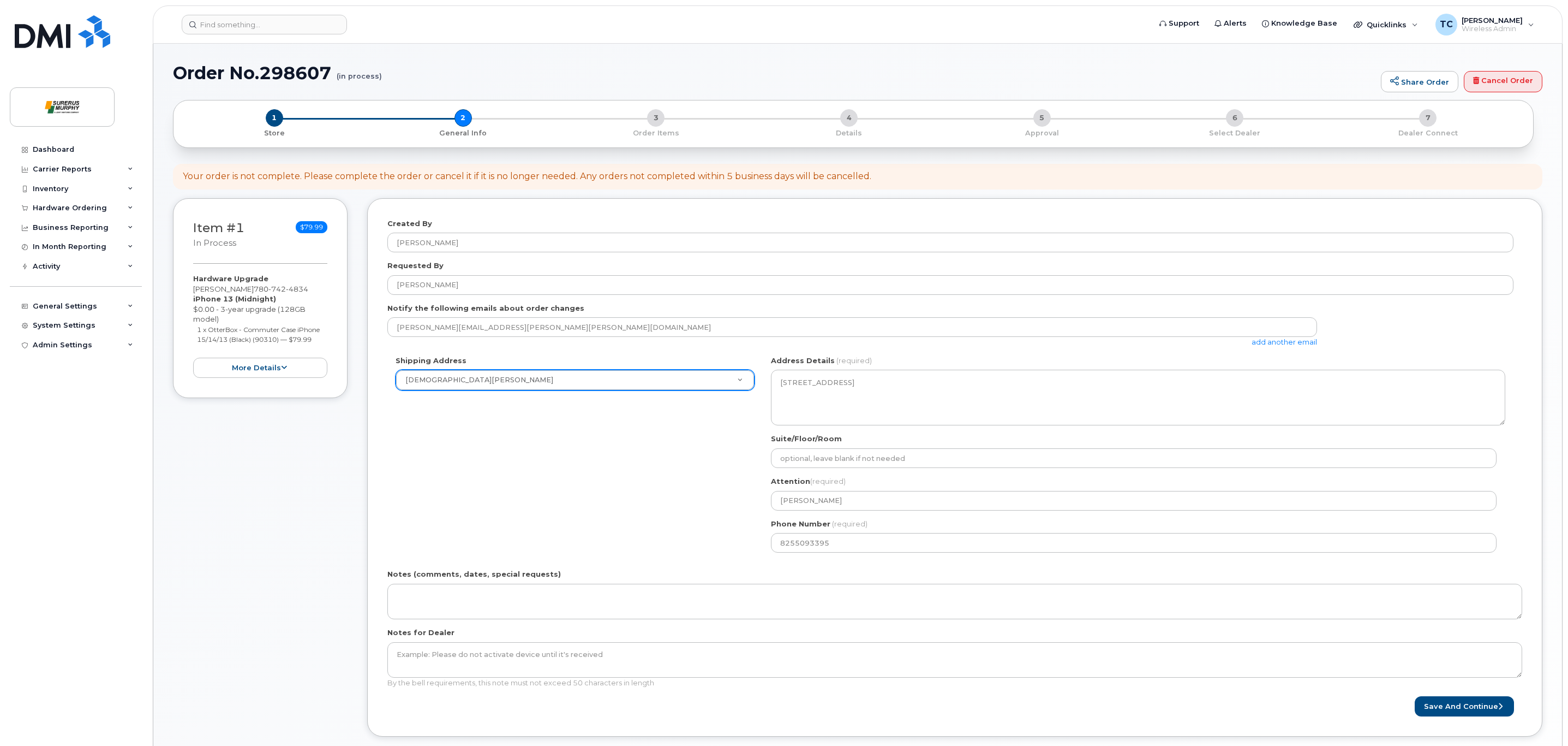
click at [634, 507] on div "Shipping Address Surerus Murphy New Address BYOD Surerus Murphy AB Calgary Sear…" at bounding box center [950, 457] width 1126 height 205
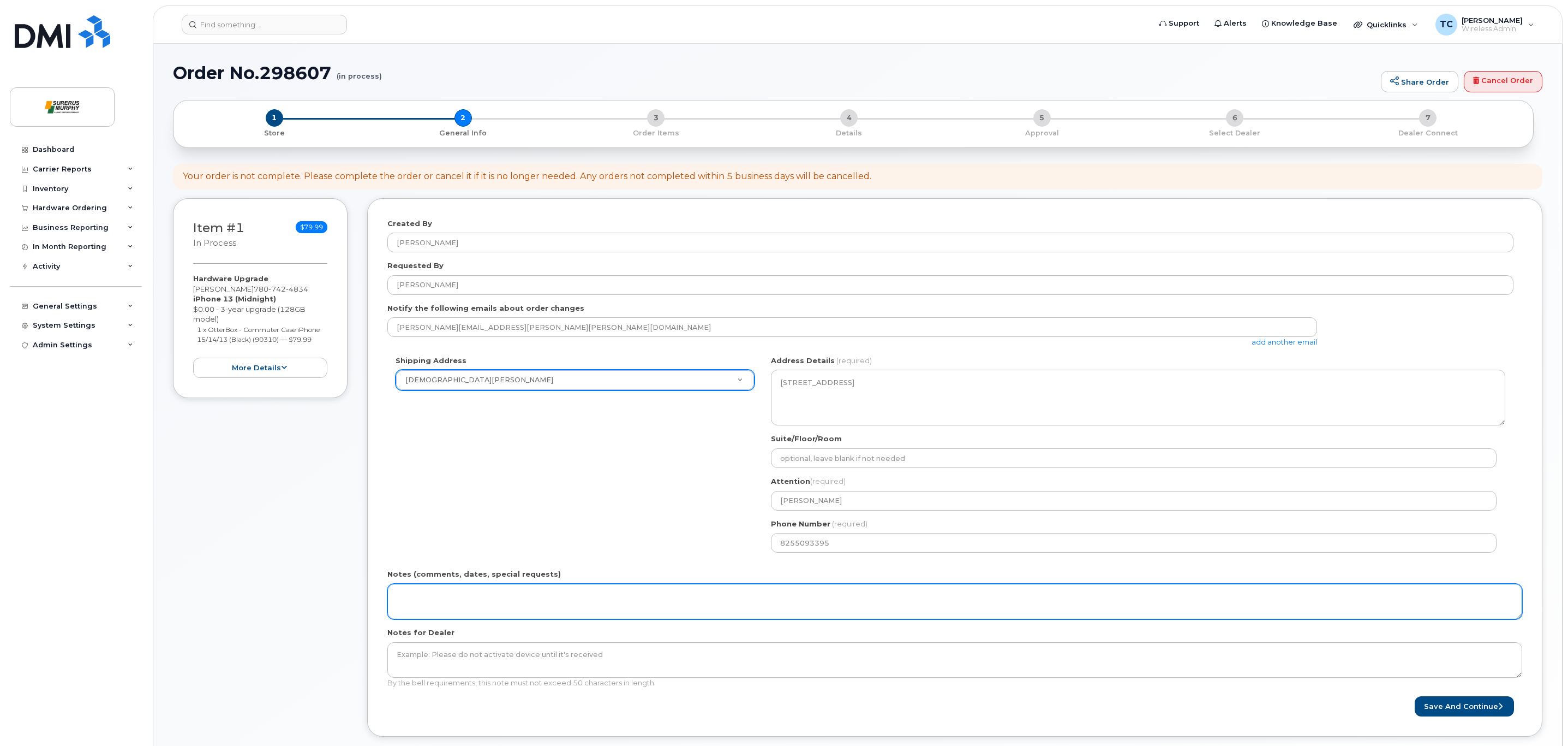
click at [472, 595] on textarea "Notes (comments, dates, special requests)" at bounding box center [955, 601] width 1135 height 36
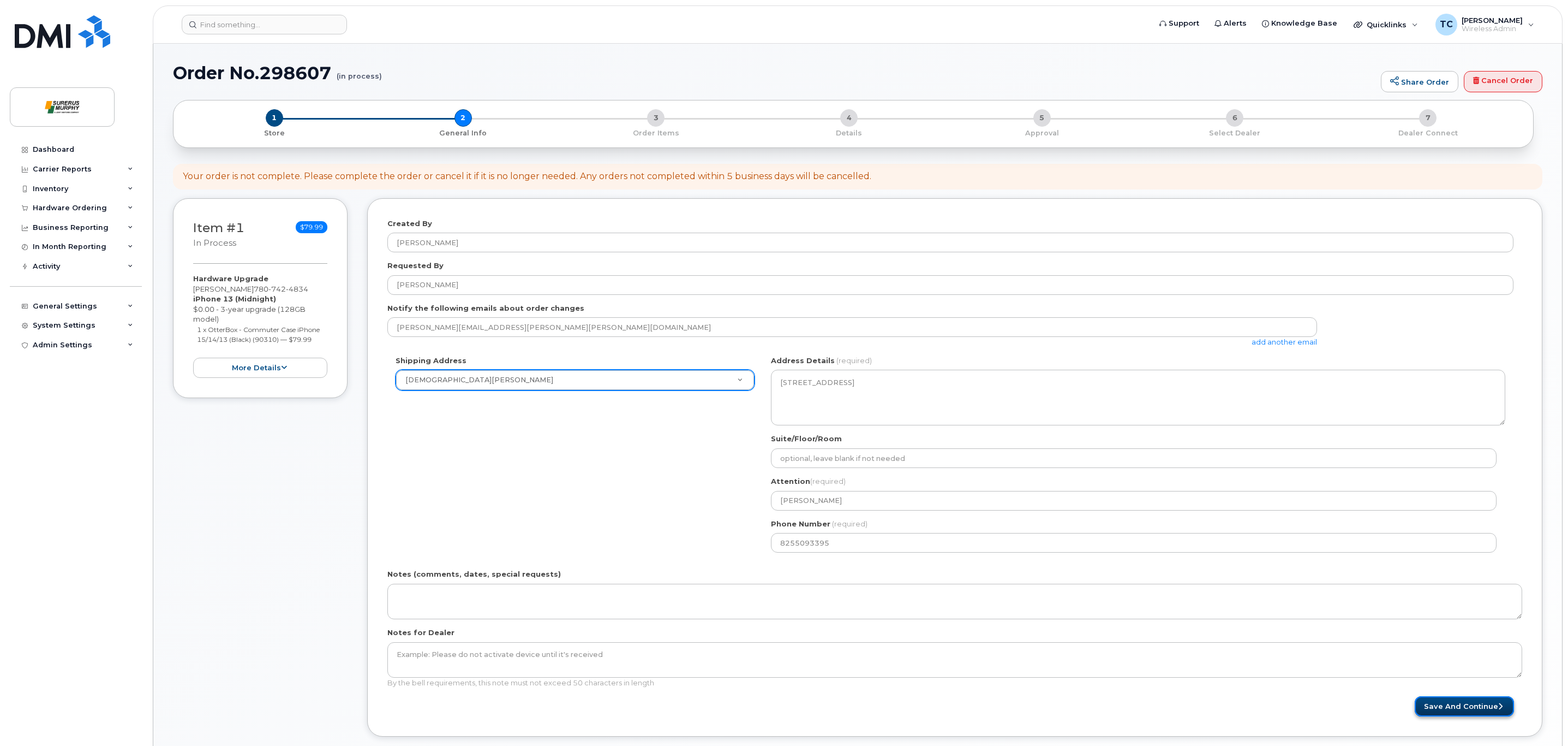
click at [1459, 708] on button "Save and Continue" at bounding box center [1464, 705] width 99 height 20
type input "[PERSON_NAME][EMAIL_ADDRESS][PERSON_NAME][PERSON_NAME][DOMAIN_NAME]"
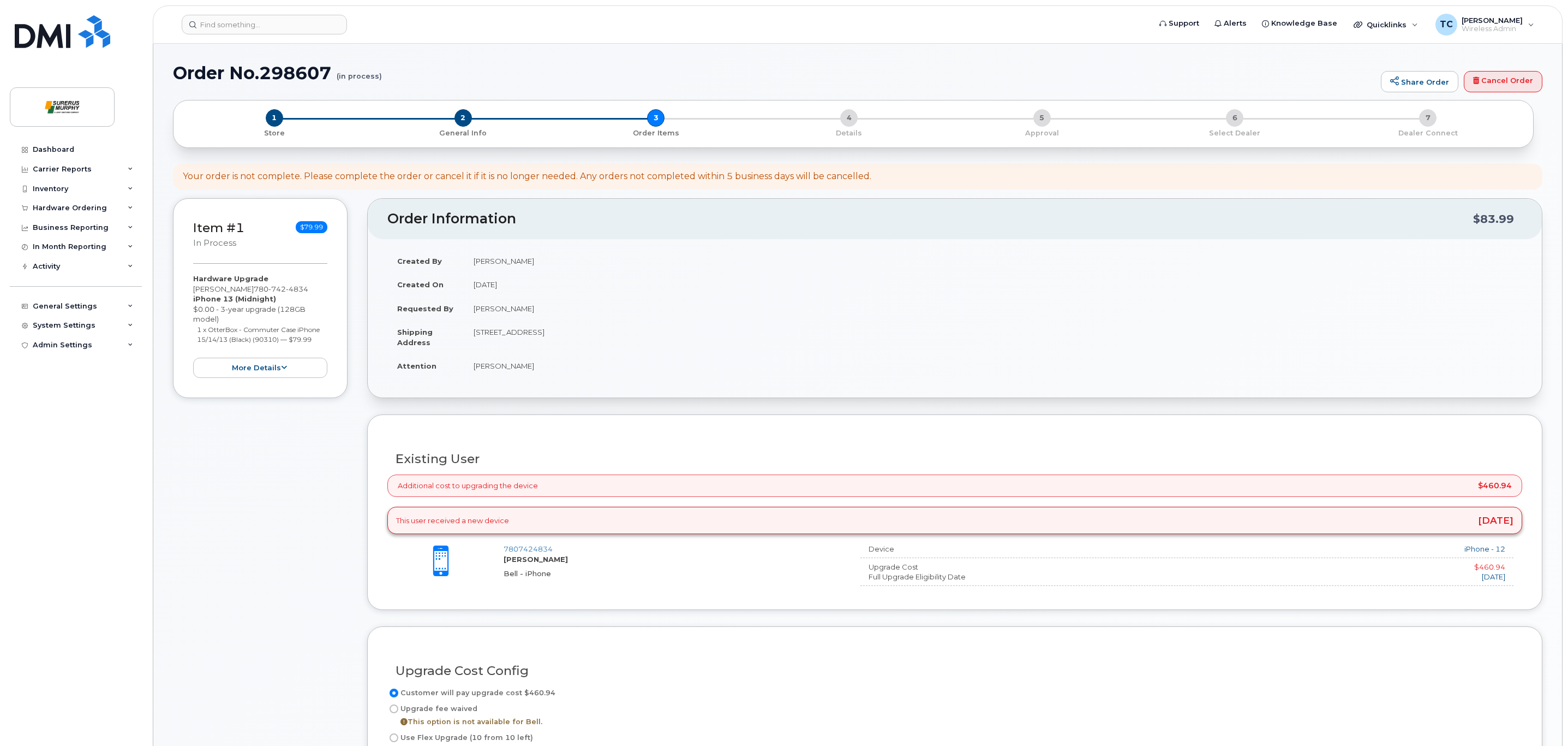
type input "[PERSON_NAME][EMAIL_ADDRESS][PERSON_NAME][PERSON_NAME][DOMAIN_NAME]"
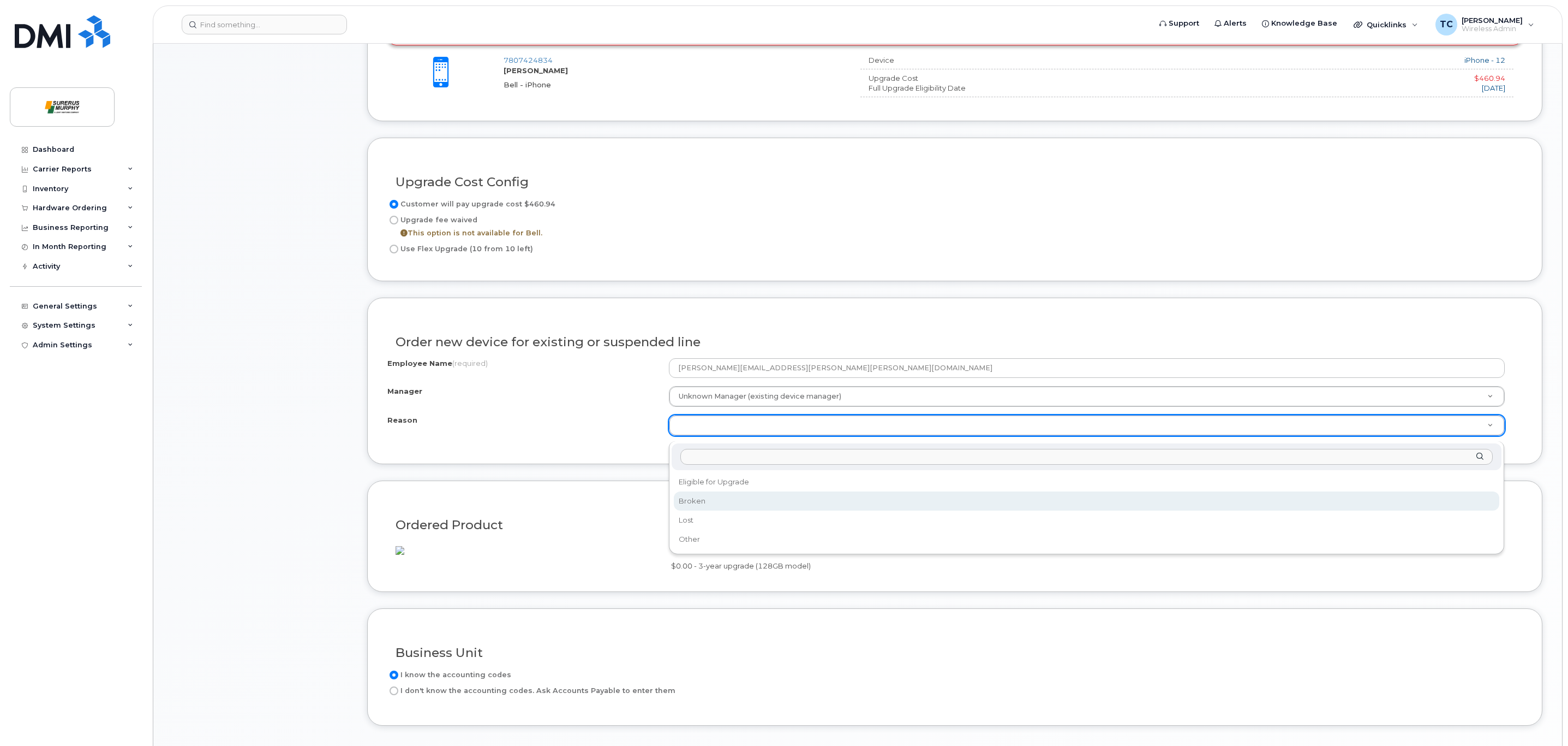
select select "broken"
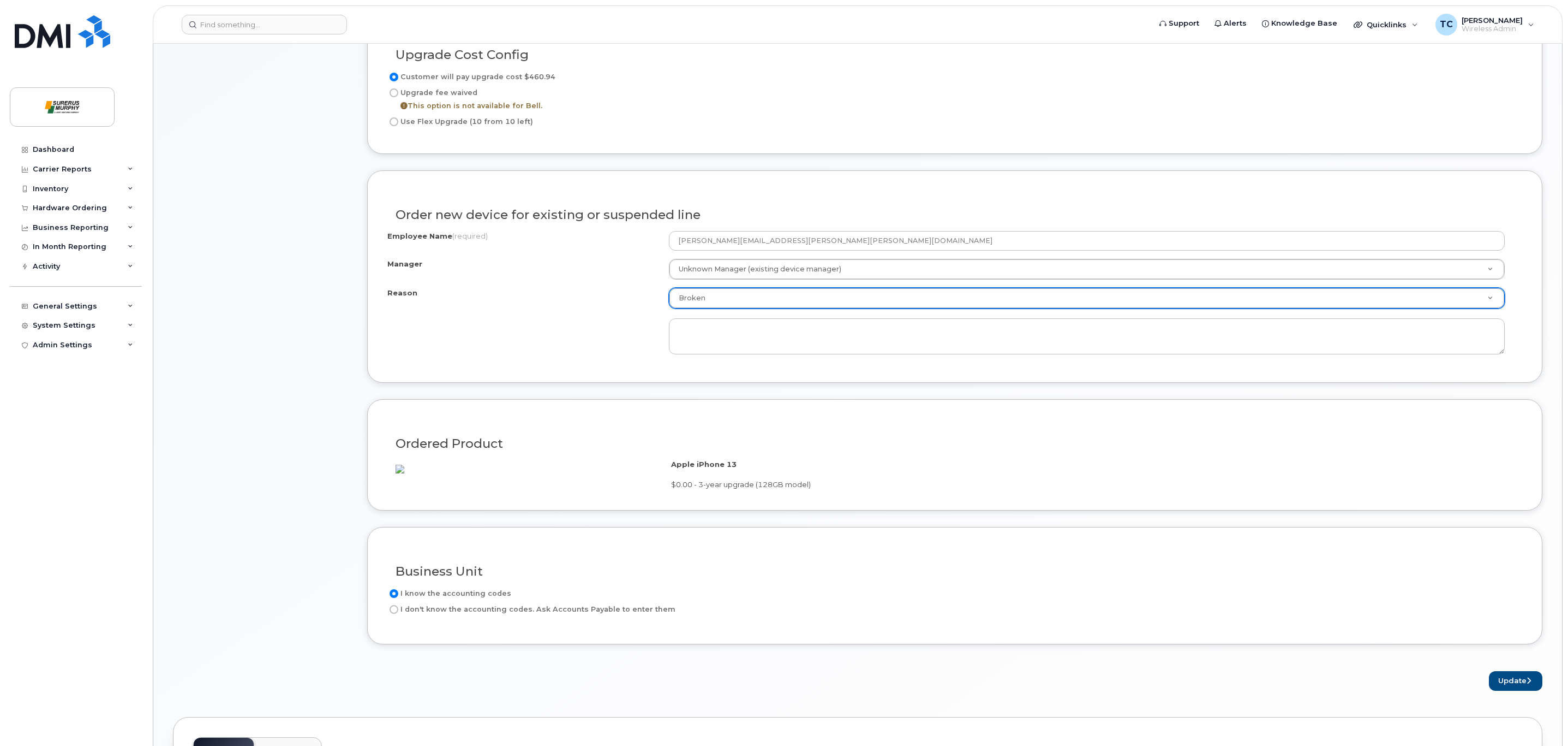
scroll to position [761, 0]
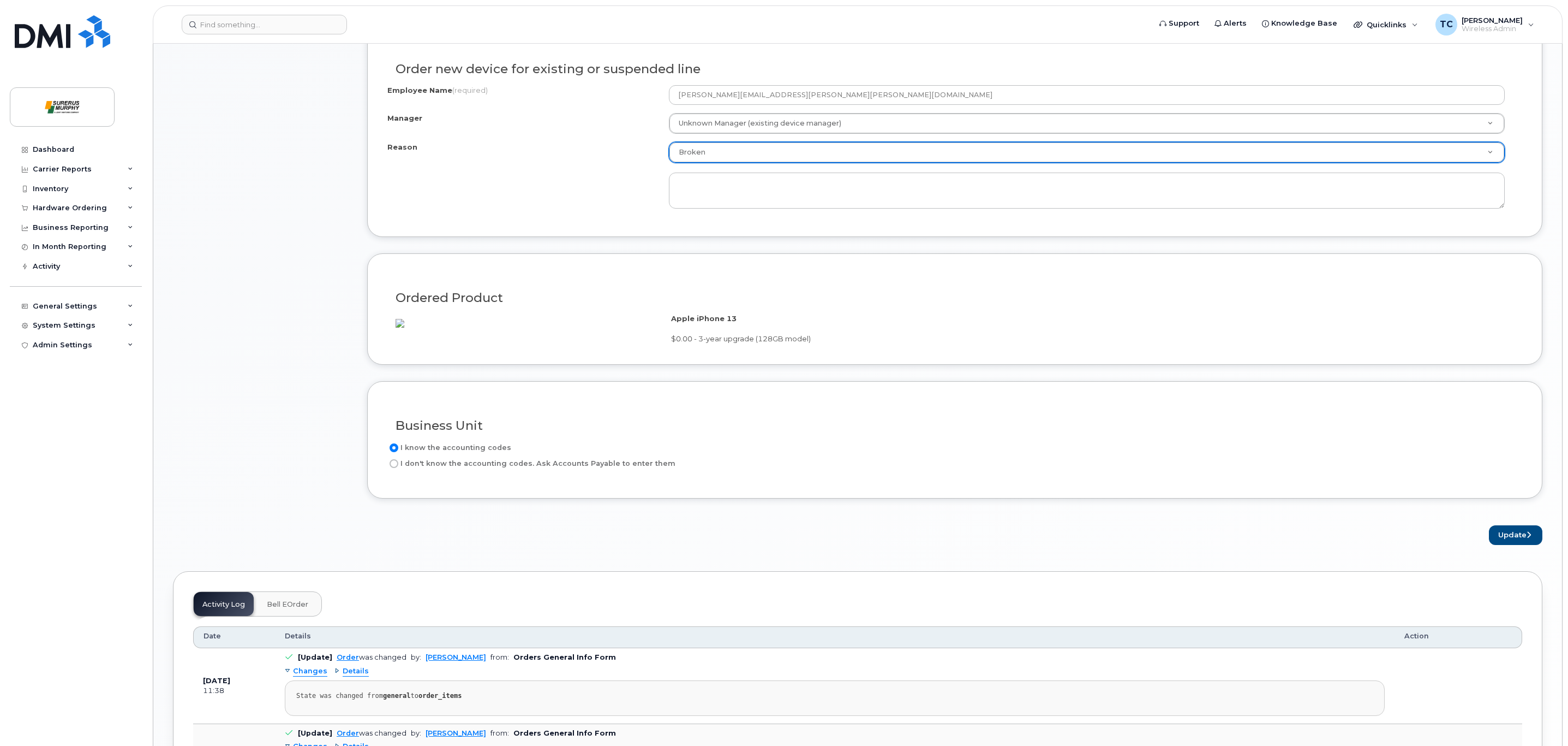
click at [923, 333] on div "Apple iPhone 13 $0.00 - 3-year upgrade (128GB model)" at bounding box center [1092, 329] width 842 height 30
click at [1519, 545] on button "Update" at bounding box center [1515, 535] width 54 height 20
click at [710, 203] on textarea at bounding box center [1087, 190] width 836 height 36
type textarea "Broken screen, battery problems"
click at [1510, 545] on button "Update" at bounding box center [1515, 535] width 54 height 20
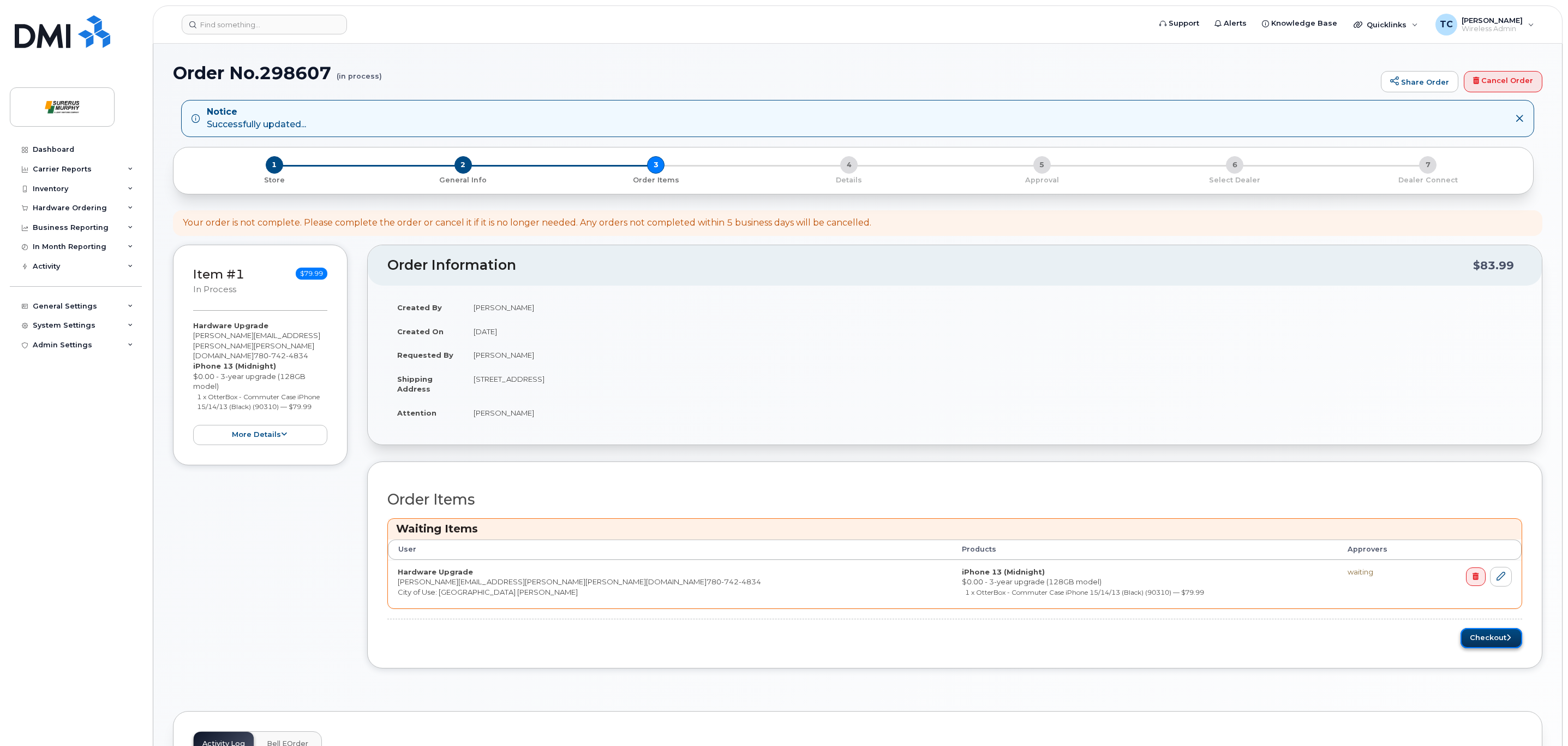
click at [1490, 642] on button "Checkout" at bounding box center [1491, 637] width 62 height 20
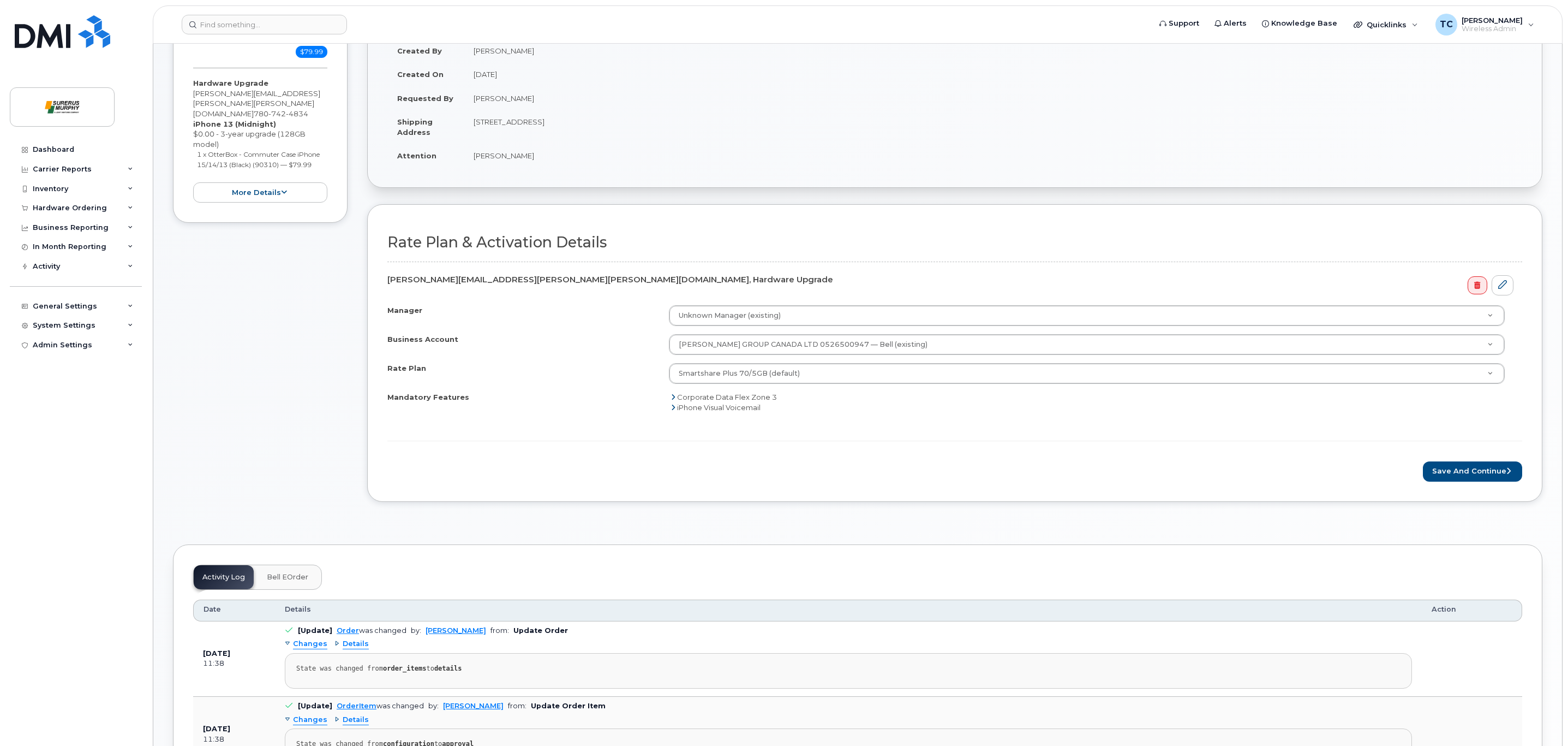
scroll to position [137, 0]
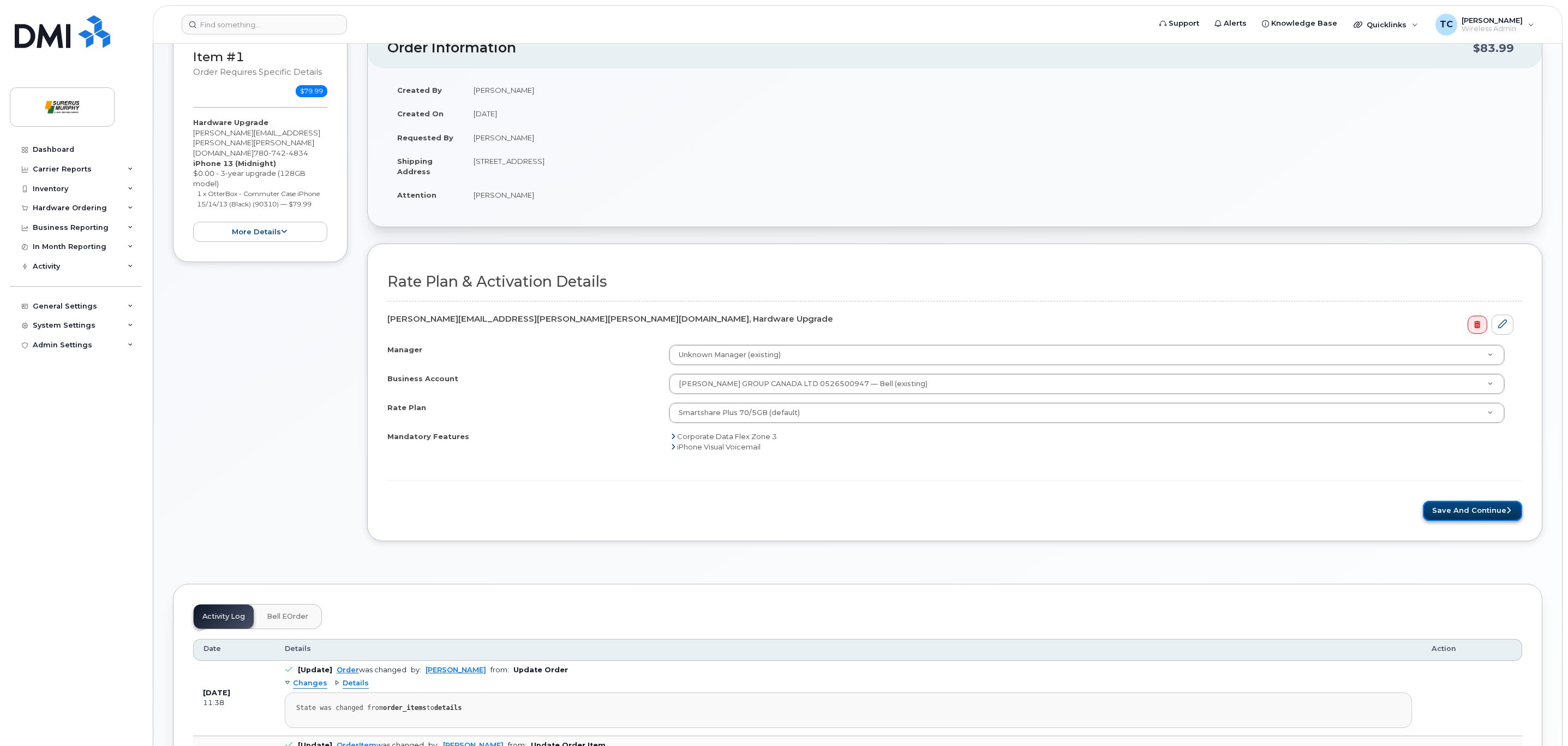
click at [1451, 519] on button "Save and Continue" at bounding box center [1473, 510] width 99 height 20
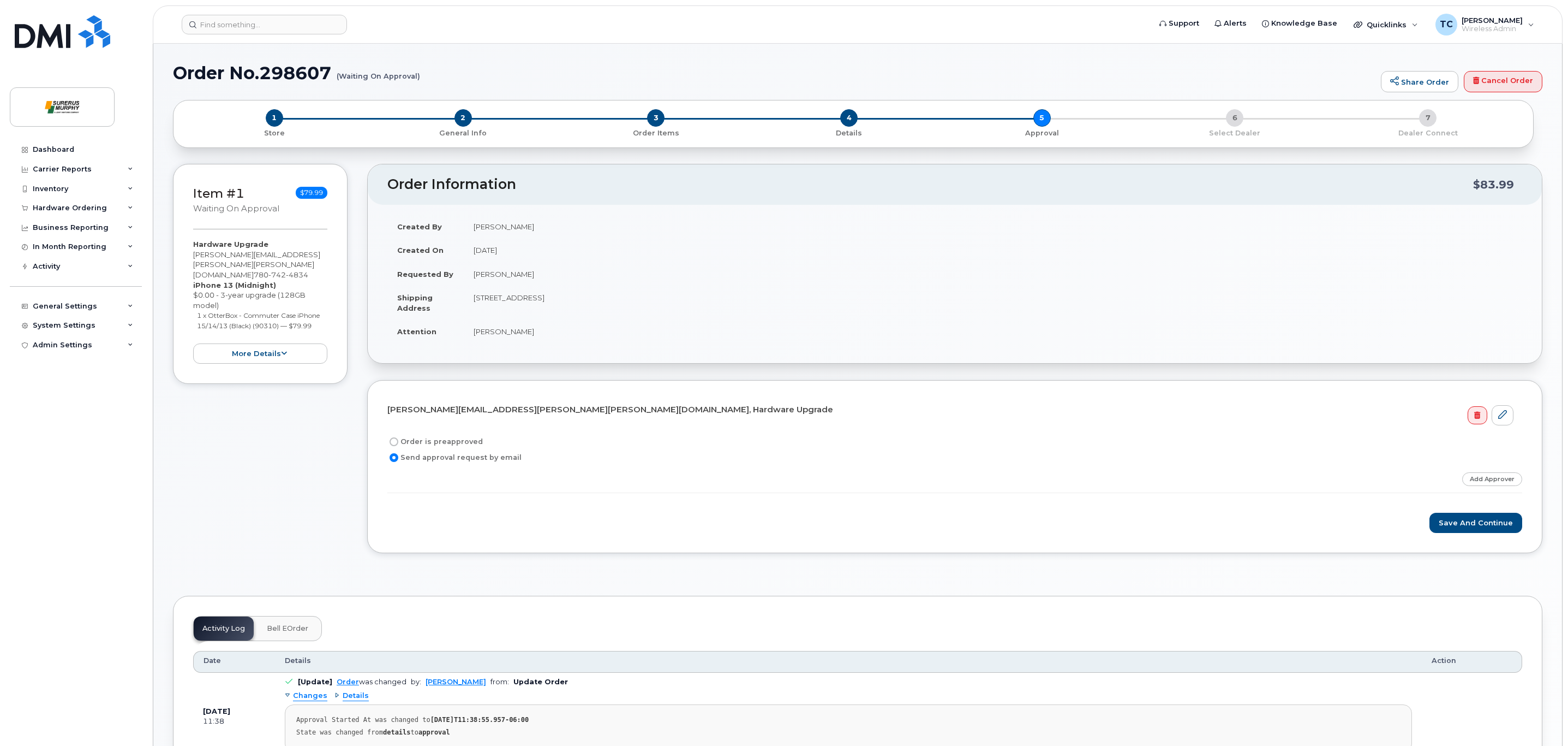
click at [396, 442] on input "Order is preapproved" at bounding box center [393, 441] width 9 height 9
radio input "true"
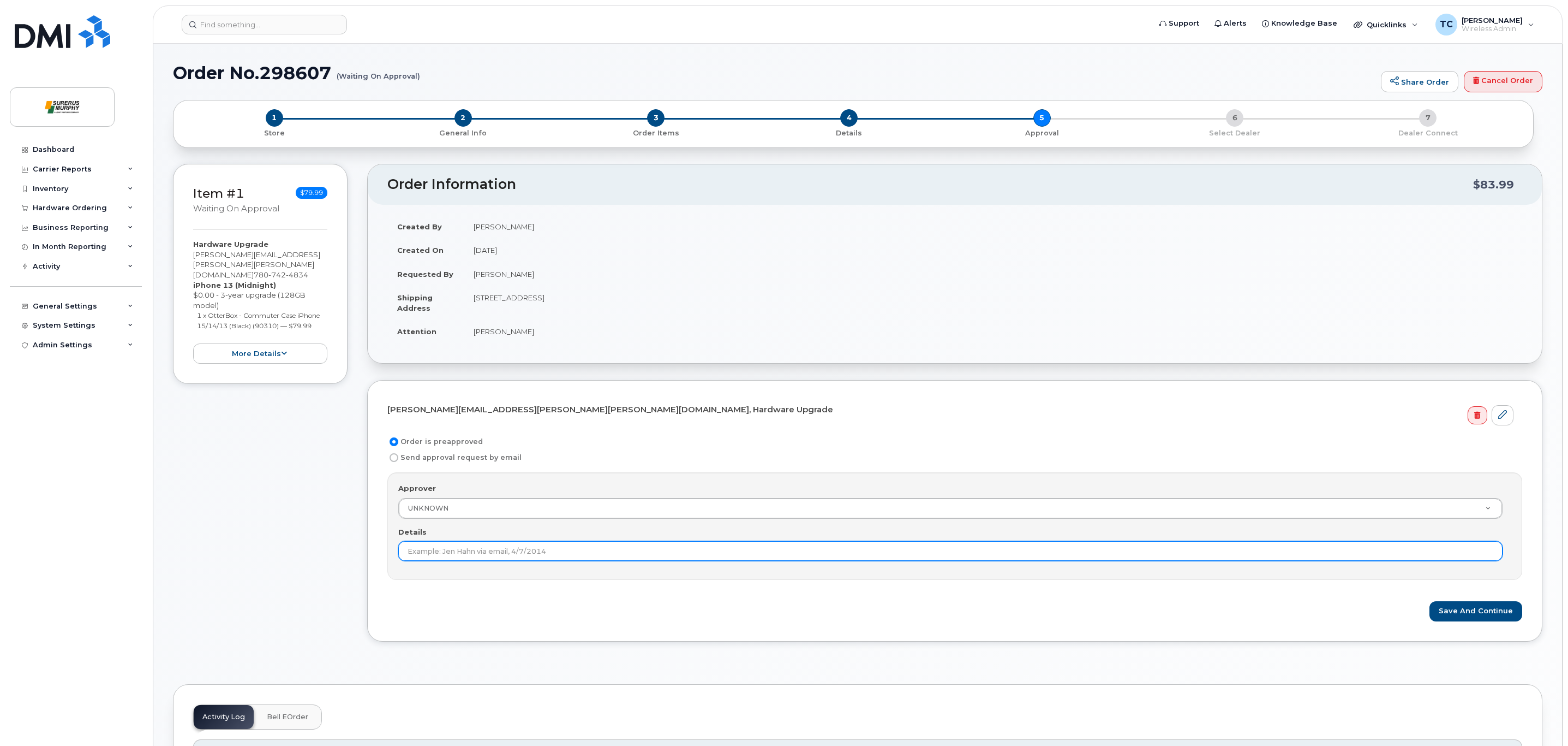
click at [485, 553] on input "Details" at bounding box center [950, 551] width 1104 height 20
type input "Luis Abalo"
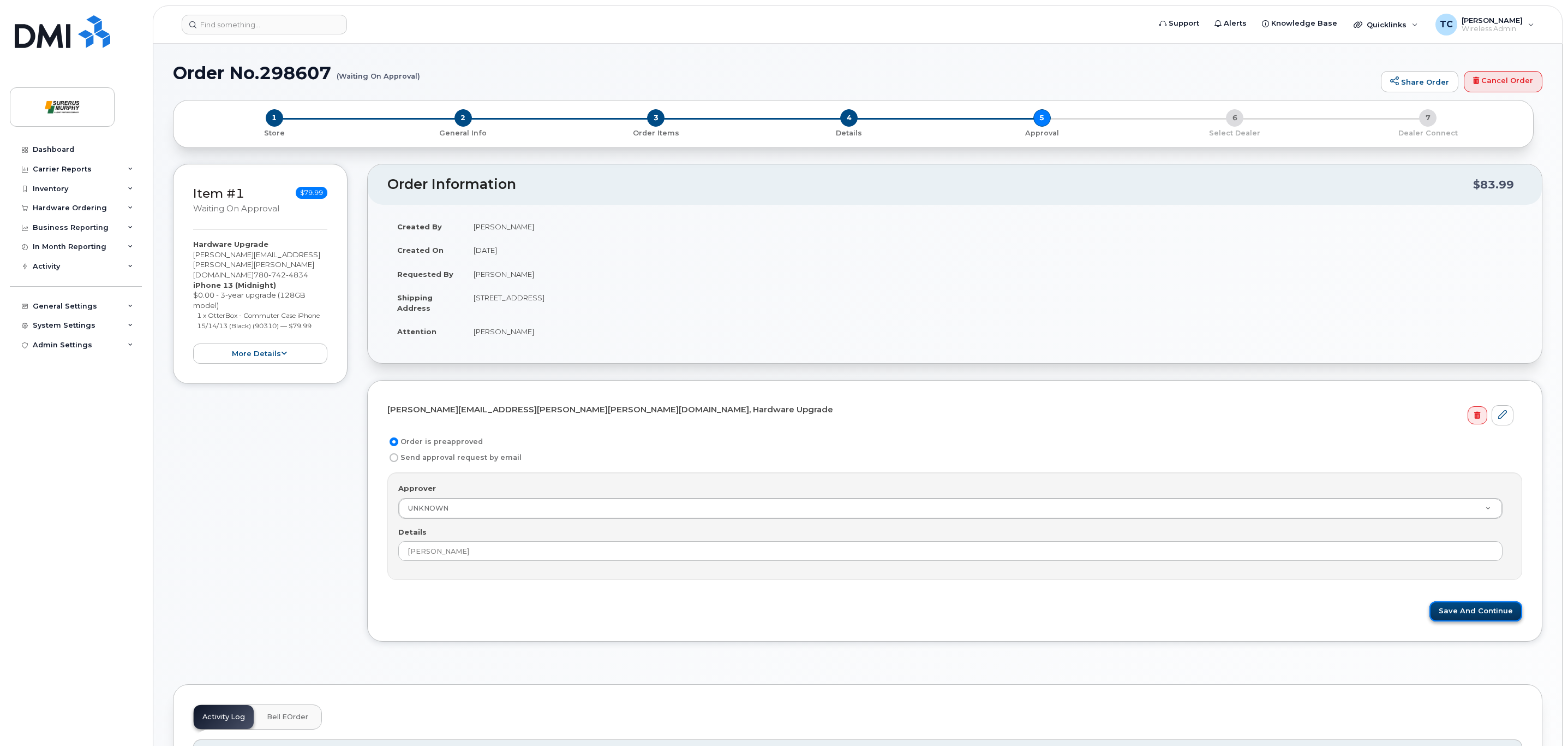
click at [1474, 616] on button "Save and Continue" at bounding box center [1476, 611] width 93 height 20
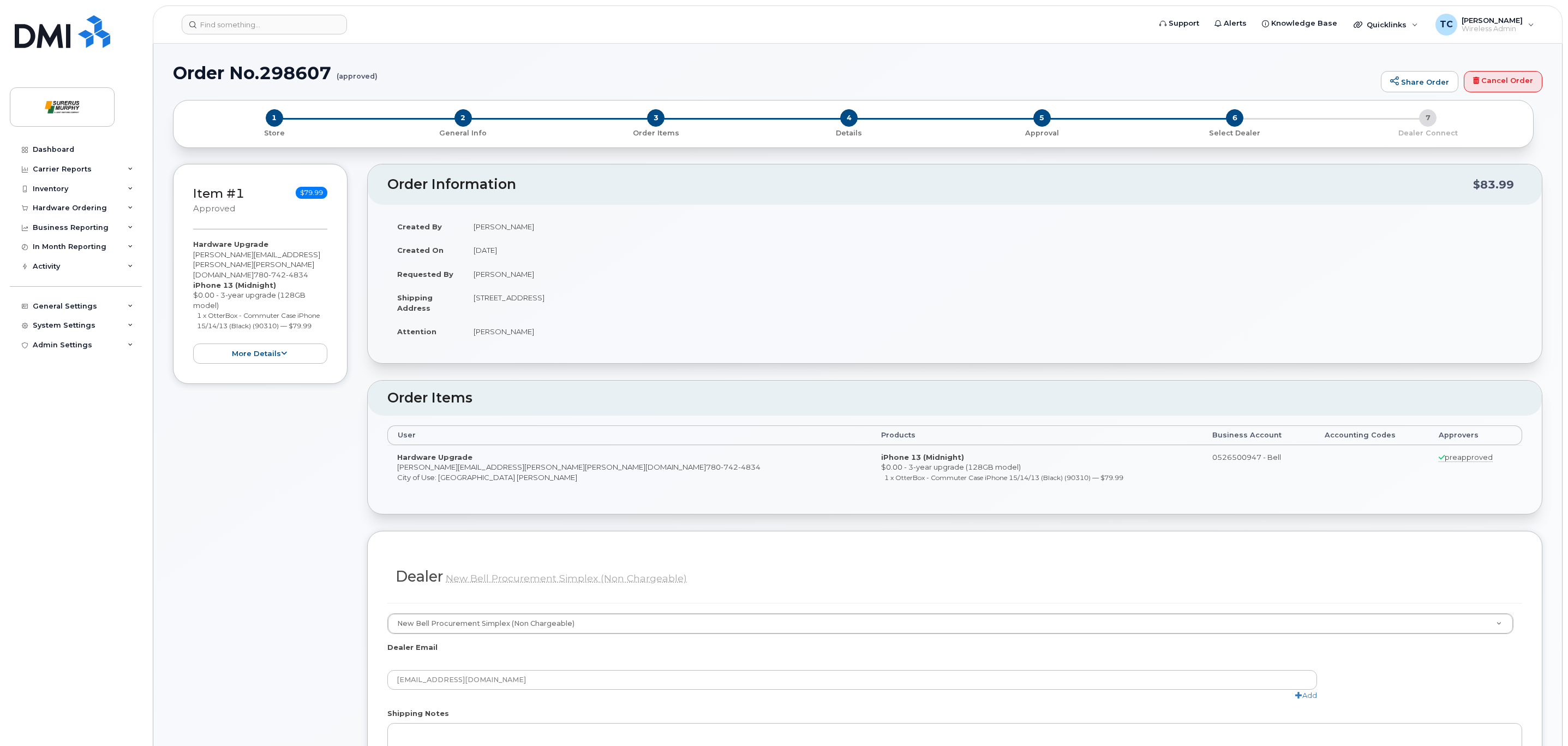
scroll to position [273, 0]
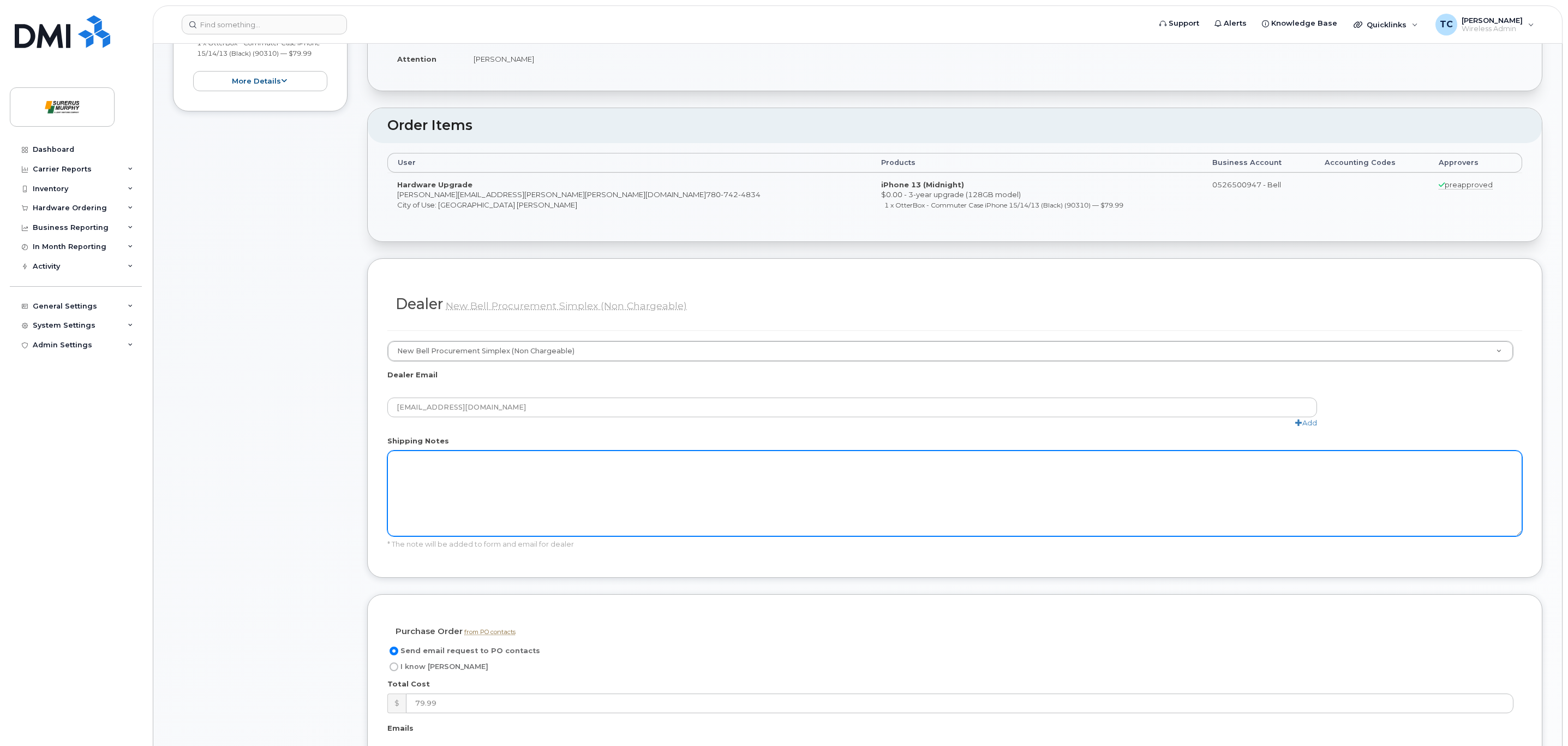
click at [484, 478] on textarea "Shipping Notes" at bounding box center [955, 493] width 1135 height 86
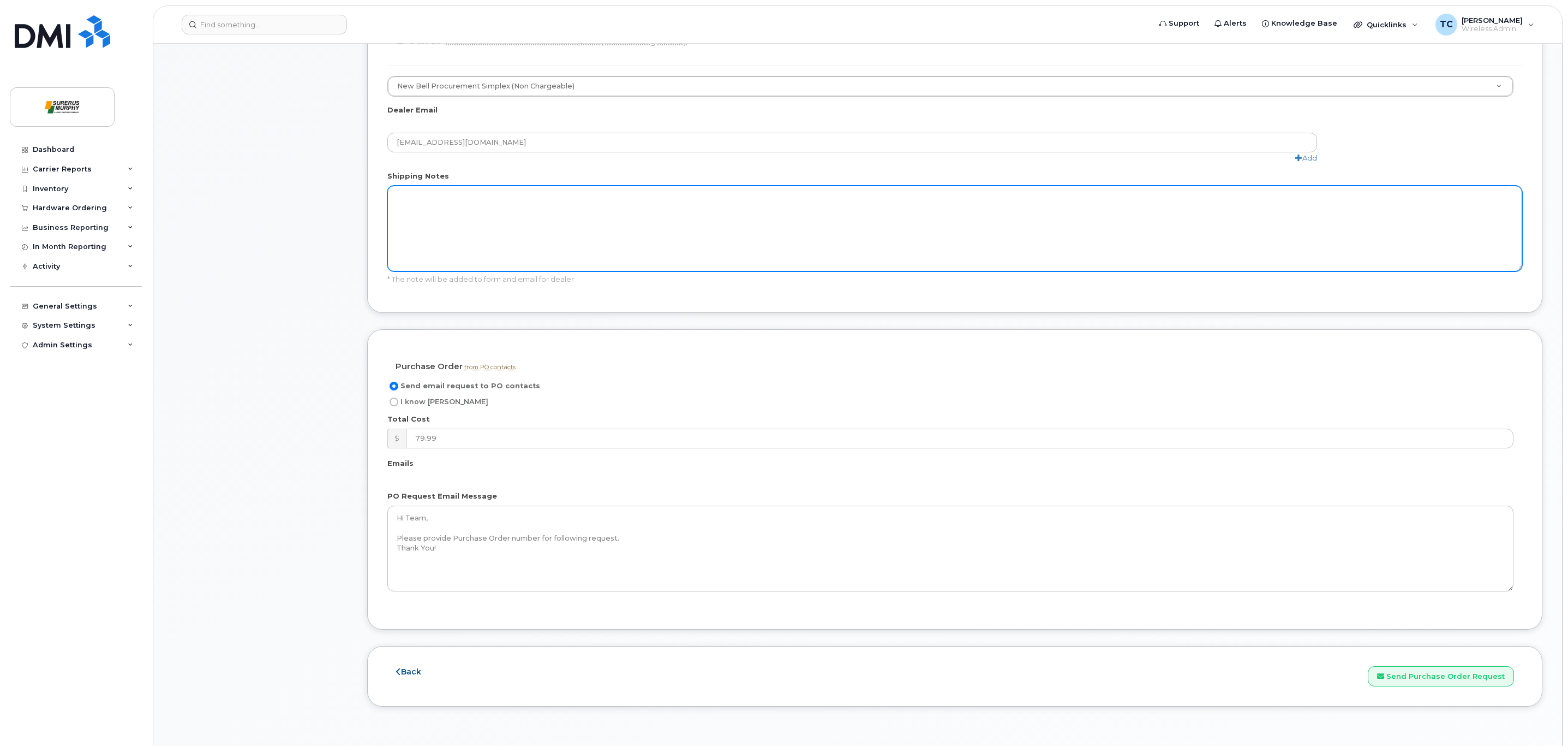
scroll to position [546, 0]
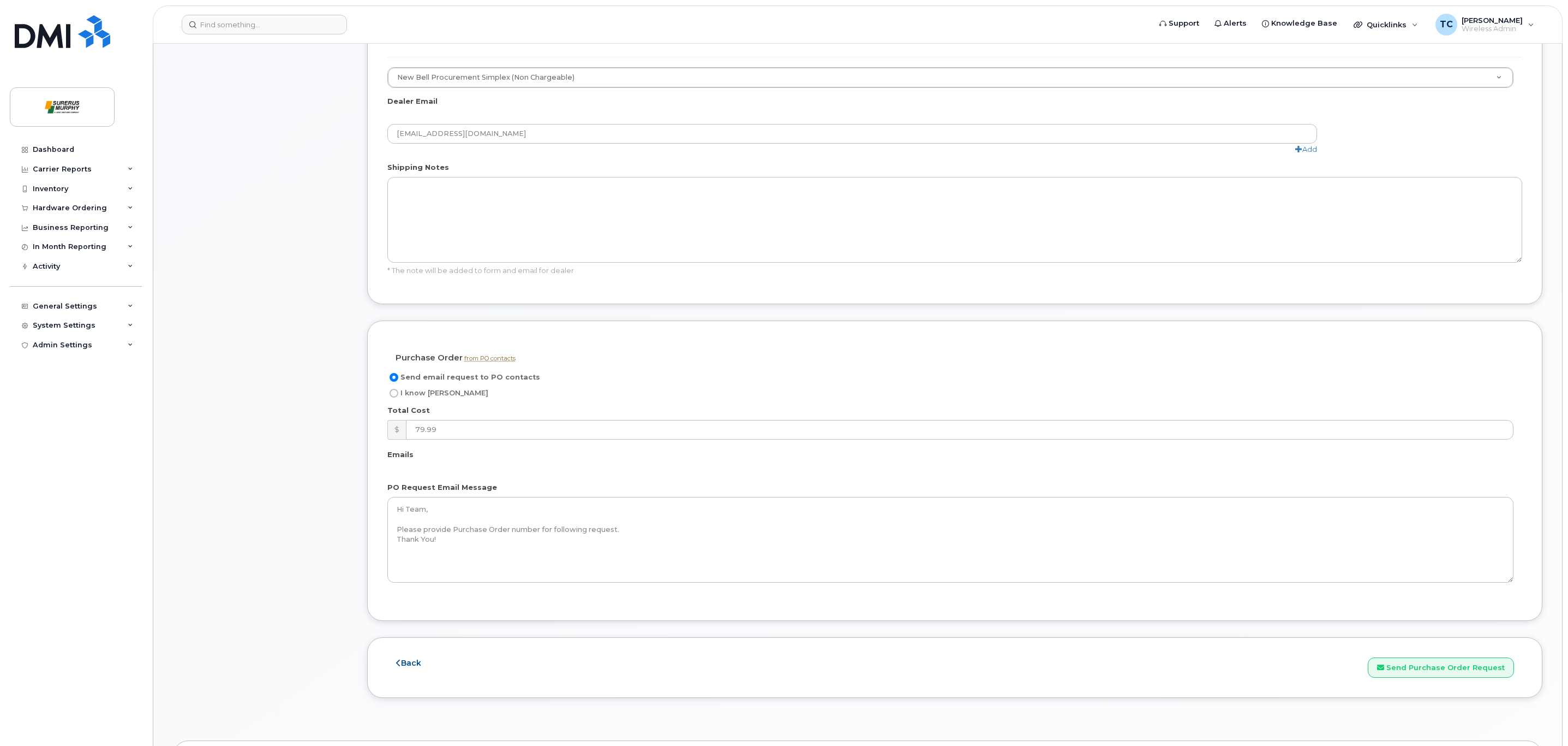
click at [395, 397] on input "I know PO" at bounding box center [393, 393] width 9 height 9
radio input "true"
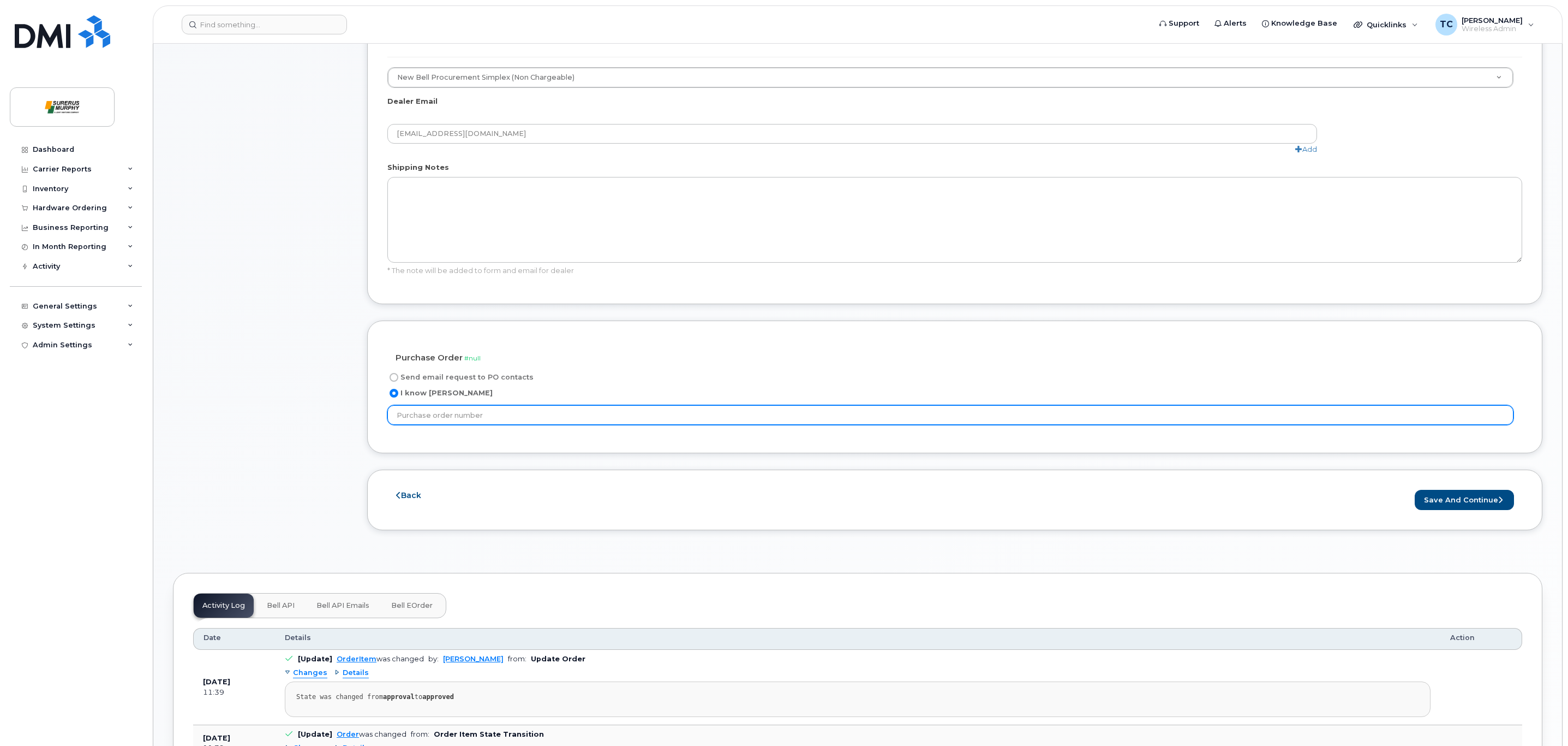
click at [440, 421] on input "text" at bounding box center [950, 415] width 1126 height 20
click at [639, 417] on input "ITPO" at bounding box center [950, 415] width 1126 height 20
type input "ITPO2386"
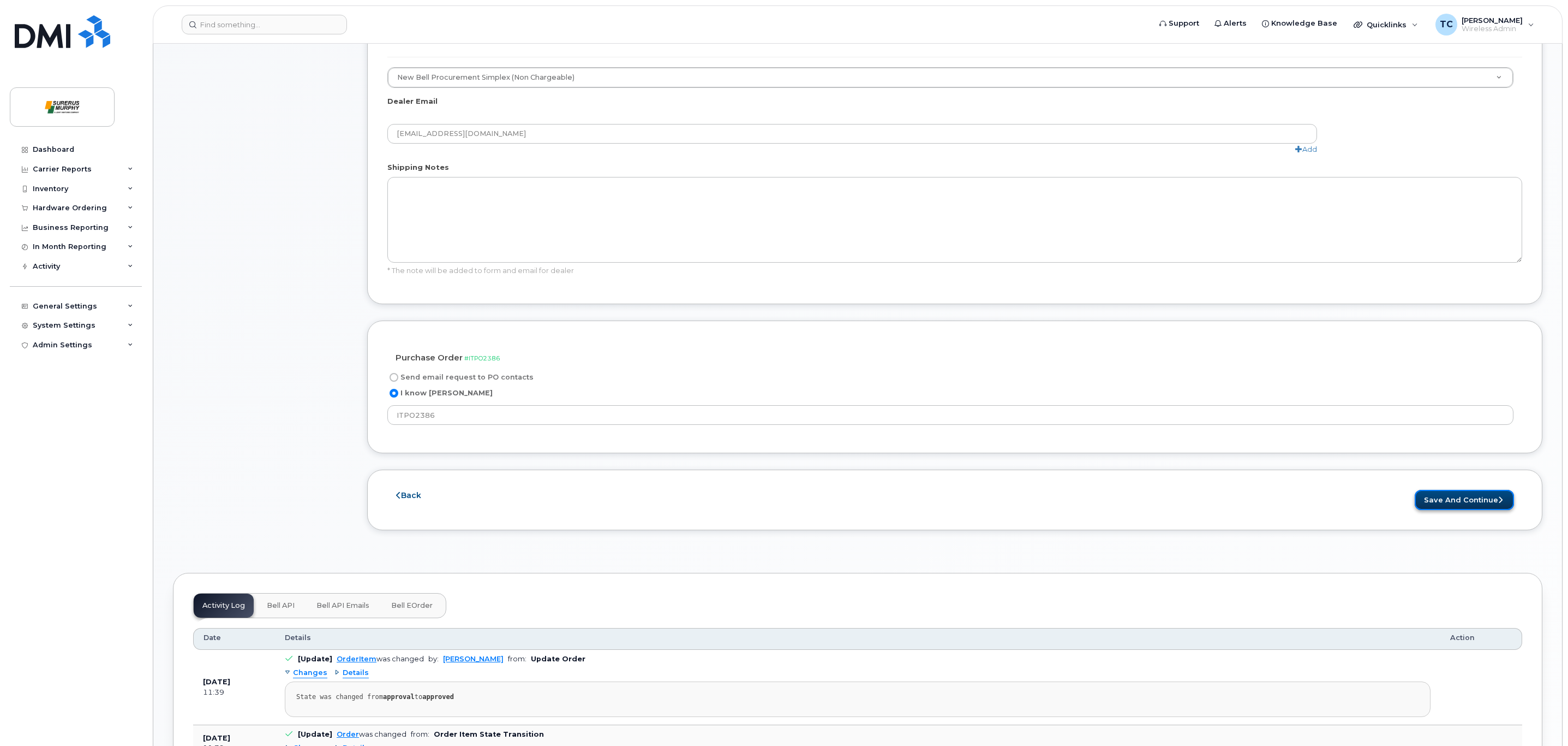
click at [1463, 505] on button "Save and Continue" at bounding box center [1464, 499] width 99 height 20
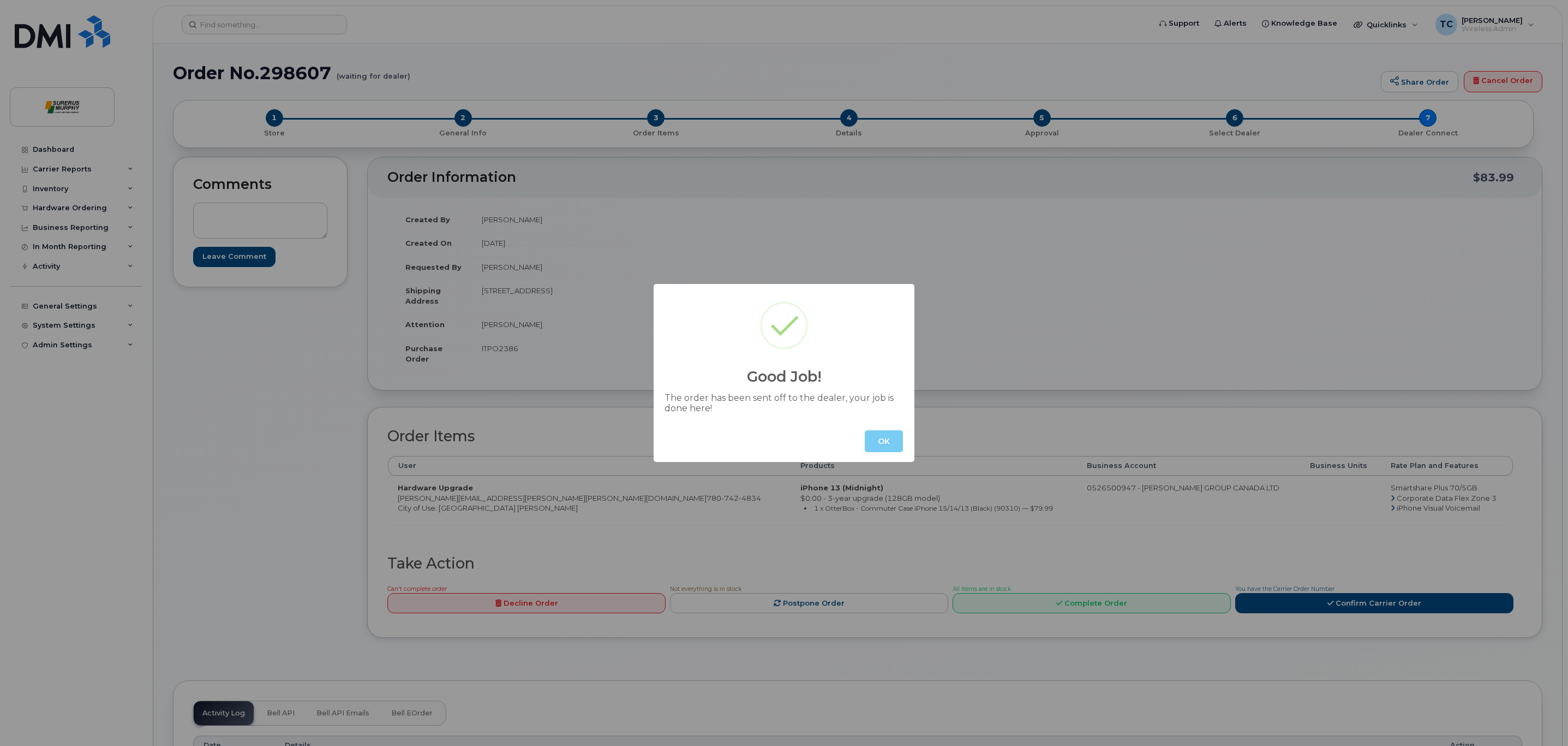
click at [874, 434] on button "OK" at bounding box center [884, 441] width 38 height 22
